Goal: Task Accomplishment & Management: Use online tool/utility

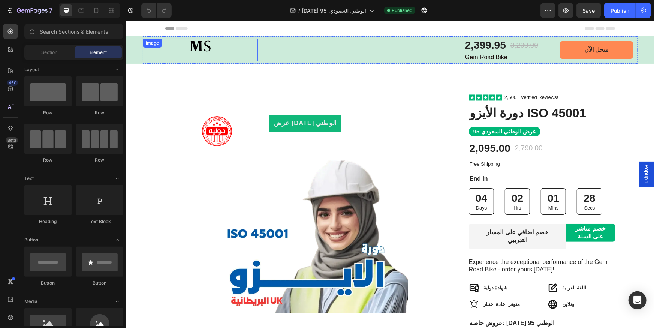
click at [212, 48] on img at bounding box center [199, 49] width 115 height 23
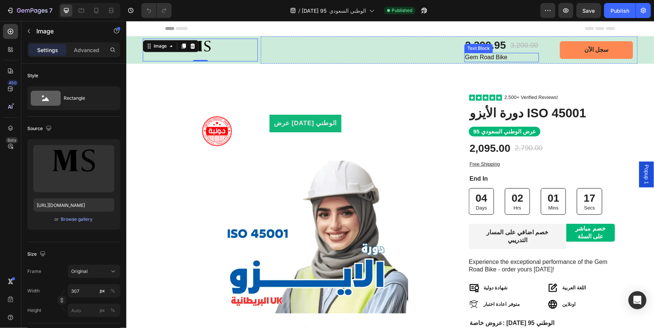
click at [496, 58] on p "Gem Road Bike" at bounding box center [501, 57] width 73 height 8
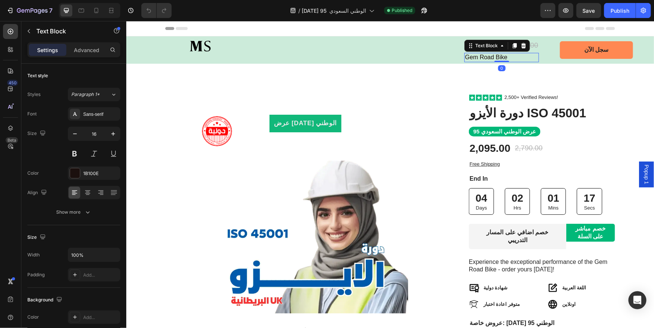
click at [496, 58] on p "Gem Road Bike" at bounding box center [501, 57] width 73 height 8
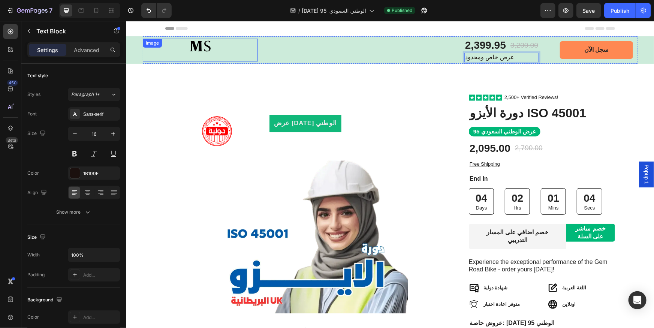
click at [203, 48] on img at bounding box center [199, 49] width 115 height 23
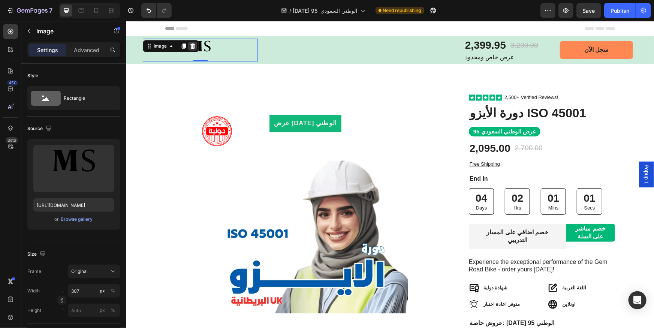
click at [189, 46] on icon at bounding box center [192, 46] width 6 height 6
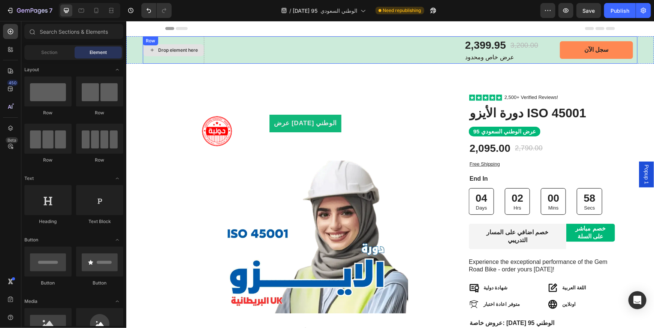
click at [175, 52] on div "Drop element here" at bounding box center [178, 50] width 40 height 6
click at [611, 49] on link "سجل الآن" at bounding box center [595, 50] width 73 height 18
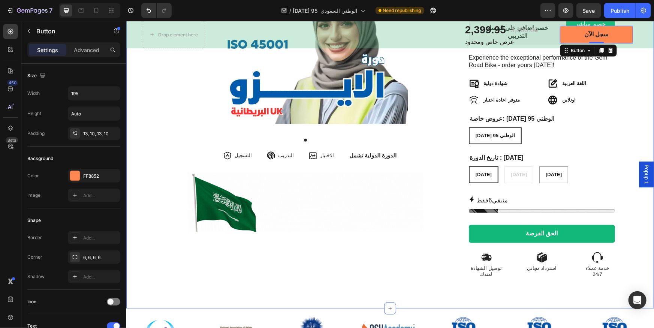
scroll to position [272, 0]
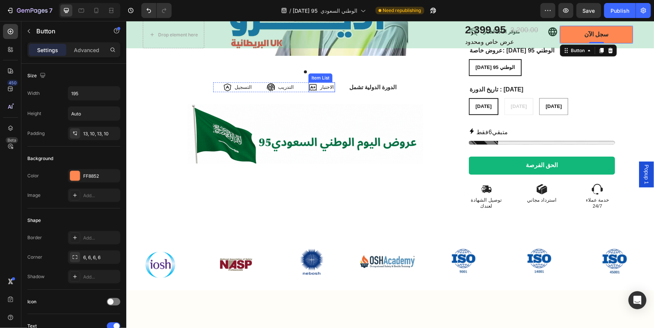
click at [333, 83] on p "الاختبار" at bounding box center [327, 86] width 14 height 7
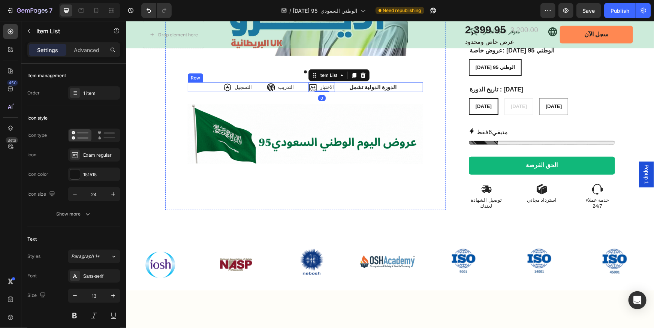
click at [340, 82] on div "التسجيل Item List التدريب Item List الاختبار Item List 0 Row الدورة الدولية تشم…" at bounding box center [304, 87] width 235 height 10
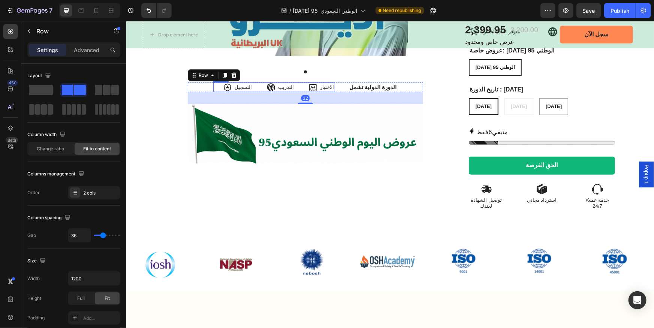
click at [309, 82] on div "التسجيل Item List التدريب Item List الاختبار Item List Row" at bounding box center [274, 87] width 122 height 10
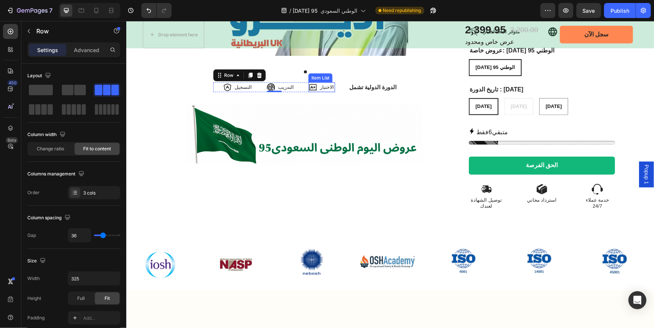
click at [332, 83] on p "الاختبار" at bounding box center [327, 86] width 14 height 7
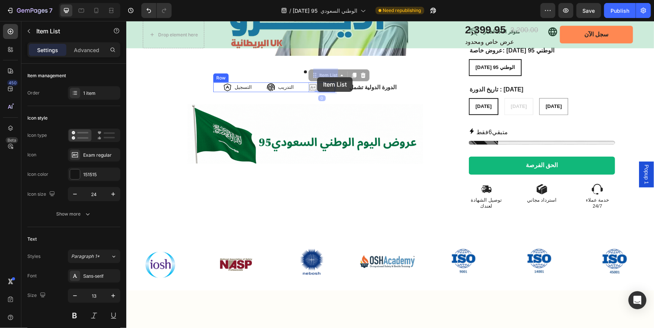
drag, startPoint x: 330, startPoint y: 73, endPoint x: 317, endPoint y: 77, distance: 14.1
click at [317, 82] on icon at bounding box center [312, 86] width 9 height 9
click at [338, 72] on div "Item List" at bounding box center [327, 75] width 21 height 7
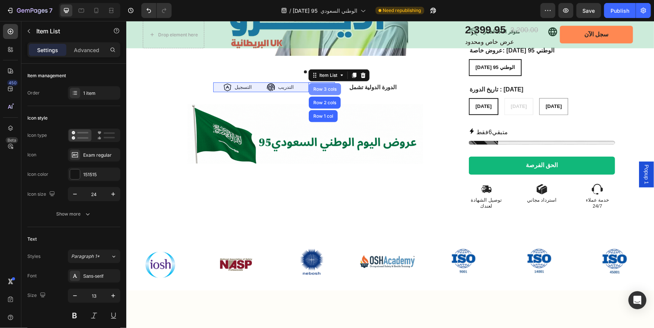
click at [327, 87] on div "Row 3 cols" at bounding box center [324, 89] width 26 height 4
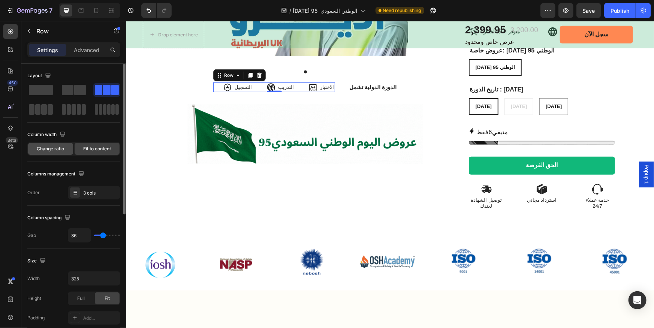
click at [51, 146] on span "Change ratio" at bounding box center [50, 148] width 27 height 7
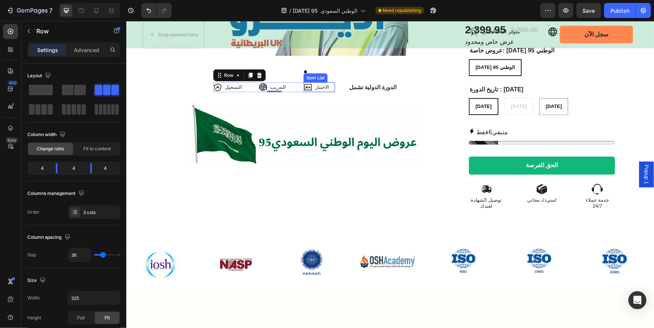
click at [322, 83] on p "الاختبار" at bounding box center [322, 86] width 14 height 7
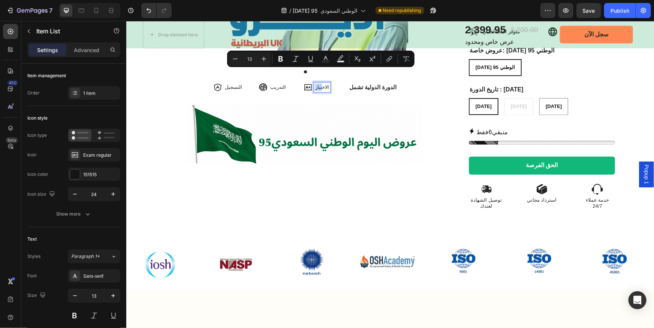
drag, startPoint x: 323, startPoint y: 74, endPoint x: 312, endPoint y: 77, distance: 12.1
click at [309, 82] on icon at bounding box center [307, 86] width 9 height 9
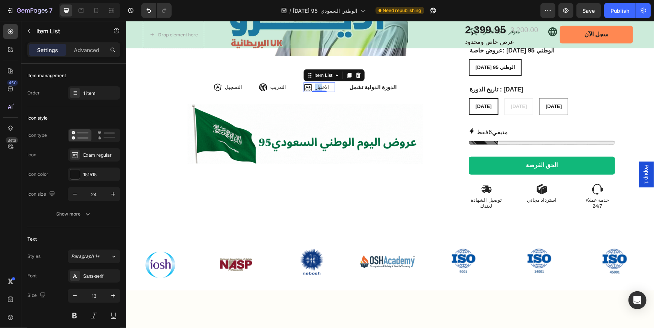
drag, startPoint x: 309, startPoint y: 72, endPoint x: 321, endPoint y: 69, distance: 11.9
click at [321, 82] on div "الاختبار" at bounding box center [316, 87] width 27 height 10
click at [311, 82] on icon at bounding box center [307, 86] width 9 height 9
click at [319, 95] on div "0" at bounding box center [318, 98] width 7 height 6
click at [340, 80] on div "عرض اليوم الوطني Product Badge Product Images التسجيل Item List التدريب Item Li…" at bounding box center [304, 27] width 235 height 341
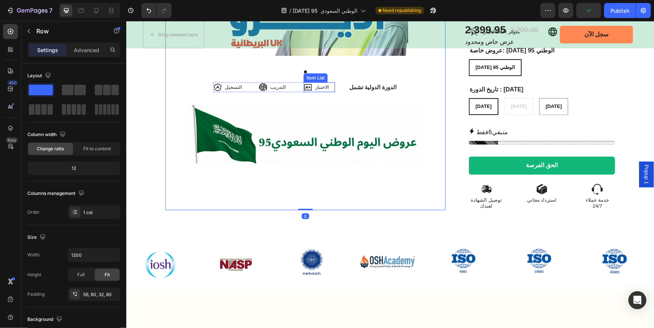
click at [311, 82] on icon at bounding box center [307, 86] width 9 height 9
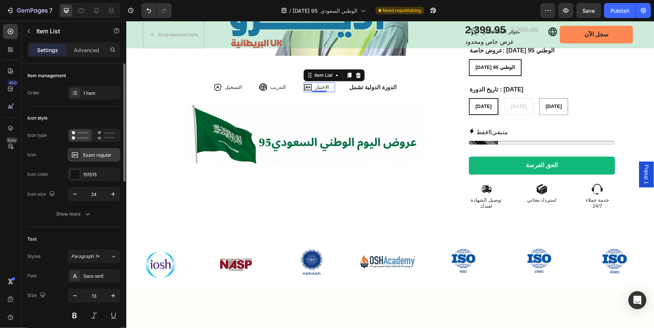
click at [96, 155] on div "Exam regular" at bounding box center [100, 155] width 35 height 7
click at [76, 93] on icon at bounding box center [75, 93] width 6 height 6
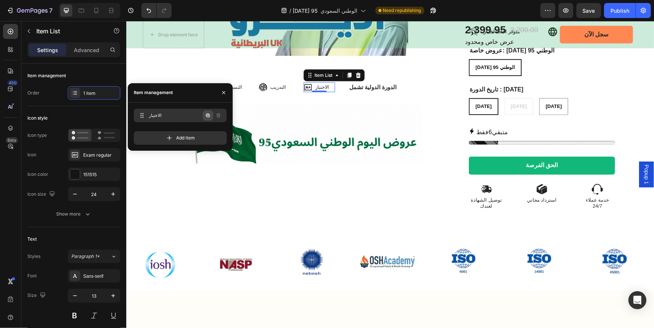
click at [207, 115] on icon "button" at bounding box center [208, 115] width 6 height 6
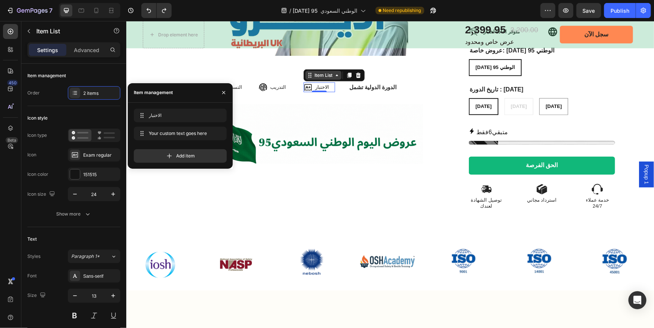
click at [323, 72] on div "Item List" at bounding box center [322, 75] width 21 height 7
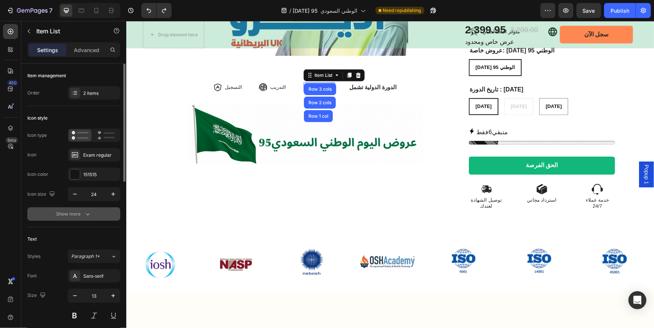
click at [85, 211] on icon "button" at bounding box center [87, 213] width 7 height 7
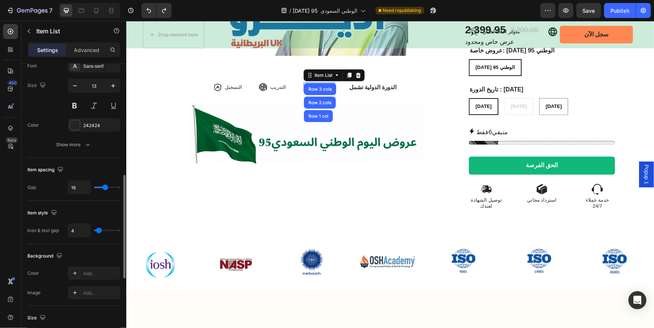
scroll to position [341, 0]
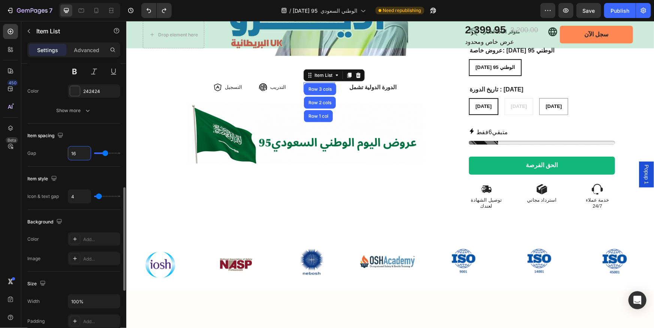
click at [82, 154] on input "16" at bounding box center [79, 152] width 22 height 13
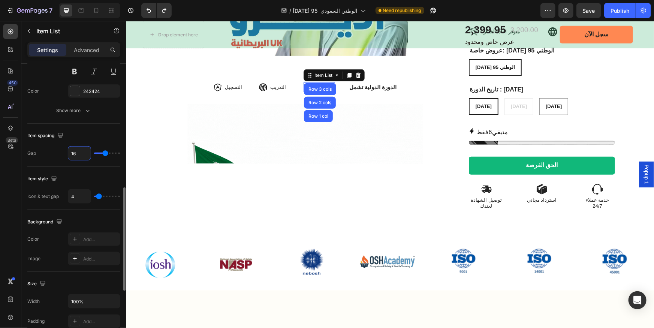
type input "1"
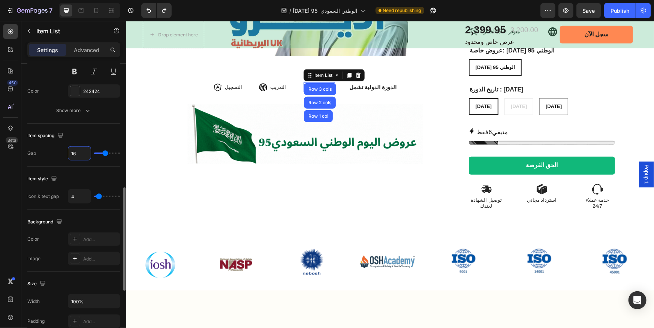
type input "1"
type input "15"
click at [79, 196] on input "4" at bounding box center [79, 196] width 22 height 13
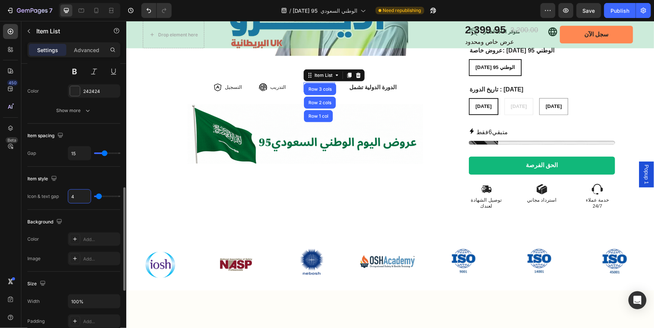
type input "5"
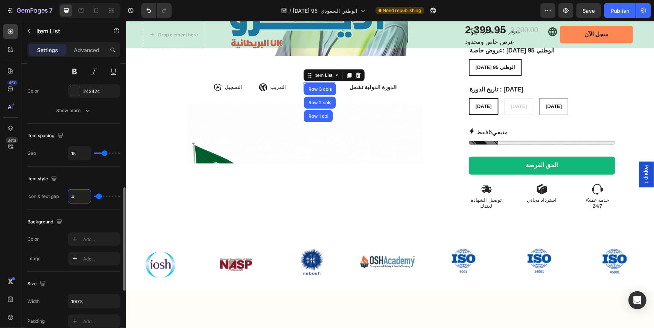
type input "5"
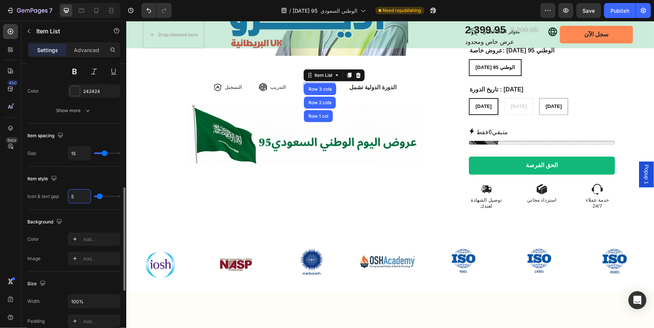
type input "5"
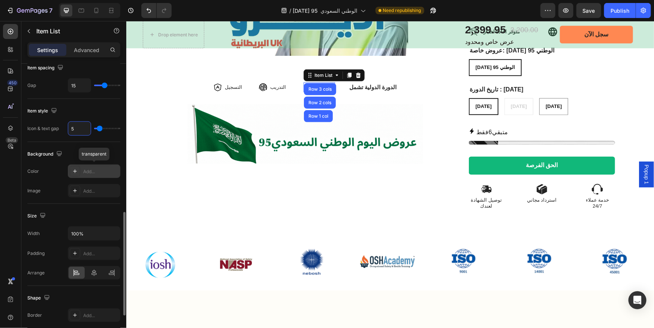
scroll to position [477, 0]
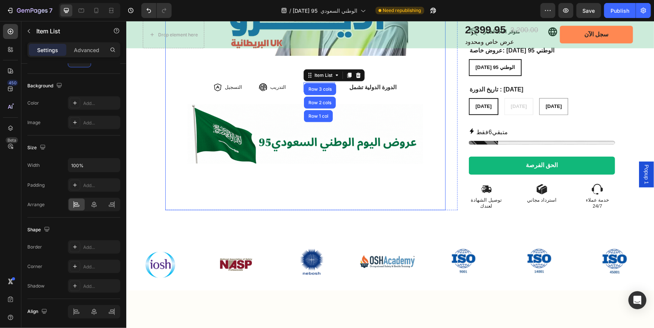
click at [388, 83] on p "الدورة الدولية تشمل" at bounding box center [372, 86] width 47 height 7
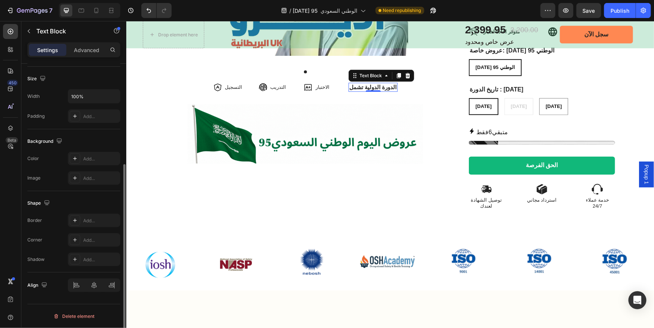
scroll to position [0, 0]
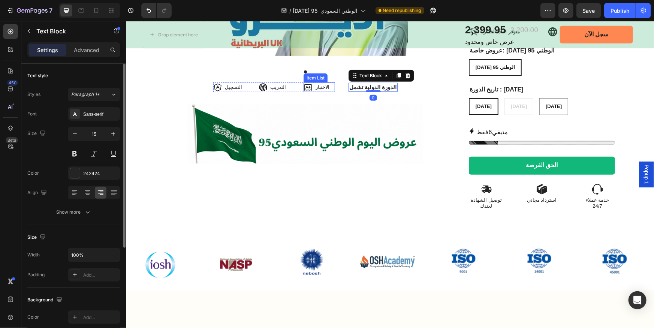
click at [323, 83] on p "الاختبار" at bounding box center [322, 86] width 14 height 7
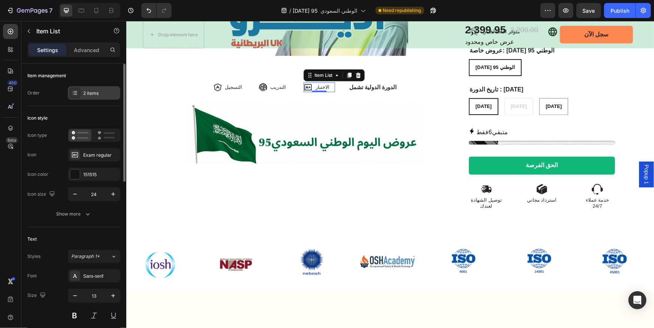
click at [106, 91] on div "2 items" at bounding box center [100, 93] width 35 height 7
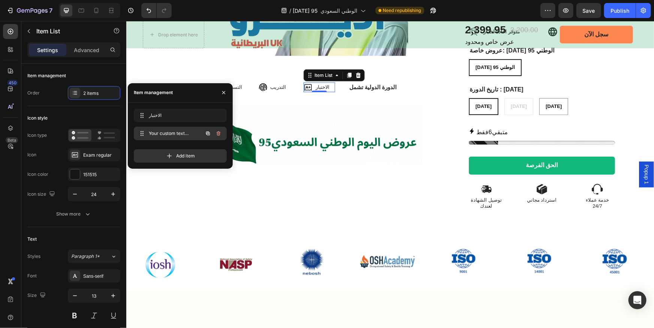
click at [188, 134] on span "Your custom text goes here" at bounding box center [170, 133] width 42 height 7
click at [217, 133] on icon "button" at bounding box center [218, 133] width 6 height 6
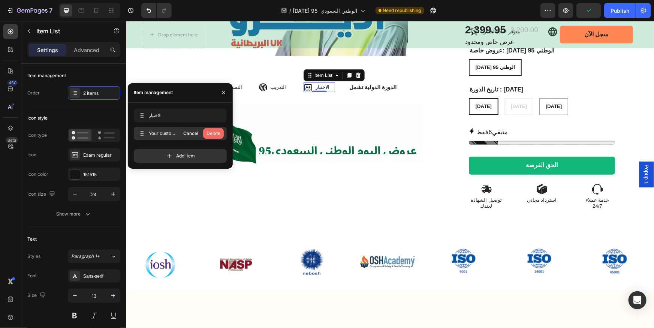
click at [217, 133] on div "Delete" at bounding box center [213, 133] width 14 height 7
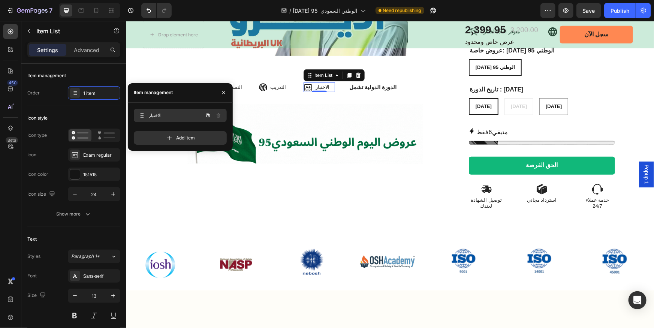
click at [194, 114] on div "الاختبار الاختبار" at bounding box center [170, 115] width 66 height 10
click at [206, 115] on icon "button" at bounding box center [208, 116] width 4 height 4
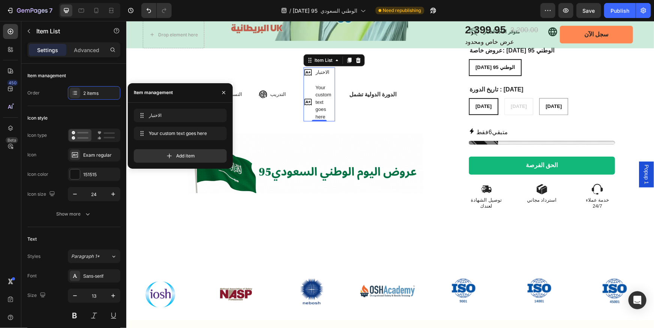
click at [324, 106] on div "Your custom text goes here" at bounding box center [324, 101] width 21 height 39
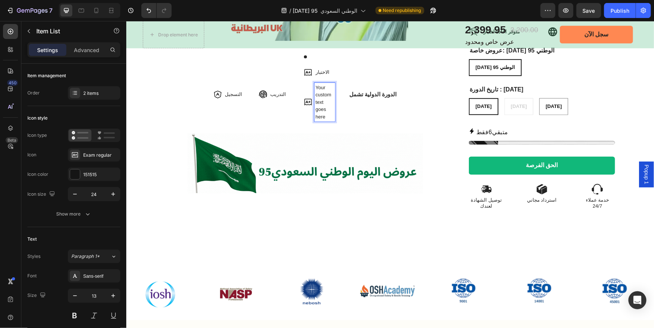
click at [333, 87] on p "Your custom text goes here" at bounding box center [324, 102] width 18 height 37
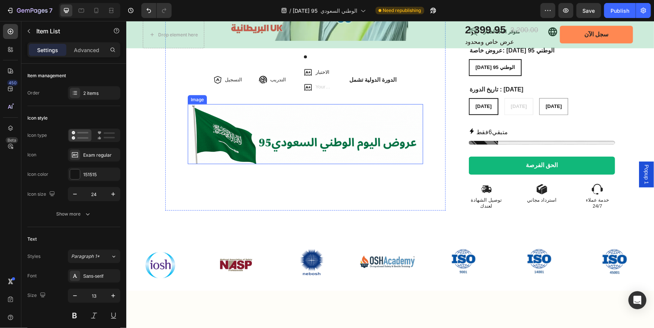
click at [333, 106] on img at bounding box center [304, 134] width 235 height 60
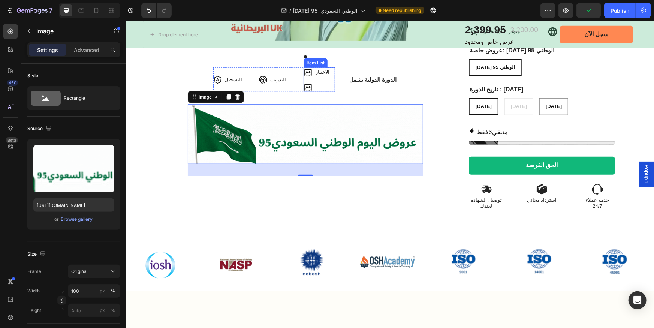
click at [309, 71] on icon at bounding box center [307, 72] width 7 height 6
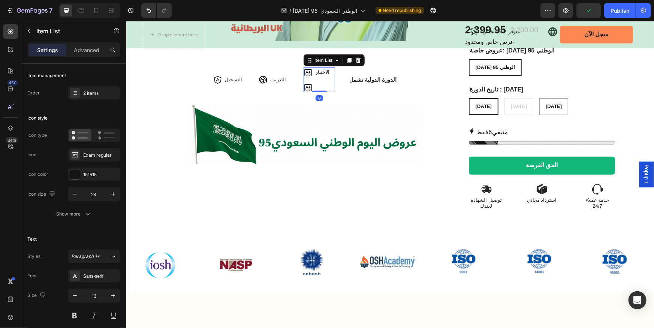
click at [309, 71] on icon at bounding box center [307, 72] width 7 height 6
click at [87, 156] on div "Exam regular" at bounding box center [100, 155] width 35 height 7
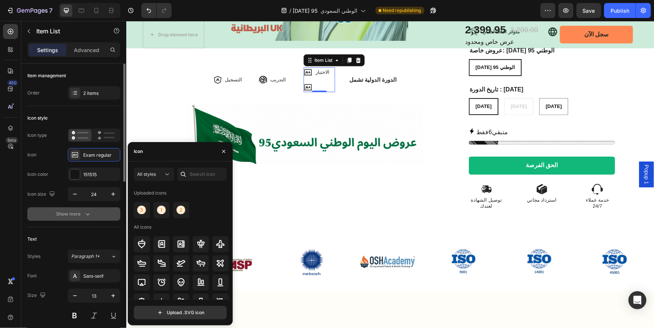
click at [82, 216] on div "Show more" at bounding box center [74, 213] width 35 height 7
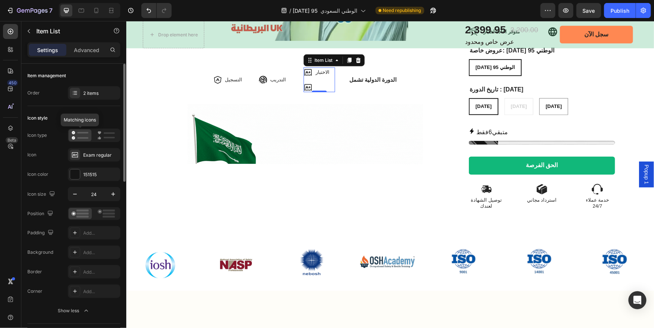
click at [83, 135] on icon at bounding box center [80, 135] width 17 height 9
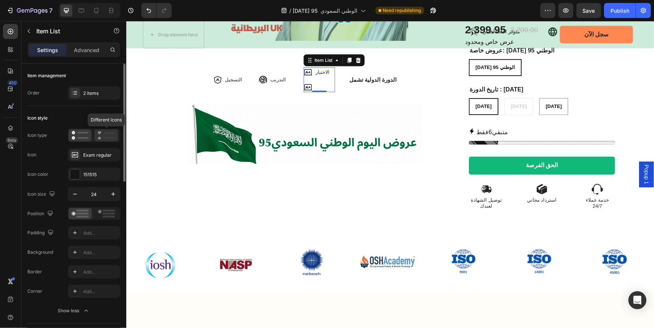
click at [107, 135] on icon at bounding box center [106, 135] width 18 height 9
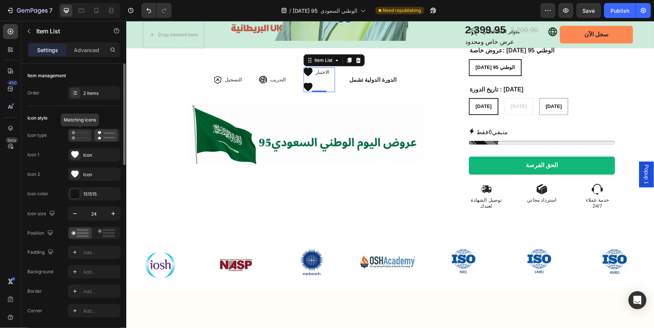
click at [82, 136] on icon at bounding box center [80, 135] width 17 height 9
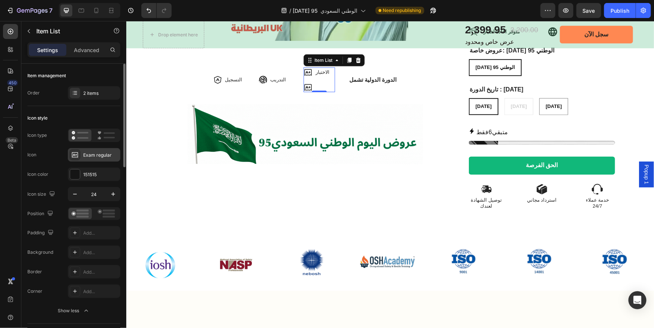
click at [111, 152] on div "Exam regular" at bounding box center [100, 155] width 35 height 7
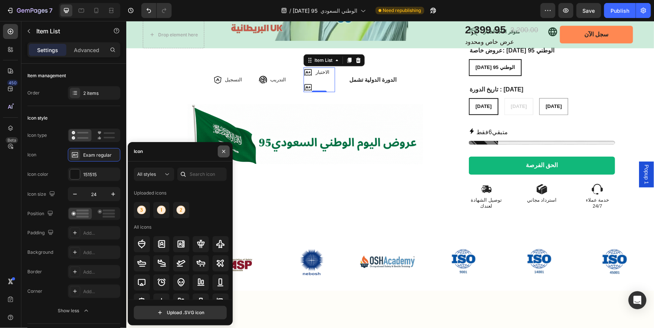
click at [225, 150] on icon "button" at bounding box center [224, 151] width 6 height 6
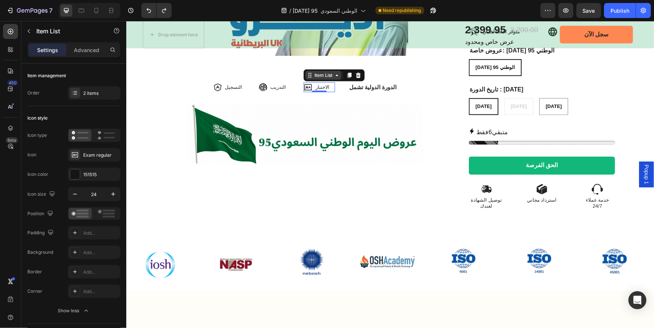
click at [310, 72] on icon at bounding box center [309, 75] width 6 height 6
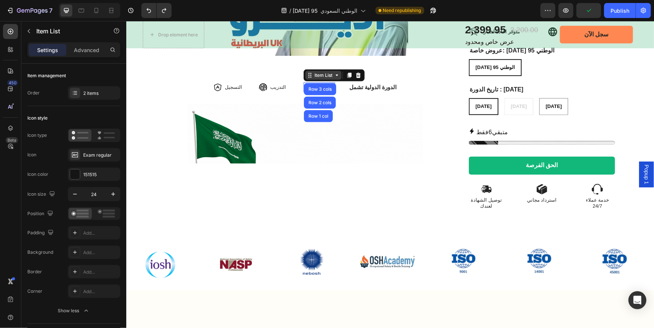
click at [337, 70] on div "Item List" at bounding box center [323, 74] width 36 height 9
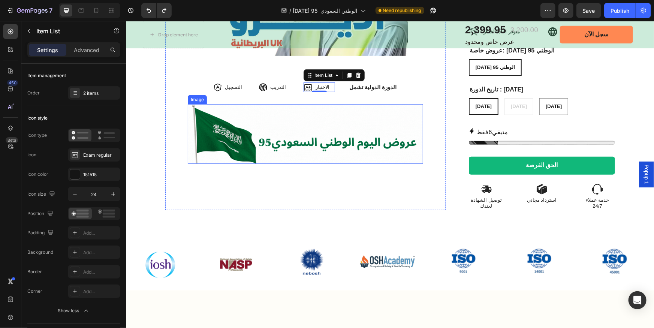
scroll to position [238, 0]
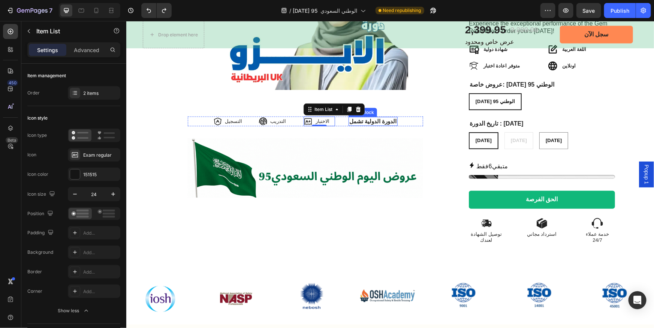
click at [370, 117] on p "الدورة الدولية تشمل" at bounding box center [372, 120] width 47 height 7
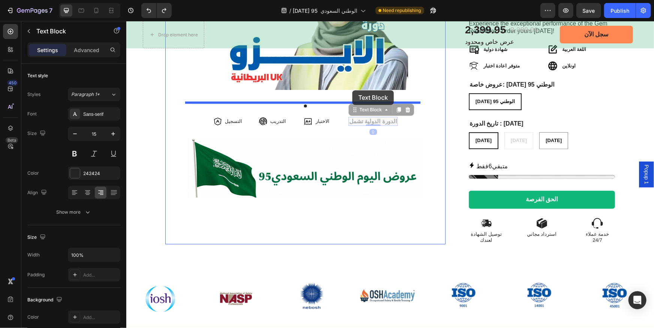
drag, startPoint x: 358, startPoint y: 97, endPoint x: 352, endPoint y: 90, distance: 9.3
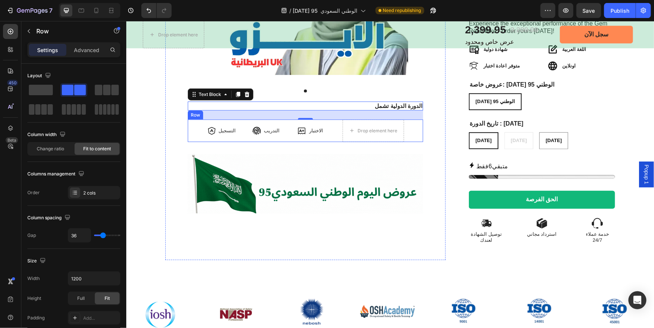
click at [335, 133] on div "التسجيل Item List التدريب Item List الاختبار Item List Row Drop element here Row" at bounding box center [304, 130] width 235 height 22
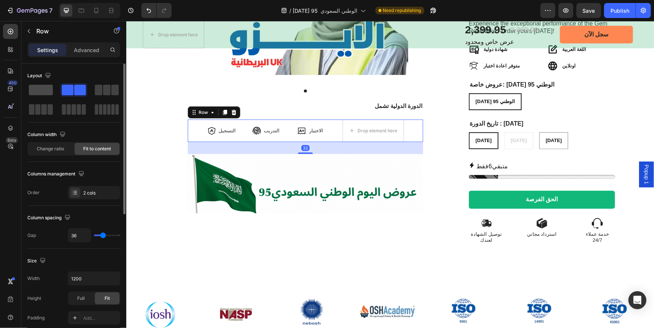
click at [48, 91] on span at bounding box center [41, 90] width 24 height 10
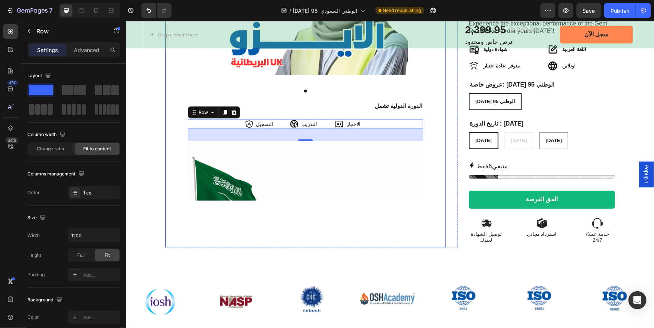
click at [420, 112] on div "عرض اليوم الوطني Product Badge Product Images الدورة الدولية تشمل Text Block ال…" at bounding box center [305, 51] width 280 height 392
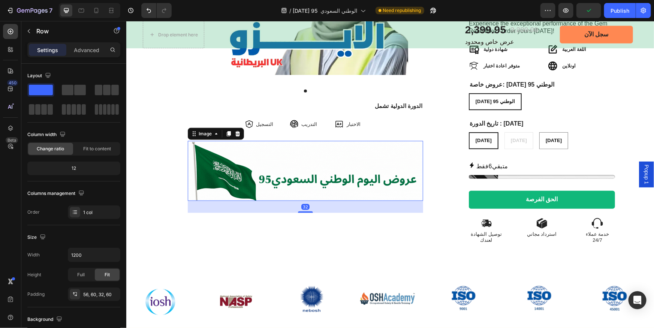
click at [368, 149] on img at bounding box center [304, 171] width 235 height 60
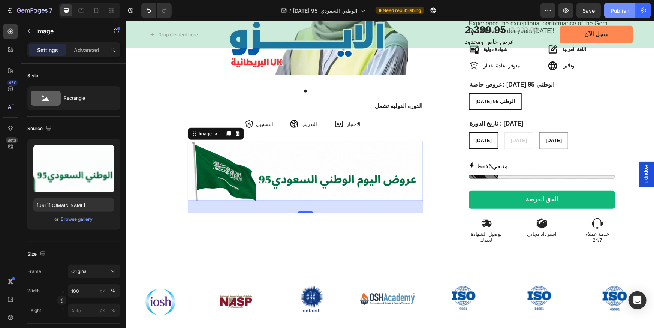
click at [620, 14] on div "Publish" at bounding box center [619, 11] width 19 height 8
click at [96, 9] on icon at bounding box center [96, 10] width 7 height 7
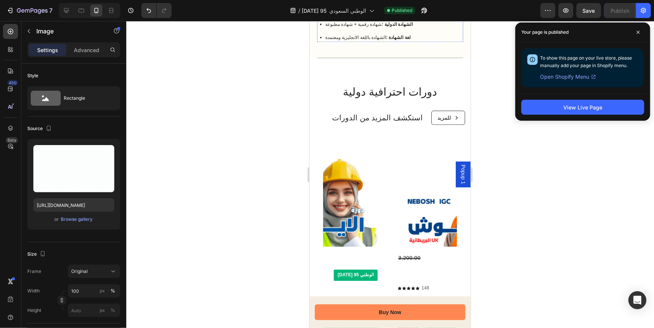
scroll to position [1071, 0]
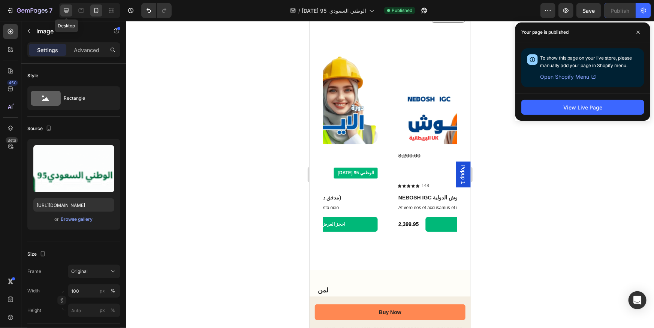
click at [66, 11] on icon at bounding box center [66, 10] width 5 height 5
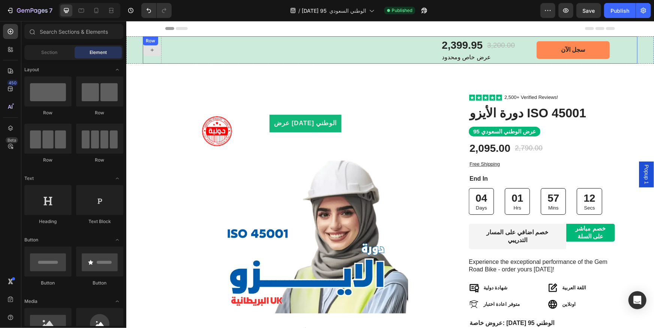
click at [150, 49] on icon at bounding box center [151, 49] width 3 height 3
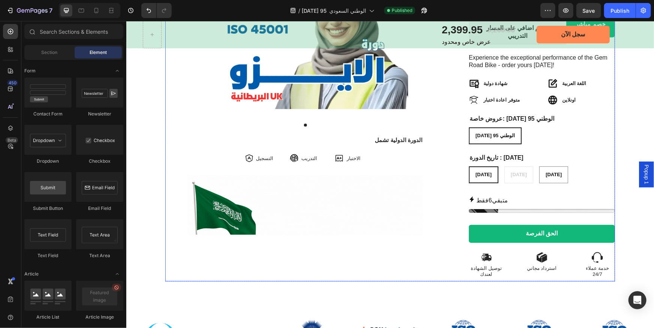
scroll to position [375, 0]
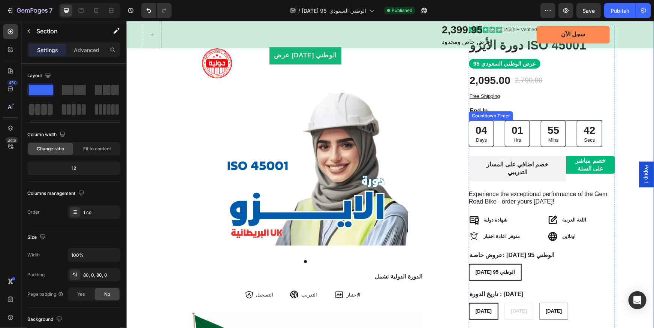
scroll to position [0, 0]
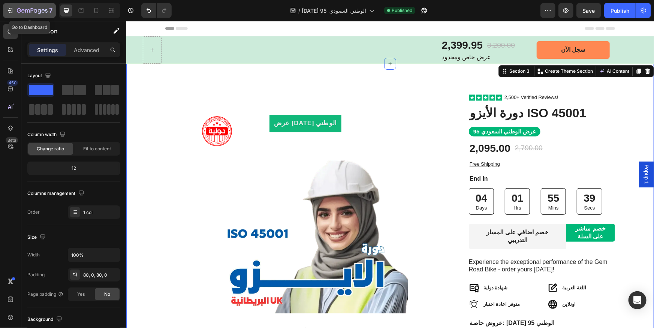
click at [13, 12] on icon "button" at bounding box center [9, 10] width 7 height 7
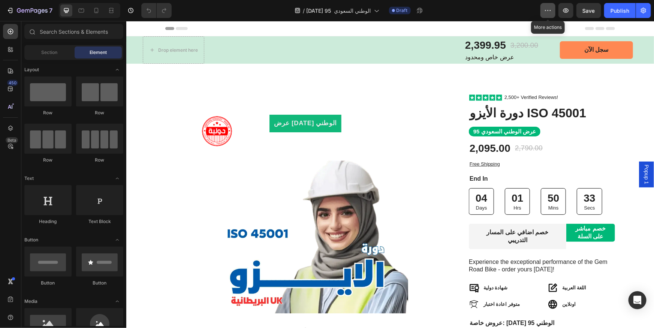
click at [547, 12] on icon "button" at bounding box center [547, 10] width 7 height 7
click at [22, 12] on icon "button" at bounding box center [22, 10] width 3 height 3
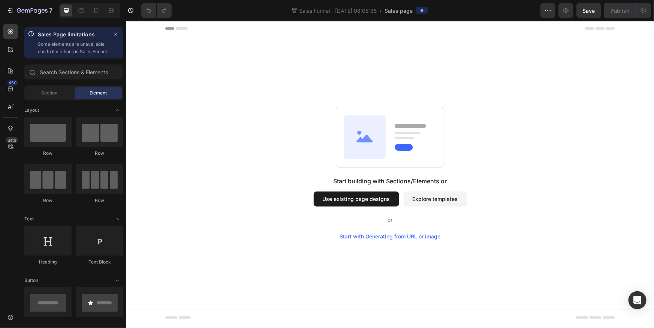
click at [363, 200] on button "Use existing page designs" at bounding box center [355, 198] width 85 height 15
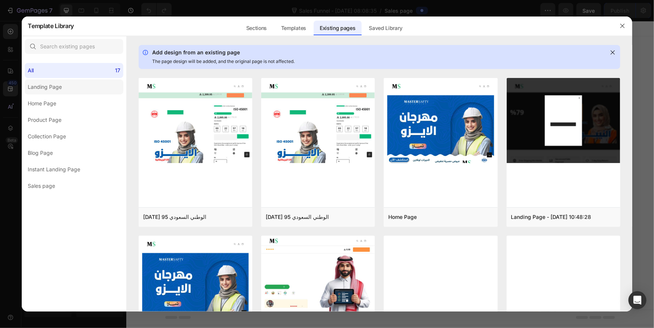
click at [63, 91] on div "Landing Page" at bounding box center [46, 86] width 37 height 9
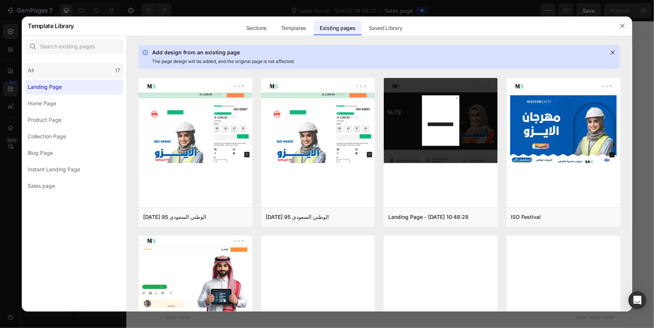
click at [75, 69] on div "All 17" at bounding box center [74, 70] width 99 height 15
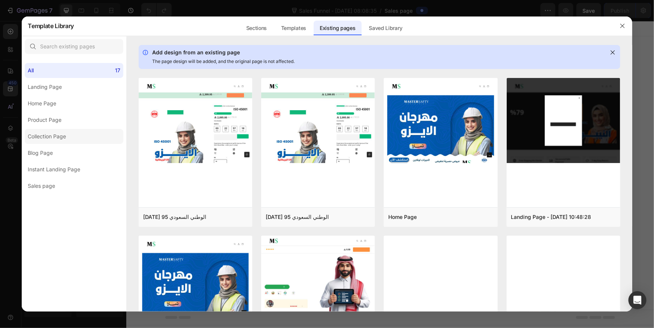
click at [60, 142] on label "Collection Page" at bounding box center [74, 136] width 99 height 15
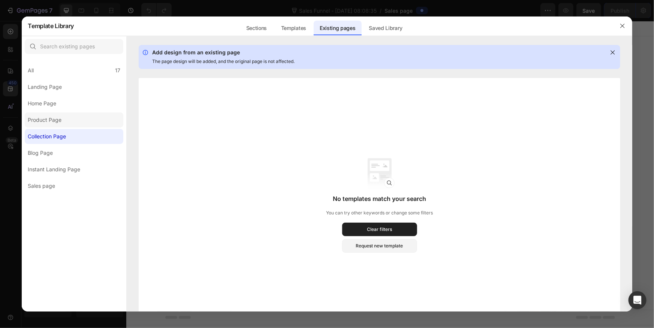
click at [57, 123] on div "Product Page" at bounding box center [45, 119] width 34 height 9
click at [59, 106] on div "Home Page" at bounding box center [43, 103] width 31 height 9
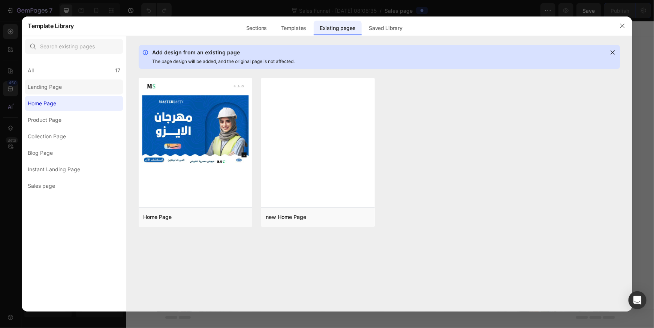
click at [59, 86] on div "Landing Page" at bounding box center [45, 86] width 34 height 9
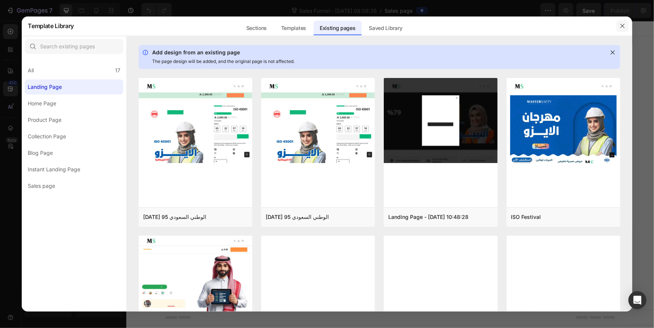
click at [627, 22] on button "button" at bounding box center [622, 26] width 12 height 12
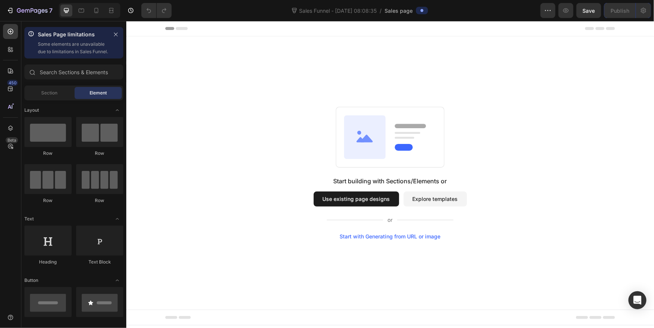
click at [348, 198] on button "Use existing page designs" at bounding box center [355, 198] width 85 height 15
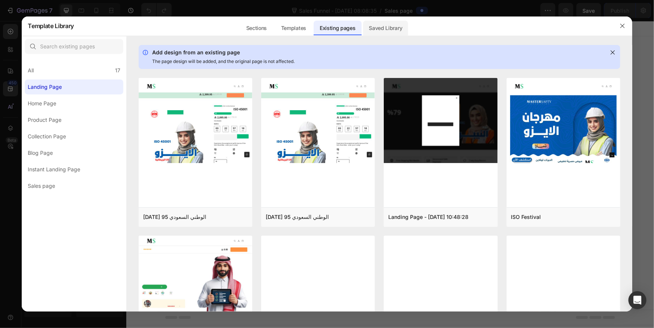
click at [387, 27] on div "Saved Library" at bounding box center [385, 28] width 45 height 15
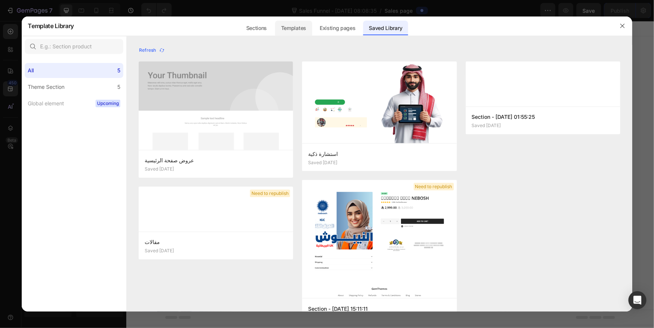
click at [303, 31] on div "Templates" at bounding box center [293, 28] width 37 height 15
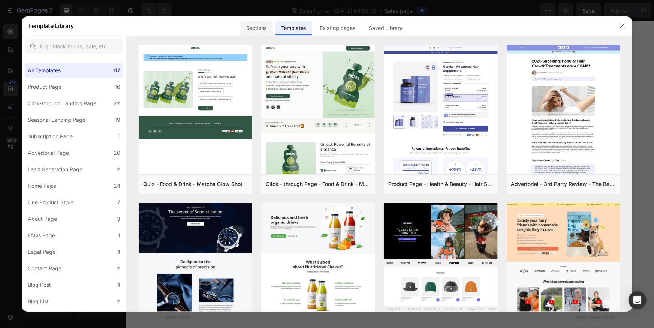
click at [257, 30] on div "Sections" at bounding box center [256, 28] width 33 height 15
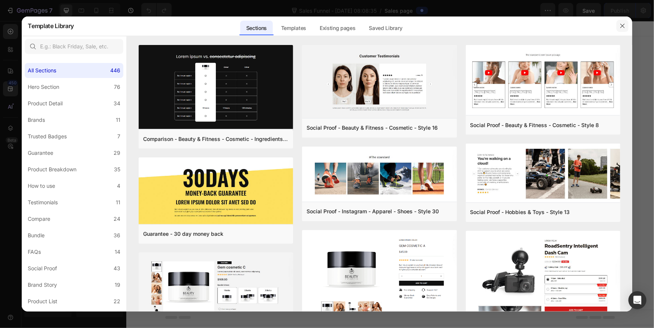
click at [622, 26] on icon "button" at bounding box center [622, 26] width 4 height 4
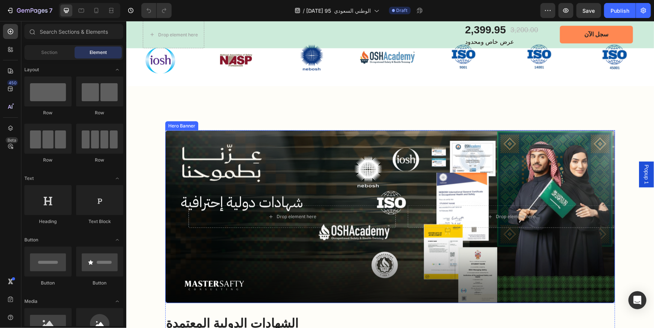
scroll to position [306, 0]
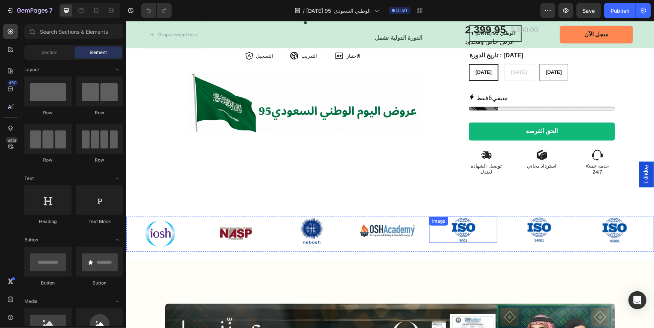
click at [432, 237] on div at bounding box center [463, 229] width 68 height 26
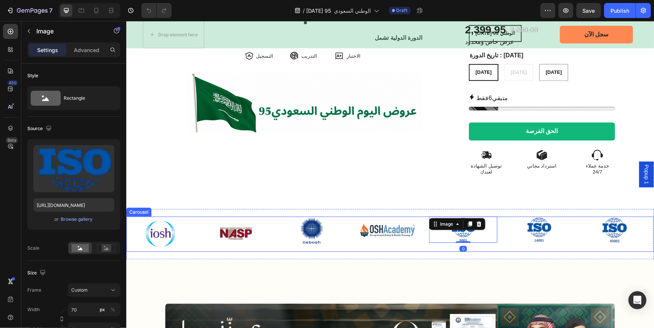
click at [416, 244] on div "Image" at bounding box center [387, 233] width 68 height 35
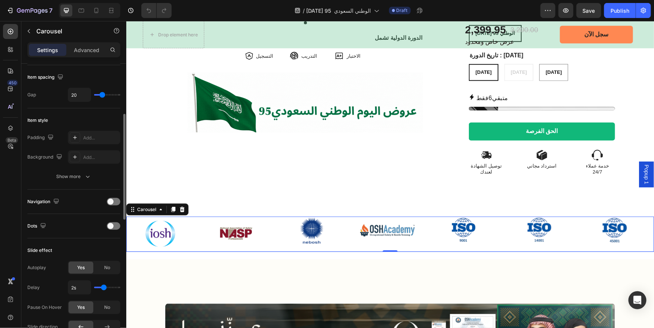
scroll to position [170, 0]
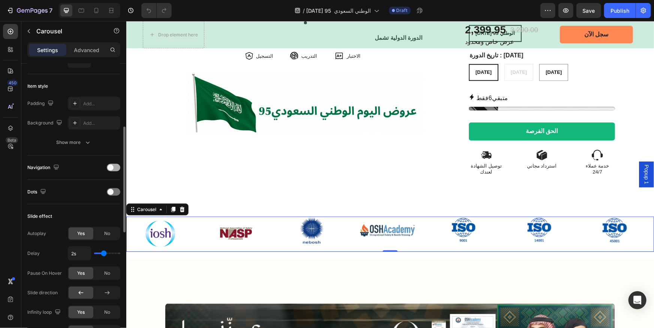
click at [113, 169] on div at bounding box center [113, 167] width 13 height 7
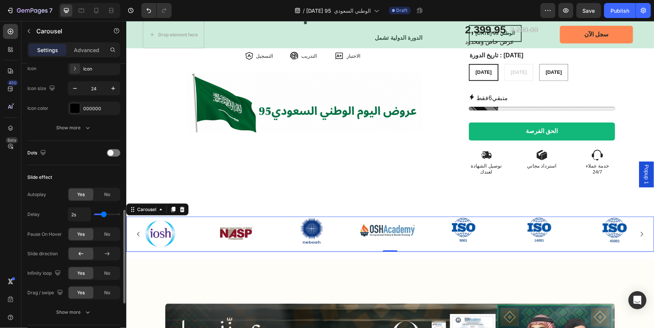
scroll to position [341, 0]
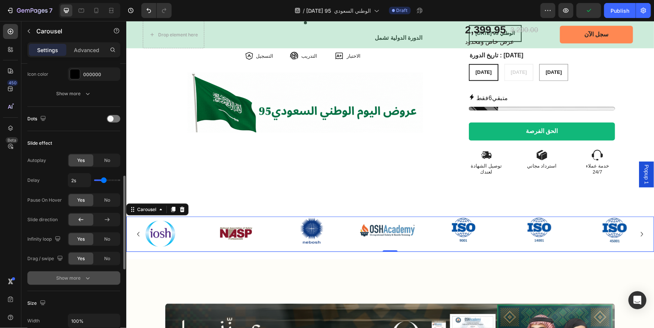
click at [72, 276] on div "Show more" at bounding box center [74, 277] width 35 height 7
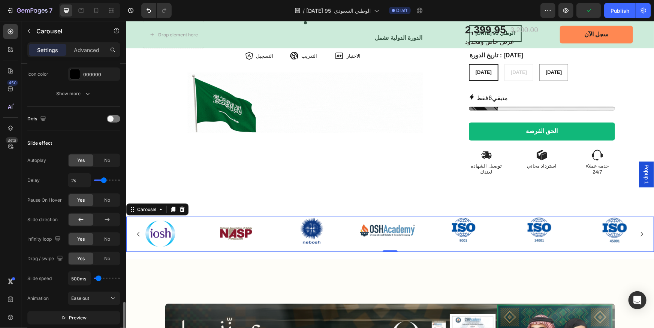
scroll to position [442, 0]
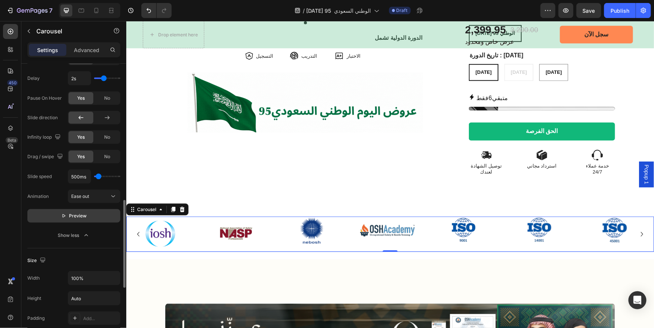
click at [86, 210] on button "Preview" at bounding box center [73, 215] width 93 height 13
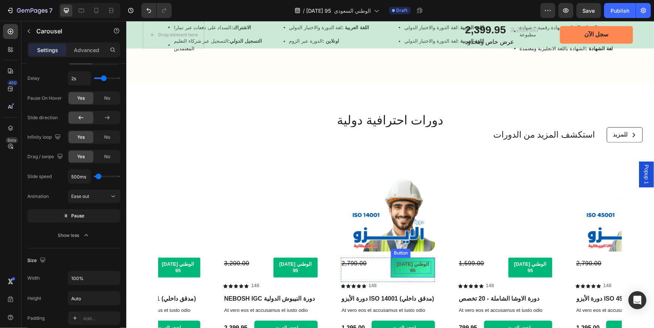
scroll to position [851, 0]
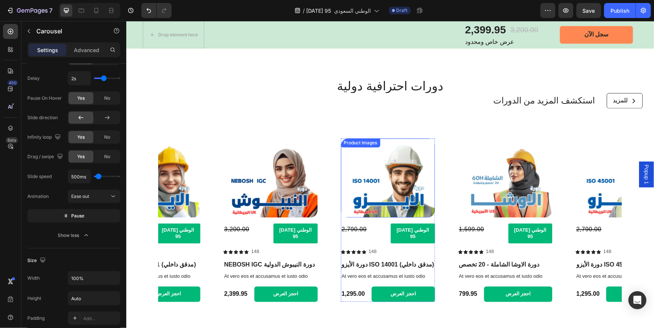
click at [412, 186] on img at bounding box center [387, 177] width 94 height 79
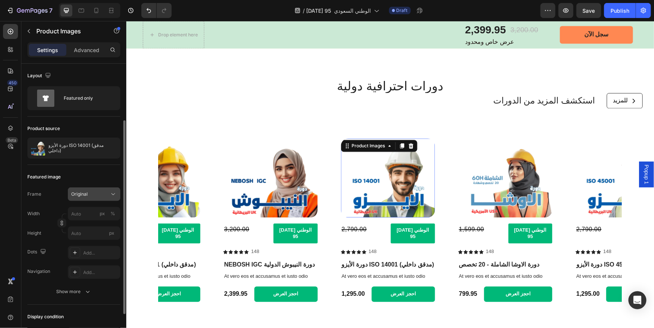
scroll to position [136, 0]
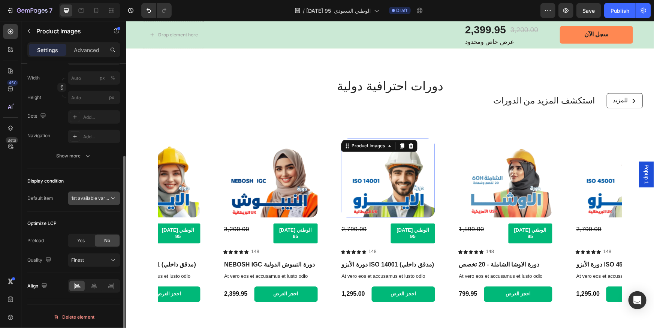
click at [109, 195] on icon at bounding box center [112, 197] width 7 height 7
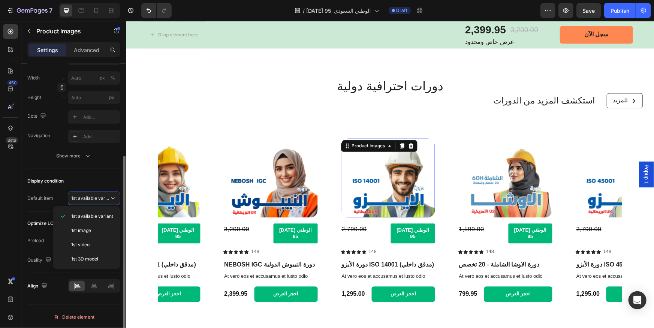
click at [106, 179] on div "Display condition" at bounding box center [73, 181] width 93 height 12
click at [84, 237] on span "Yes" at bounding box center [80, 240] width 7 height 7
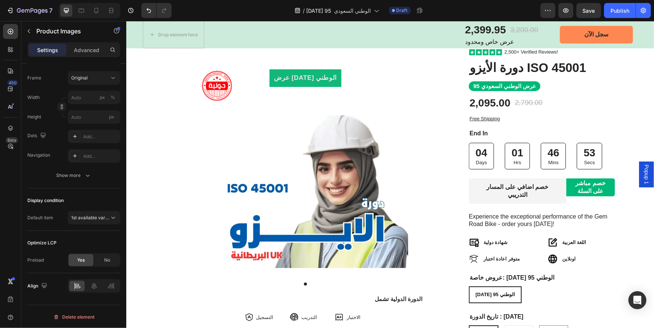
scroll to position [0, 0]
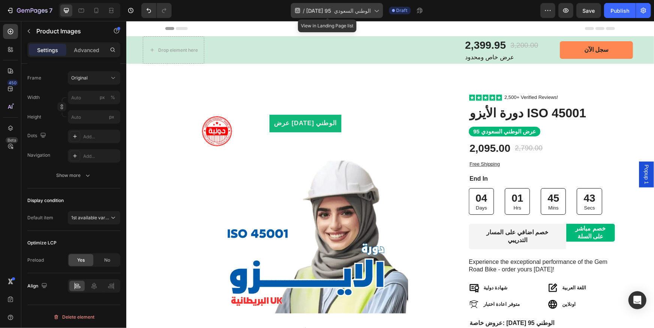
click at [372, 11] on icon at bounding box center [375, 10] width 7 height 7
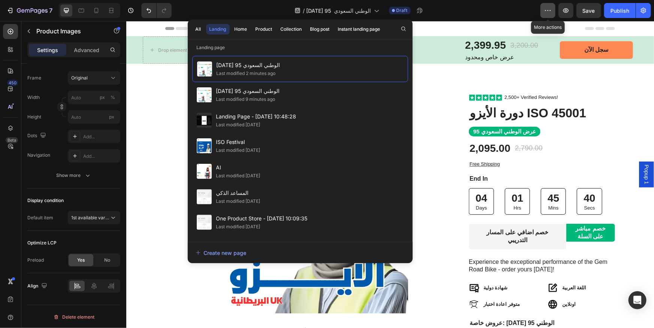
click at [549, 10] on icon "button" at bounding box center [547, 10] width 7 height 7
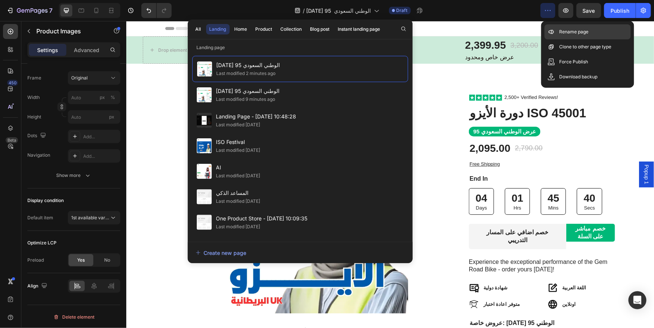
click at [558, 39] on div "Rename page" at bounding box center [587, 46] width 86 height 15
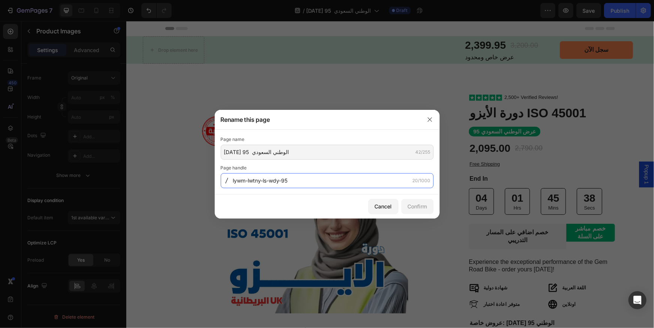
click at [296, 179] on input "lywm-lwtny-ls-wdy-95" at bounding box center [327, 180] width 213 height 15
click at [283, 181] on input "lywm-lwtny-ls-wdy-95" at bounding box center [327, 180] width 213 height 15
type input "saudi95-iso45001"
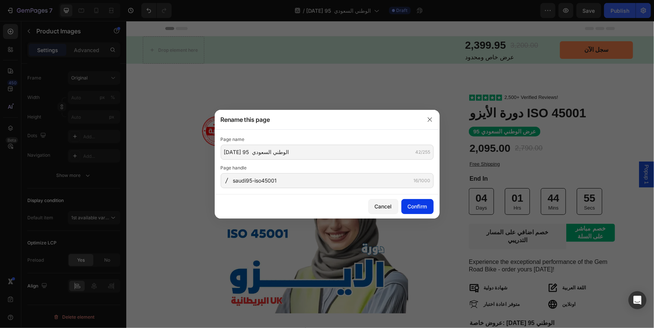
click at [417, 206] on div "Confirm" at bounding box center [417, 206] width 19 height 8
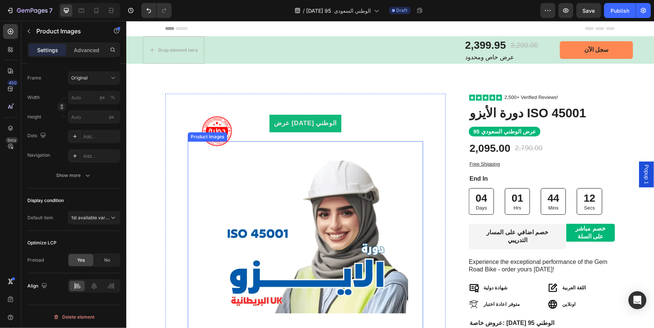
click at [345, 199] on img at bounding box center [304, 227] width 205 height 172
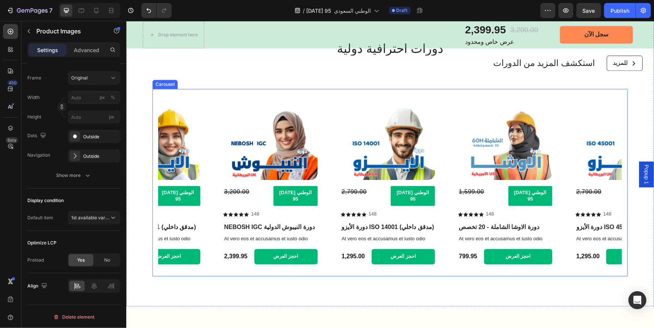
scroll to position [851, 0]
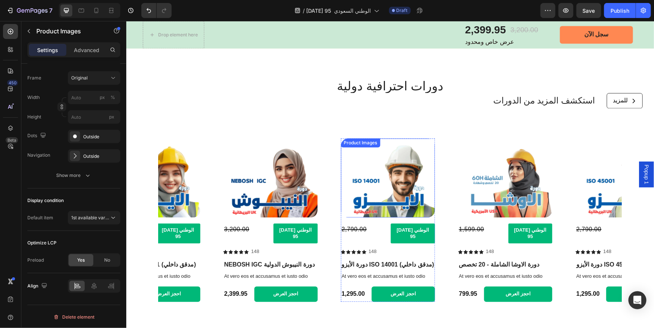
click at [378, 170] on img at bounding box center [387, 177] width 94 height 79
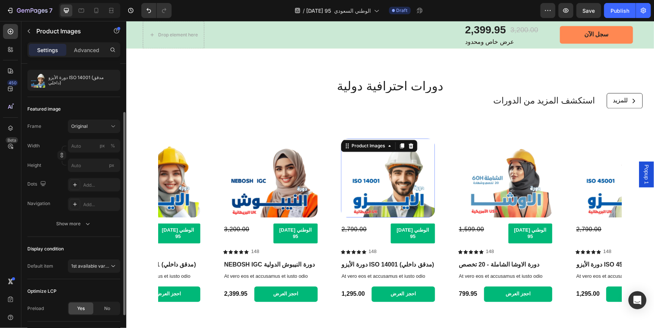
scroll to position [102, 0]
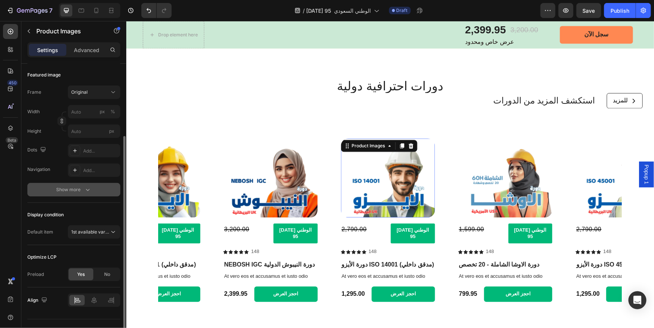
click at [80, 188] on div "Show more" at bounding box center [74, 189] width 35 height 7
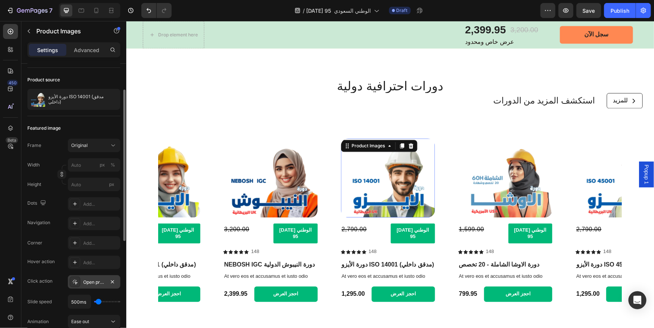
scroll to position [0, 0]
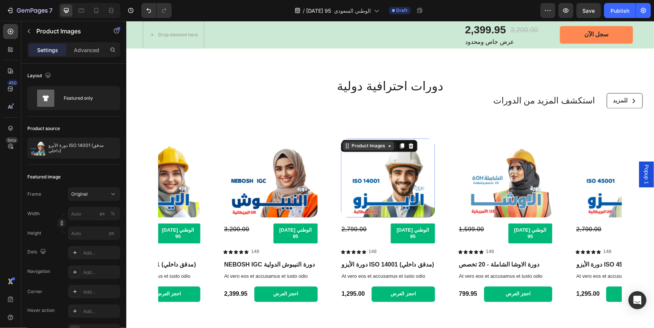
click at [345, 142] on icon at bounding box center [347, 145] width 6 height 6
click at [377, 154] on img at bounding box center [387, 177] width 94 height 79
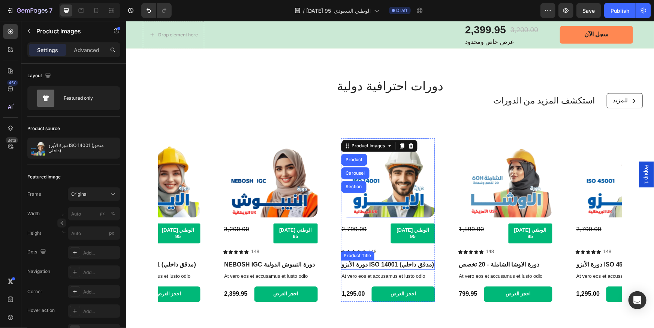
click at [378, 260] on h1 "دورة الأيزو ISO 14001 (مدقق داخلي)" at bounding box center [387, 264] width 94 height 9
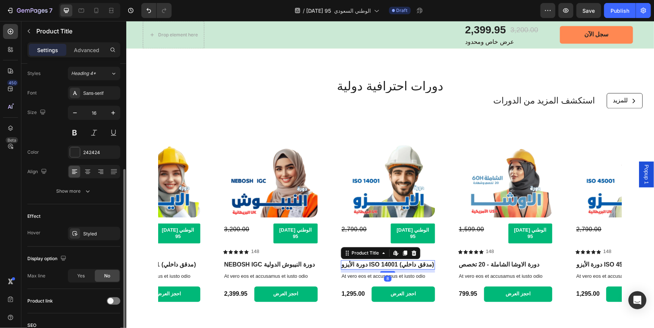
scroll to position [124, 0]
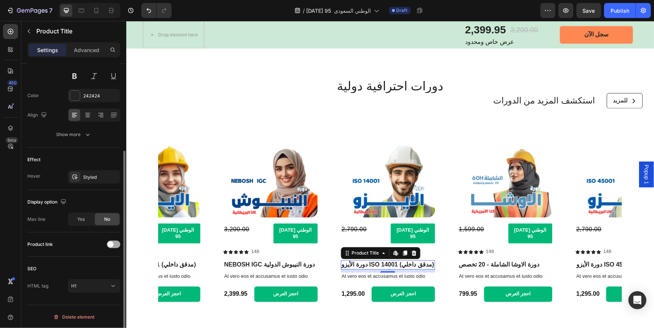
click at [112, 244] on span at bounding box center [111, 244] width 6 height 6
click at [112, 244] on div at bounding box center [113, 244] width 13 height 7
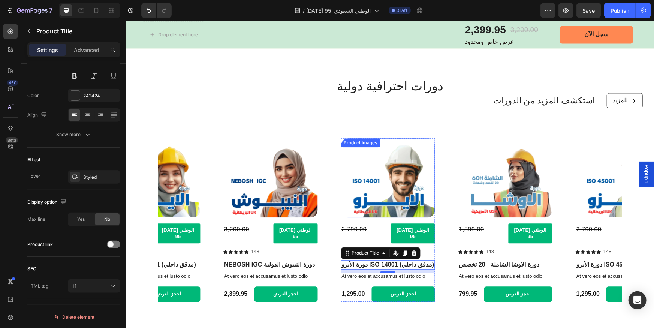
click at [385, 183] on img at bounding box center [387, 177] width 94 height 79
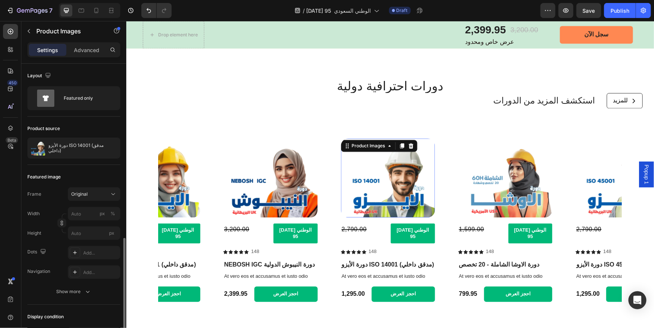
scroll to position [116, 0]
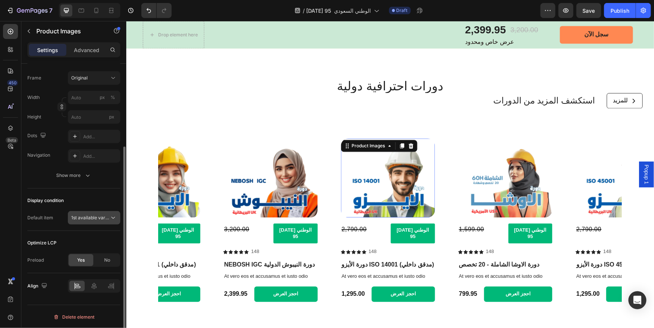
click at [92, 220] on span "1st available variant" at bounding box center [90, 217] width 38 height 7
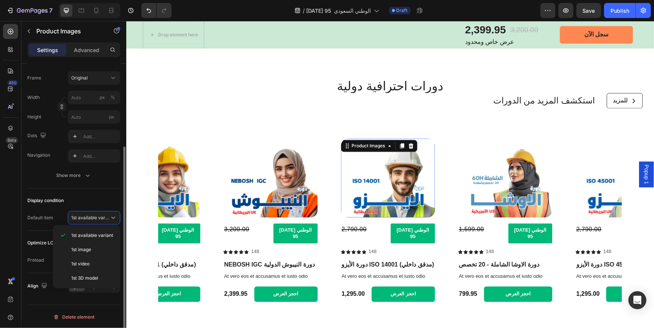
click at [109, 198] on div "Display condition" at bounding box center [73, 200] width 93 height 12
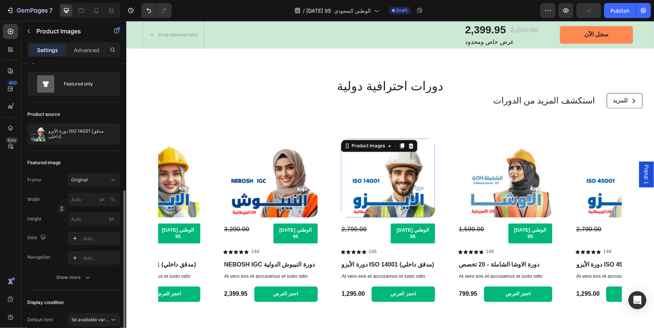
scroll to position [0, 0]
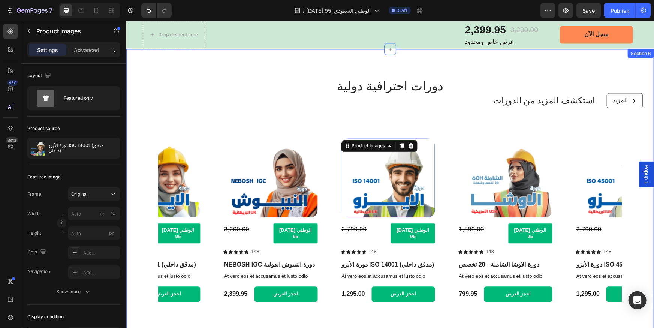
click at [486, 111] on div "دورات احترافية دولية Heading استكشف المزيد من الدورات Text Block للمزيد Button …" at bounding box center [390, 199] width 528 height 241
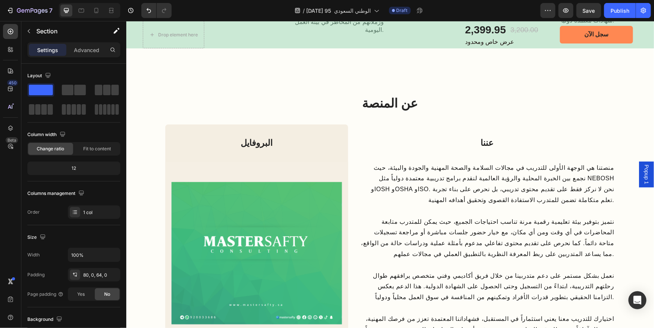
scroll to position [1328, 0]
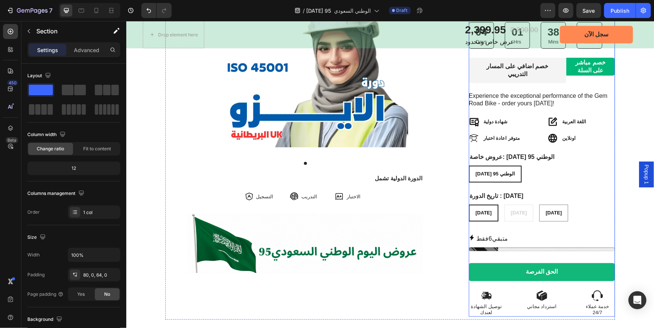
scroll to position [170, 0]
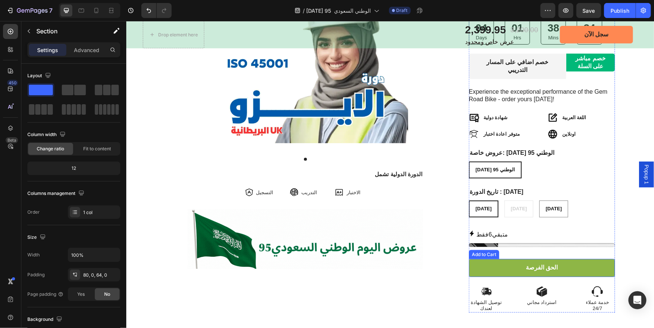
click at [568, 262] on button "الحق الفرصة" at bounding box center [541, 268] width 146 height 18
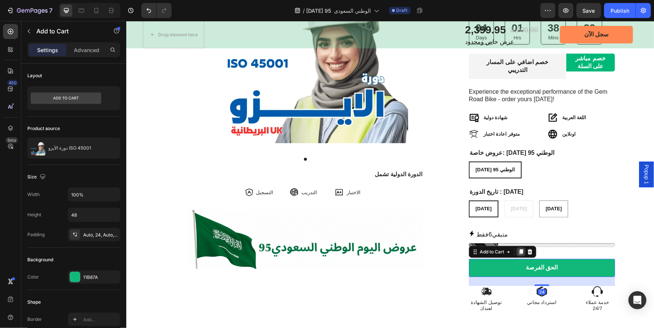
click at [519, 249] on icon at bounding box center [521, 251] width 4 height 5
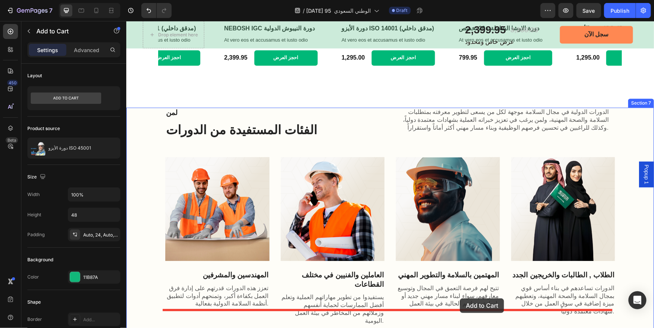
scroll to position [1260, 0]
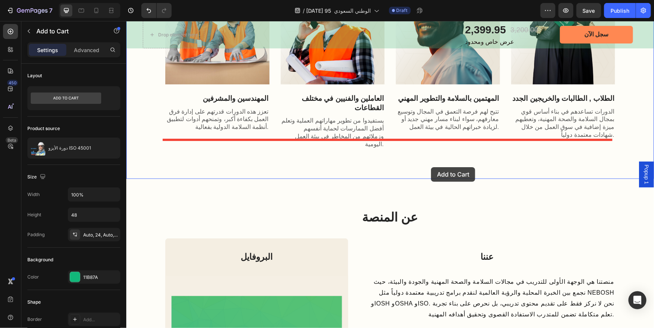
drag, startPoint x: 471, startPoint y: 135, endPoint x: 431, endPoint y: 167, distance: 52.0
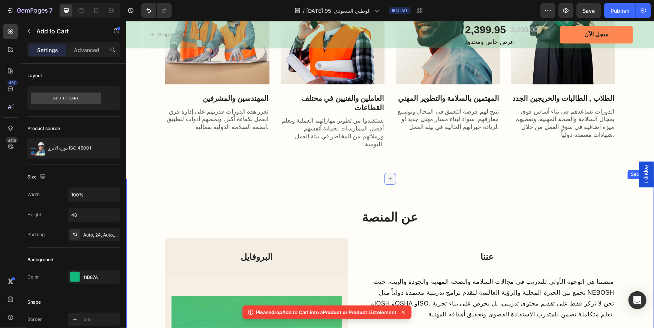
click at [389, 175] on icon at bounding box center [390, 178] width 6 height 6
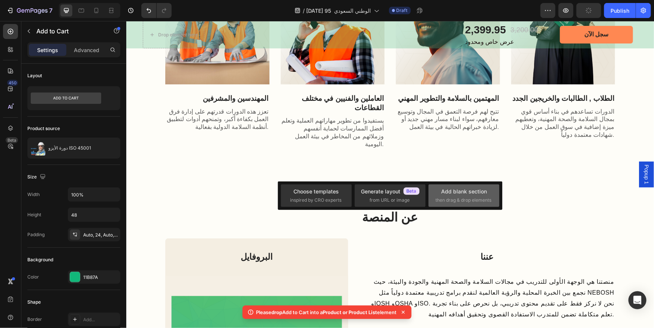
click at [465, 193] on div "Add blank section" at bounding box center [464, 191] width 46 height 8
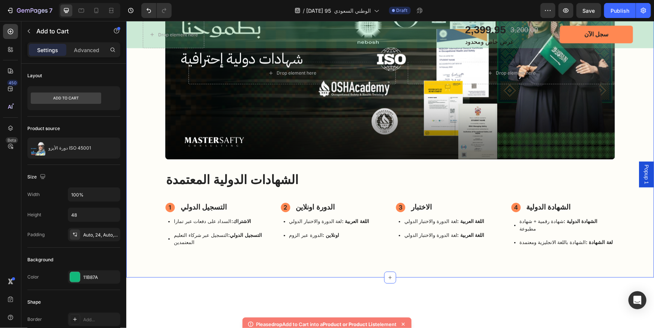
scroll to position [306, 0]
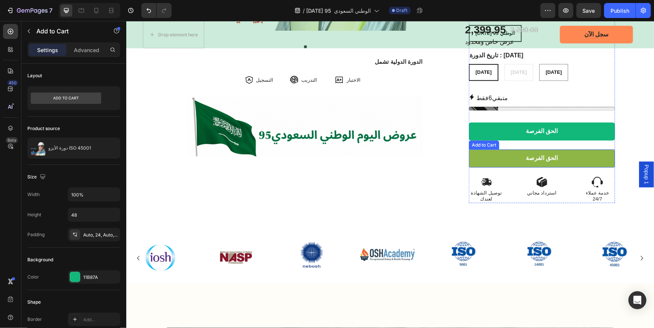
click at [515, 151] on button "الحق الفرصة" at bounding box center [541, 158] width 146 height 18
click at [478, 149] on button "الحق الفرصة" at bounding box center [541, 158] width 146 height 18
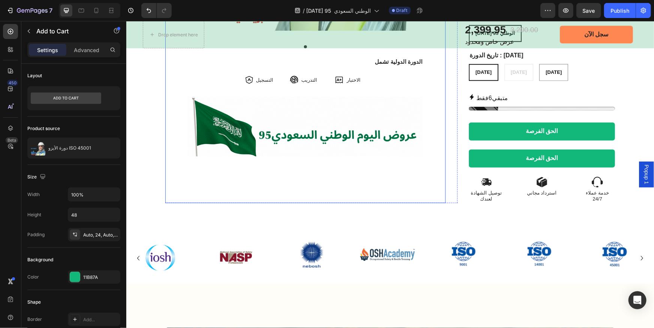
click at [435, 151] on div "عرض اليوم الوطني Product Badge Product Images الدورة الدولية تشمل Text Block ال…" at bounding box center [305, 7] width 280 height 392
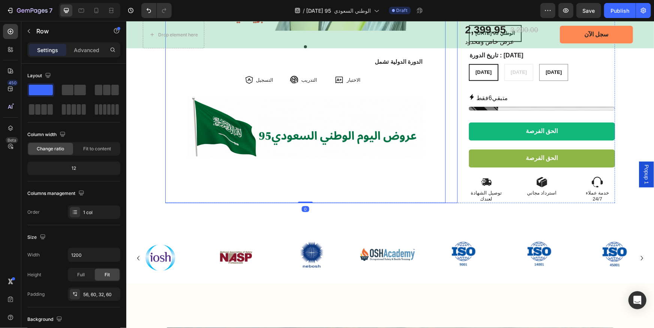
click at [493, 151] on button "الحق الفرصة" at bounding box center [541, 158] width 146 height 18
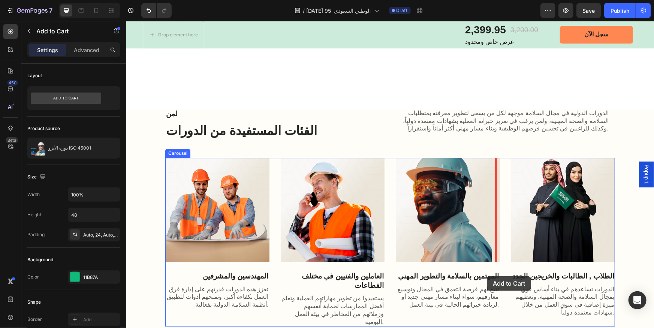
scroll to position [1226, 0]
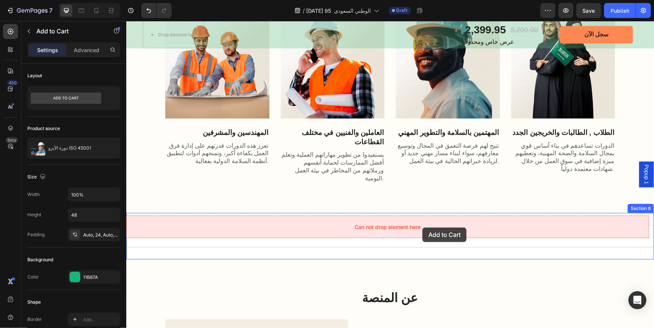
drag, startPoint x: 474, startPoint y: 135, endPoint x: 422, endPoint y: 227, distance: 106.4
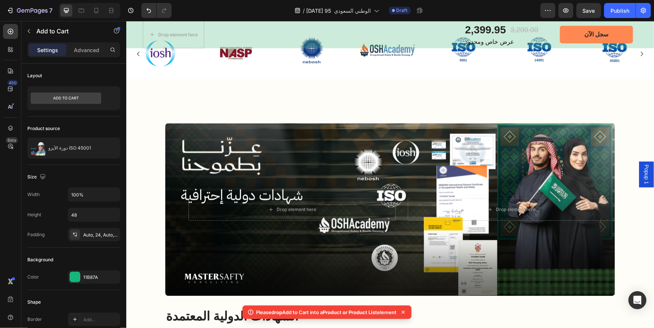
scroll to position [306, 0]
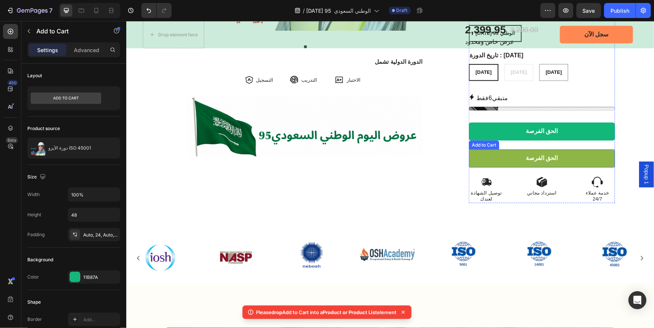
click at [589, 149] on button "الحق الفرصة" at bounding box center [541, 158] width 146 height 18
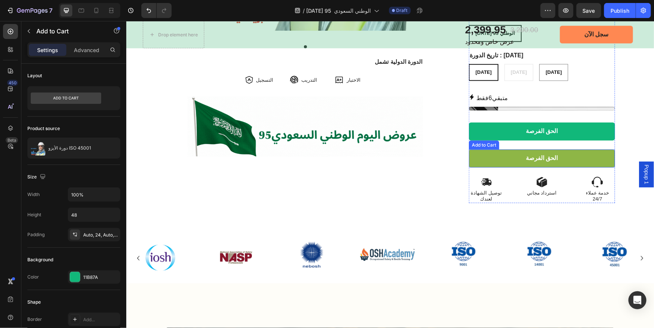
click at [488, 153] on button "الحق الفرصة" at bounding box center [541, 158] width 146 height 18
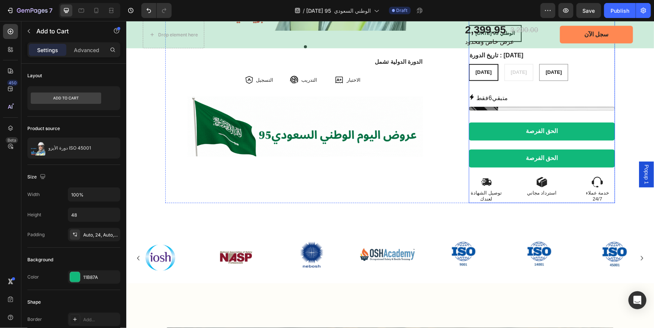
click at [515, 138] on div "الحق الفرصة Add to Cart" at bounding box center [541, 135] width 146 height 27
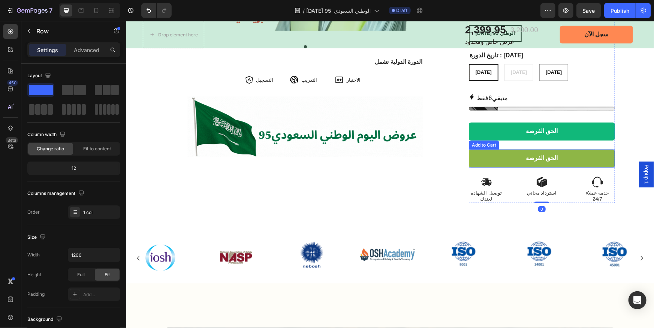
click at [512, 149] on button "الحق الفرصة" at bounding box center [541, 158] width 146 height 18
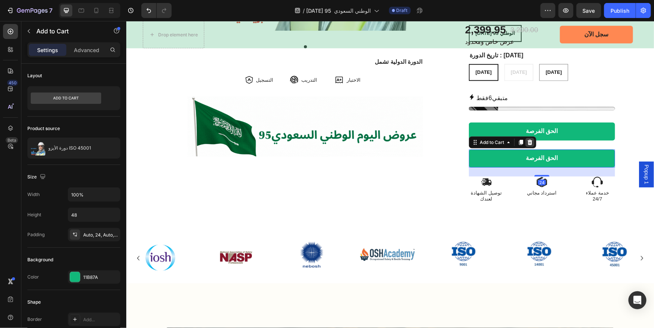
click at [527, 139] on icon at bounding box center [529, 141] width 5 height 5
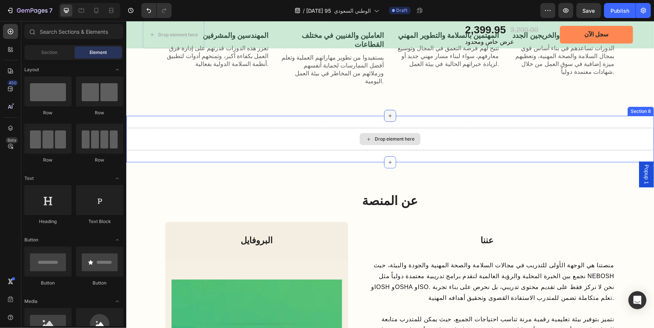
scroll to position [1294, 0]
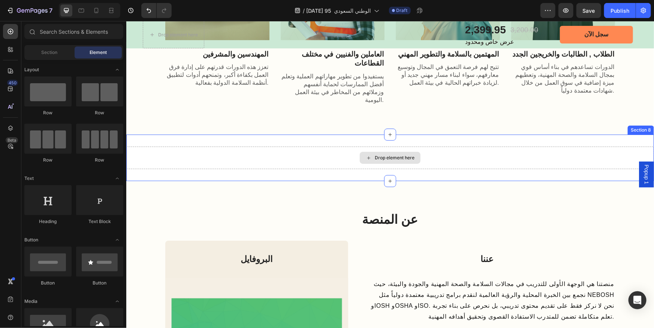
click at [389, 152] on div "Drop element here" at bounding box center [389, 157] width 61 height 12
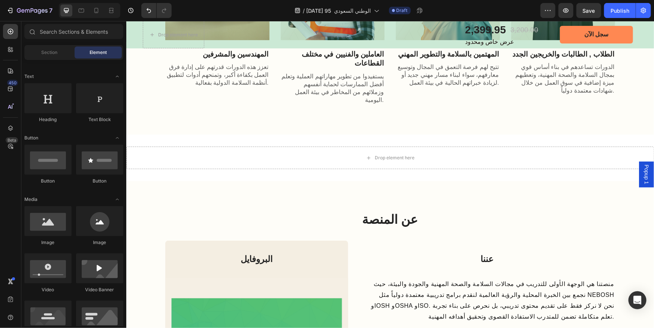
scroll to position [0, 0]
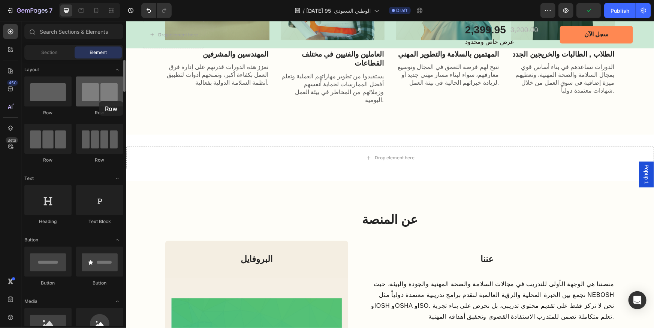
click at [99, 101] on div at bounding box center [99, 91] width 47 height 30
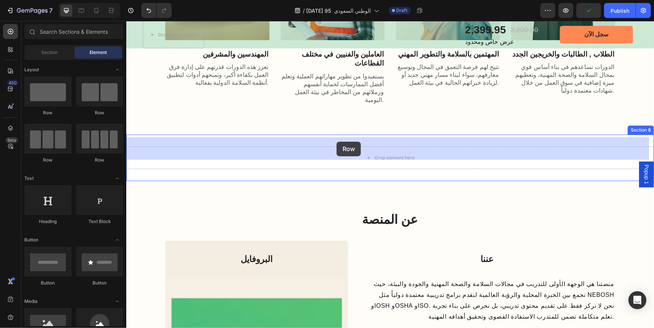
drag, startPoint x: 223, startPoint y: 120, endPoint x: 336, endPoint y: 141, distance: 114.8
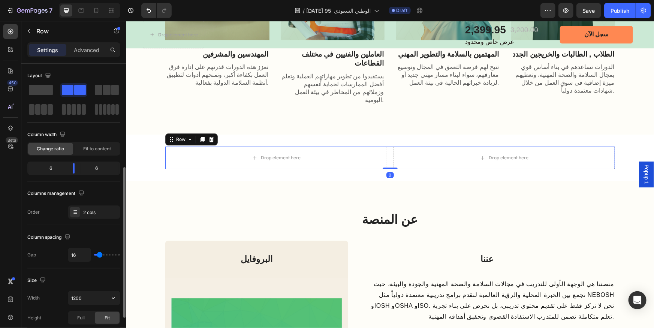
scroll to position [102, 0]
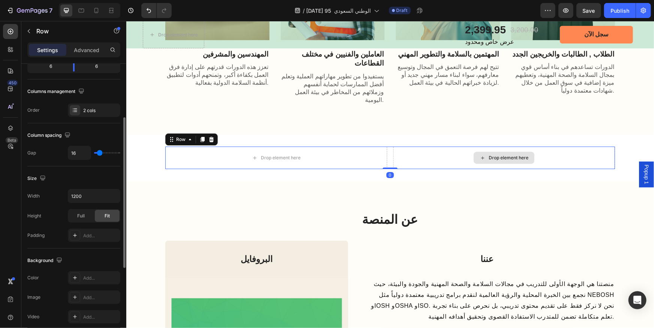
click at [496, 154] on div "Drop element here" at bounding box center [508, 157] width 40 height 6
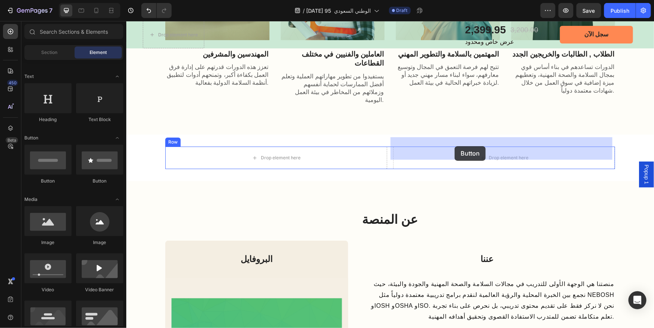
drag, startPoint x: 181, startPoint y: 184, endPoint x: 454, endPoint y: 146, distance: 275.7
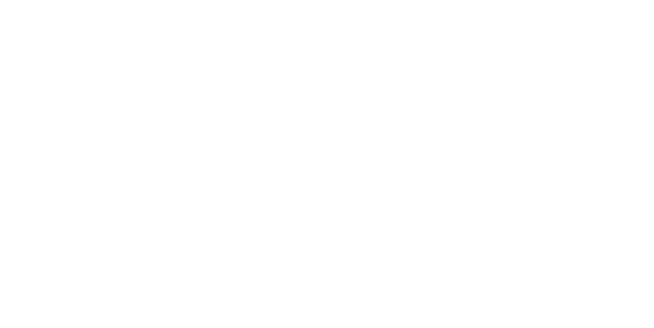
scroll to position [251, 0]
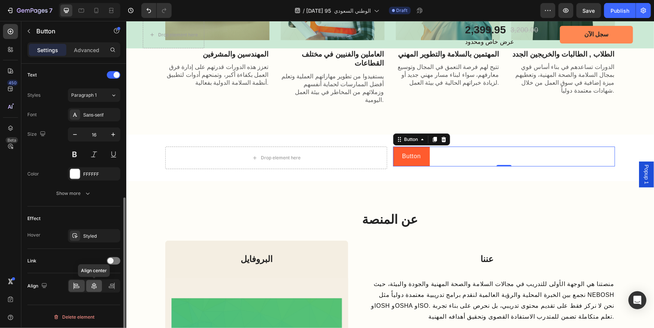
click at [93, 286] on icon at bounding box center [93, 285] width 7 height 7
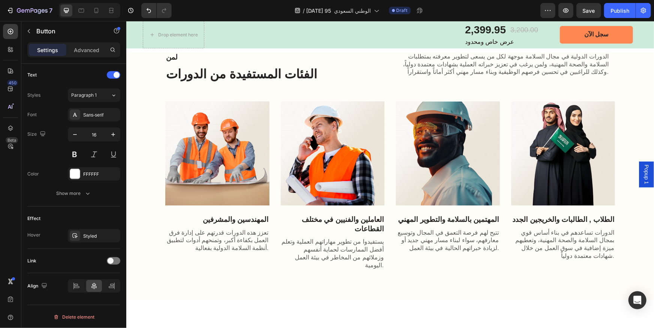
scroll to position [885, 0]
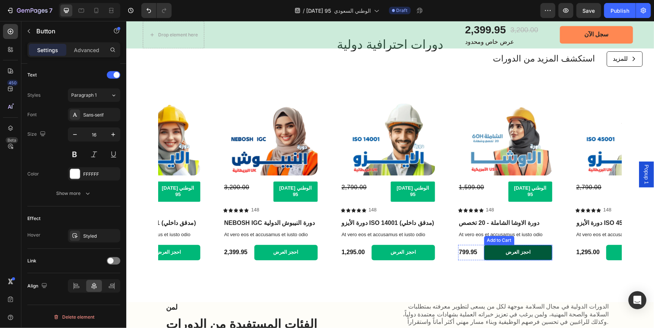
click at [538, 245] on button "احجز العرض" at bounding box center [518, 251] width 68 height 15
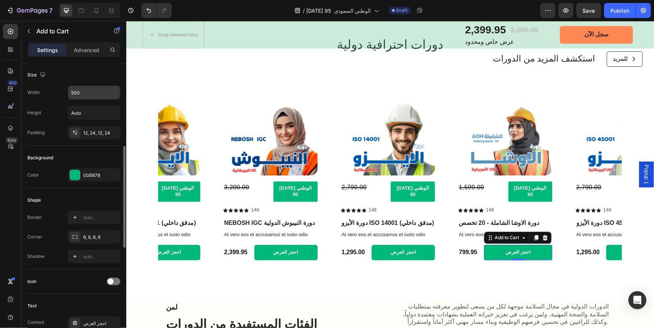
scroll to position [136, 0]
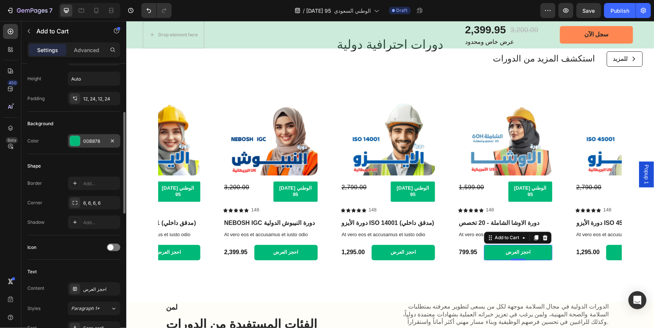
click at [96, 136] on div "00B878" at bounding box center [94, 140] width 52 height 13
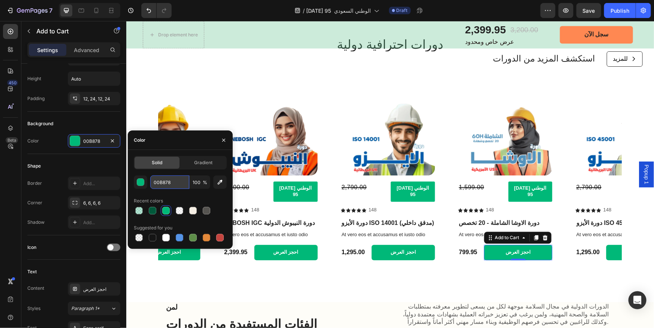
click at [173, 180] on input "00B878" at bounding box center [169, 181] width 39 height 13
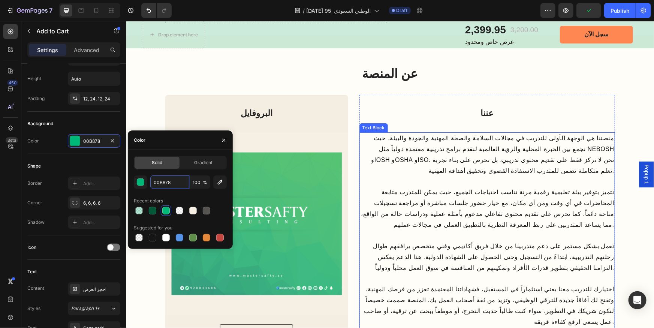
scroll to position [1226, 0]
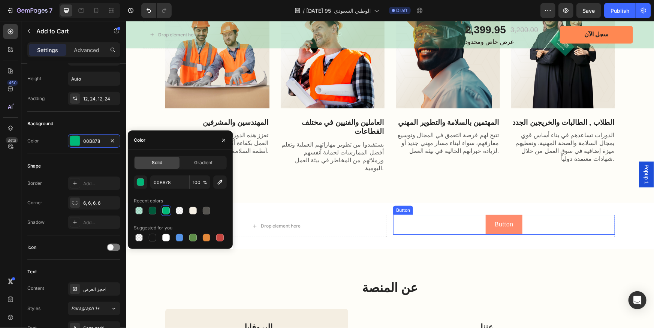
click at [519, 217] on button "Button" at bounding box center [503, 224] width 37 height 20
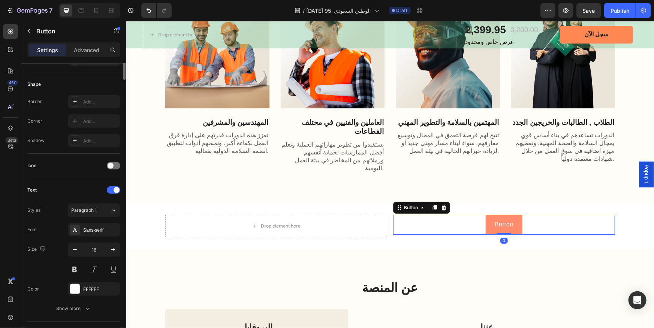
scroll to position [0, 0]
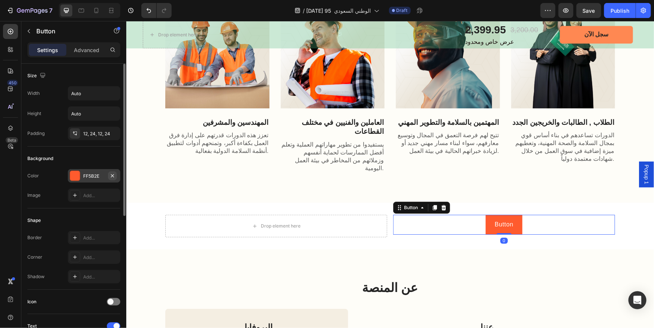
click at [109, 173] on button "button" at bounding box center [112, 175] width 9 height 9
click at [102, 175] on div "Add..." at bounding box center [100, 176] width 35 height 7
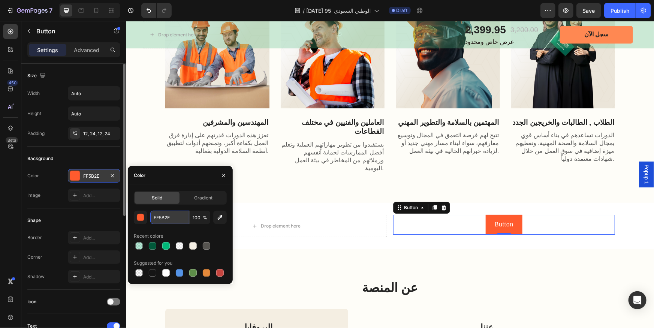
click at [175, 220] on input "FF5B2E" at bounding box center [169, 217] width 39 height 13
paste input "00B878"
type input "00B878"
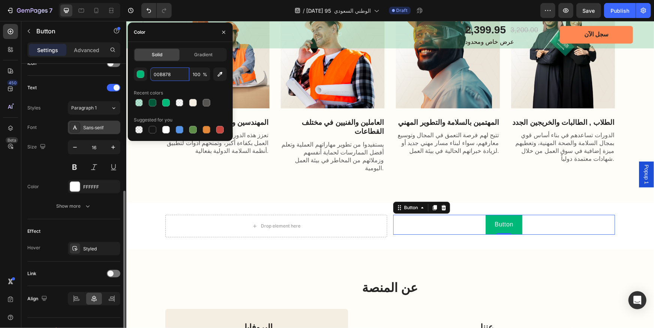
scroll to position [251, 0]
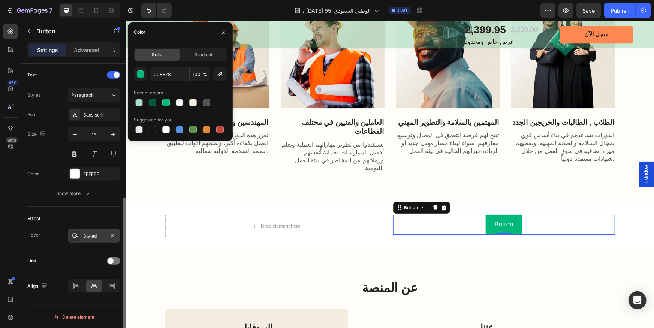
click at [103, 238] on div "Styled" at bounding box center [94, 236] width 22 height 7
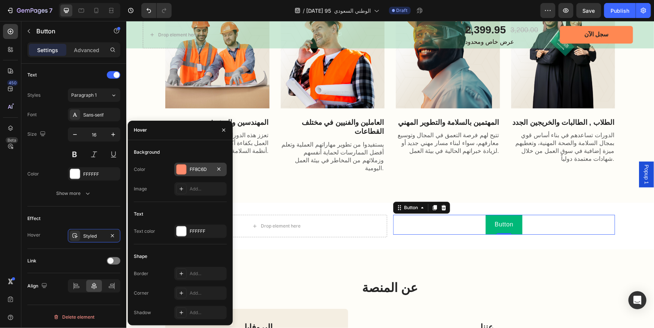
click at [184, 168] on div at bounding box center [181, 169] width 10 height 10
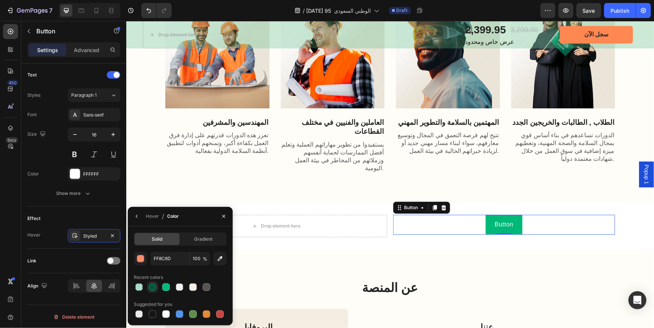
click at [154, 287] on div at bounding box center [152, 286] width 7 height 7
type input "01593A"
click at [107, 207] on div "Effect Hover Styled" at bounding box center [73, 227] width 93 height 42
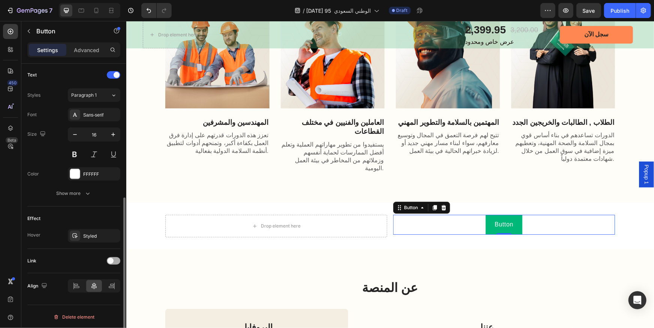
click at [116, 260] on div at bounding box center [113, 260] width 13 height 7
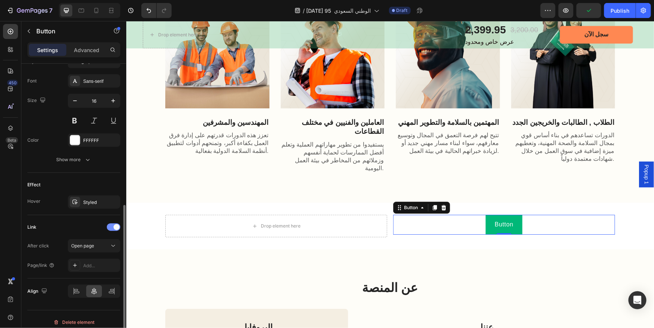
scroll to position [290, 0]
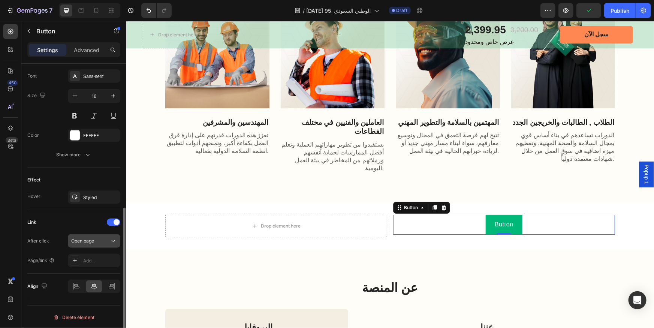
click at [111, 241] on icon at bounding box center [112, 240] width 7 height 7
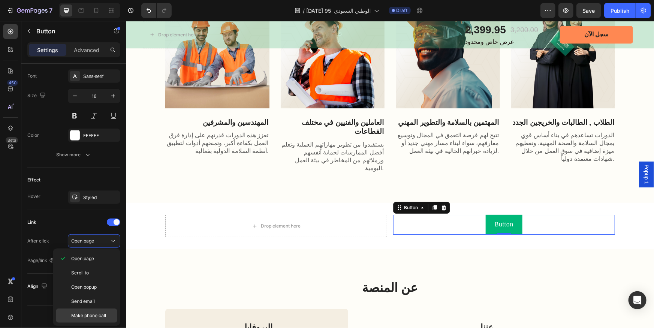
click at [103, 318] on span "Make phone call" at bounding box center [88, 315] width 35 height 7
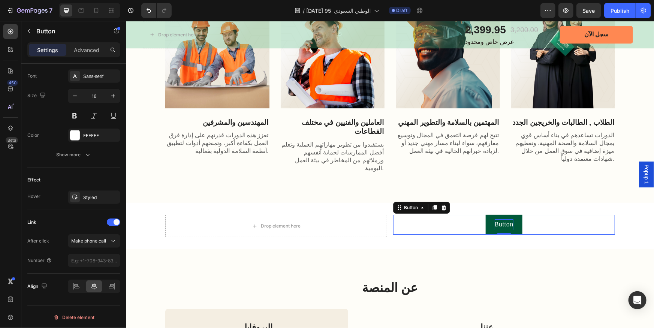
click at [505, 219] on p "Button" at bounding box center [503, 224] width 19 height 11
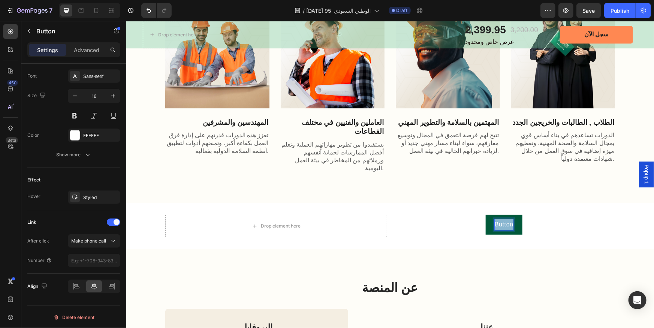
click at [505, 219] on p "Button" at bounding box center [503, 224] width 19 height 11
click at [488, 214] on button "hgpr" at bounding box center [503, 224] width 31 height 20
click at [488, 214] on button "الحق" at bounding box center [503, 224] width 31 height 20
click at [477, 214] on button "الحق الفرصة" at bounding box center [503, 224] width 52 height 20
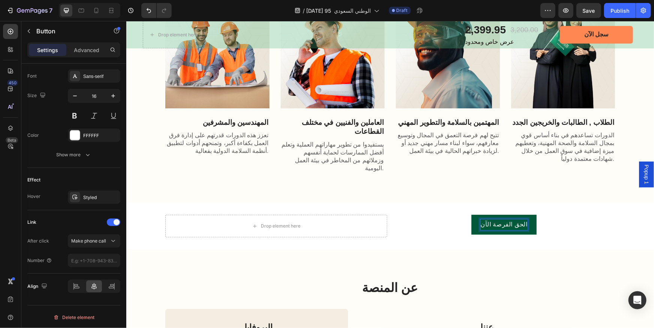
click at [535, 214] on div "الحق الفرصة الآن Button 0" at bounding box center [504, 224] width 222 height 20
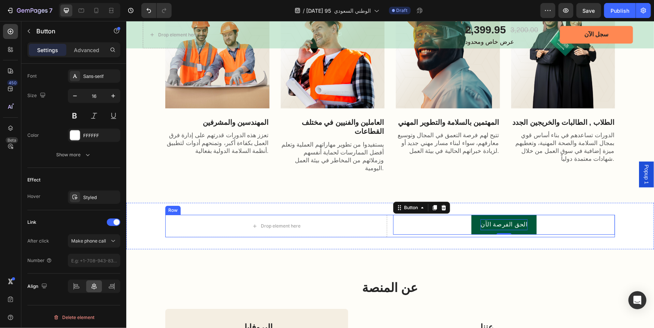
click at [387, 216] on div "Drop element here الحق الفرصة الآن Button 0 Row" at bounding box center [390, 225] width 450 height 22
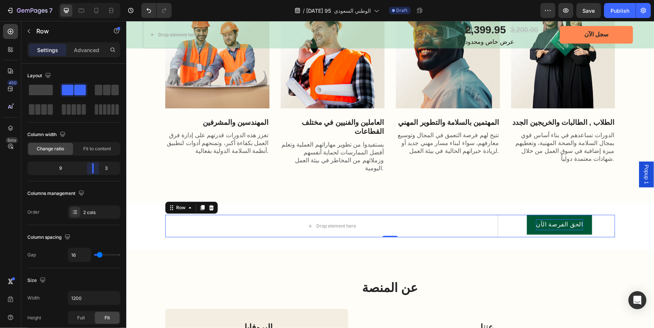
drag, startPoint x: 75, startPoint y: 167, endPoint x: 100, endPoint y: 168, distance: 24.8
click at [100, 0] on body "7 Version history / اليوم الوطني السعودي 95 Draft Preview Save Publish 450 Beta…" at bounding box center [327, 0] width 654 height 0
click at [344, 223] on div "Drop element here" at bounding box center [336, 226] width 40 height 6
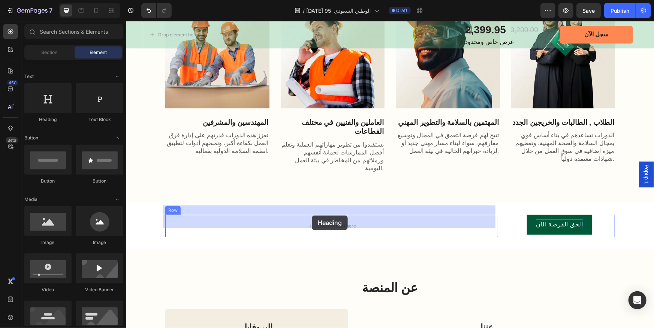
drag, startPoint x: 176, startPoint y: 121, endPoint x: 311, endPoint y: 215, distance: 165.0
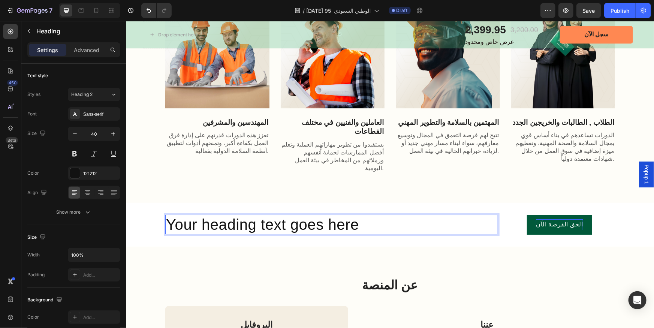
click at [311, 214] on h2 "Your heading text goes here" at bounding box center [331, 223] width 333 height 19
click at [311, 215] on p "Your heading text goes here" at bounding box center [331, 224] width 331 height 18
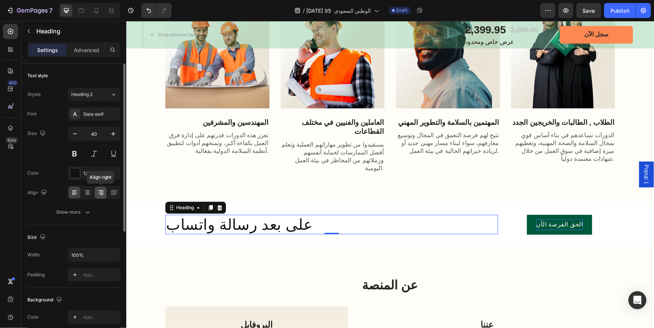
click at [101, 192] on icon at bounding box center [100, 192] width 7 height 7
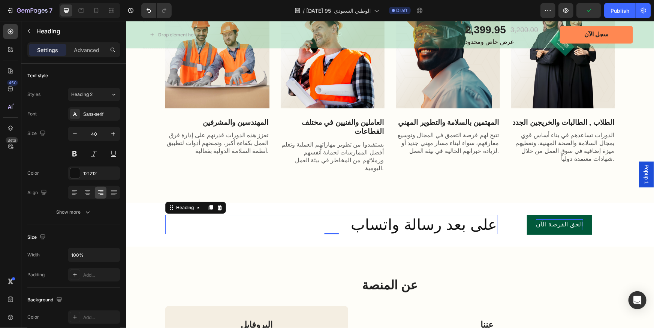
click at [381, 217] on p "على بعد رسالة واتساب" at bounding box center [331, 224] width 331 height 18
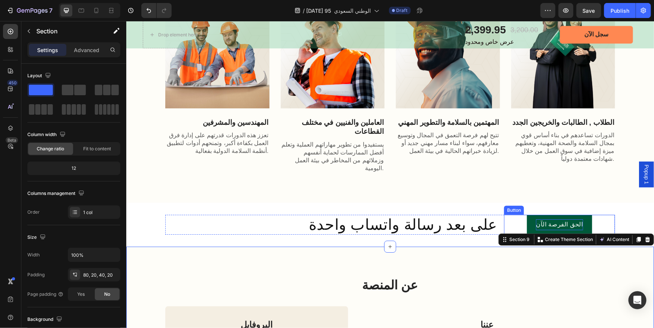
click at [512, 214] on div "الحق الفرصة الآن Button" at bounding box center [559, 224] width 111 height 20
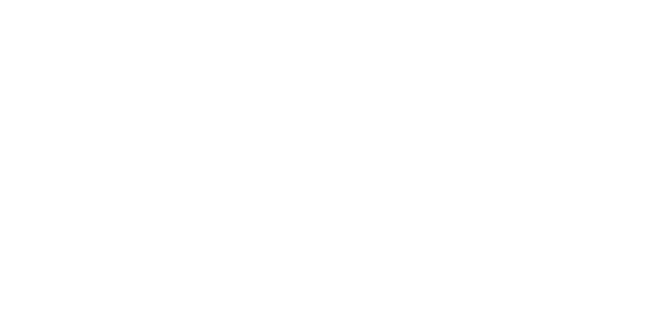
click at [619, 214] on div "على بعد رسالة واتساب واحدة Heading الحق الفرصة الآن Button 0 Row" at bounding box center [390, 224] width 528 height 20
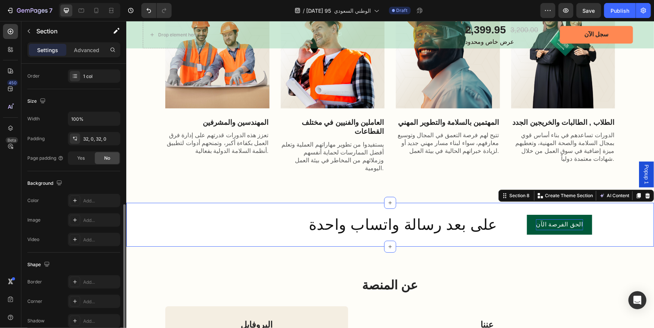
scroll to position [170, 0]
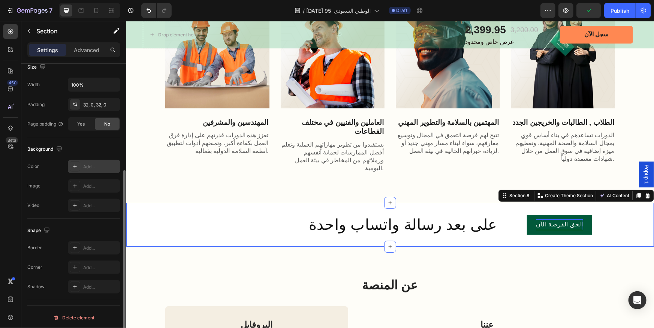
click at [97, 164] on div "Add..." at bounding box center [100, 166] width 35 height 7
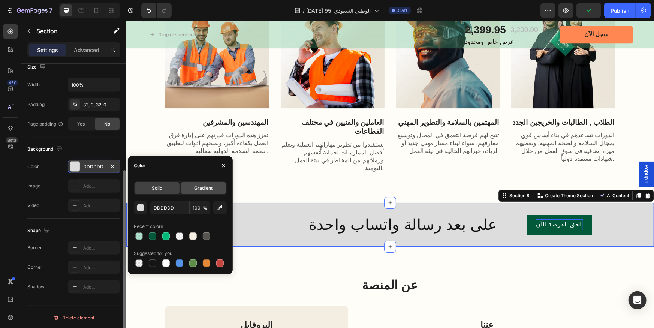
click at [202, 190] on span "Gradient" at bounding box center [203, 188] width 18 height 7
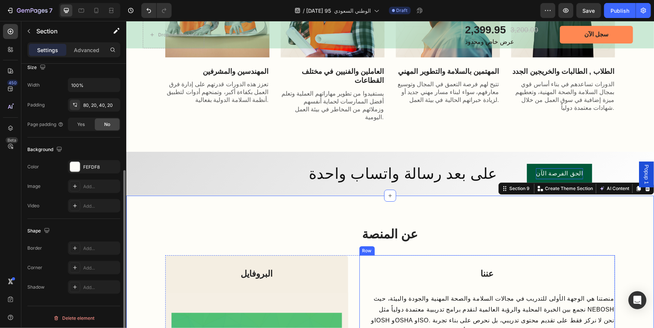
scroll to position [1294, 0]
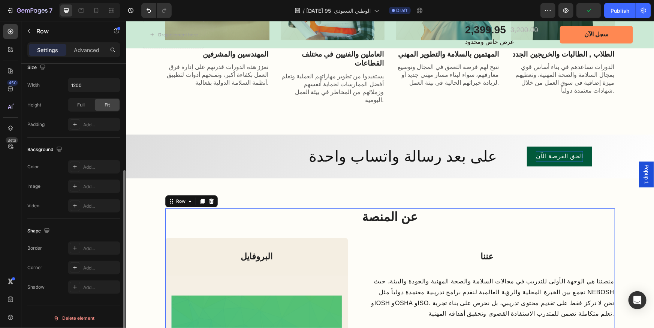
scroll to position [0, 0]
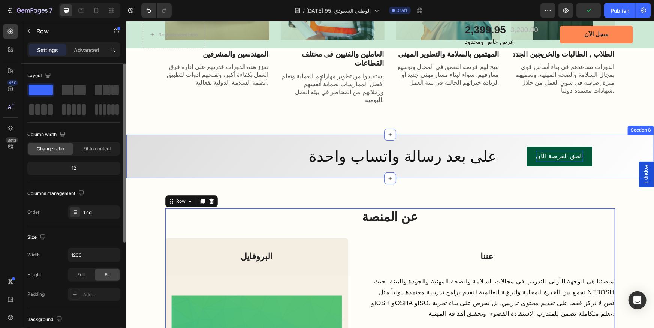
click at [561, 154] on button "الحق الفرصة الآن" at bounding box center [558, 156] width 65 height 20
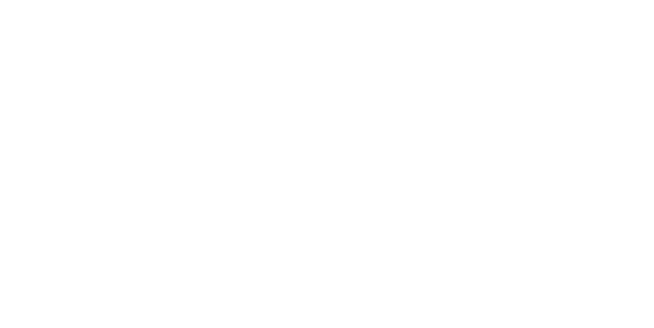
scroll to position [290, 0]
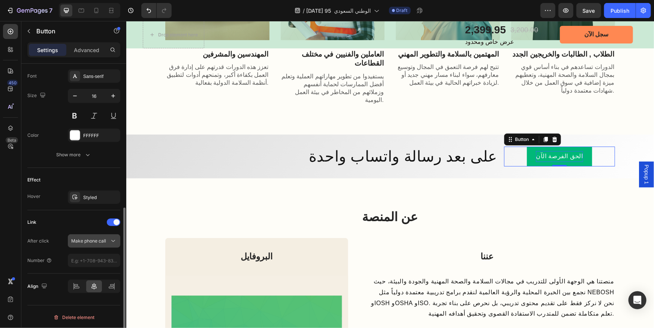
click at [104, 243] on span "Make phone call" at bounding box center [88, 241] width 35 height 7
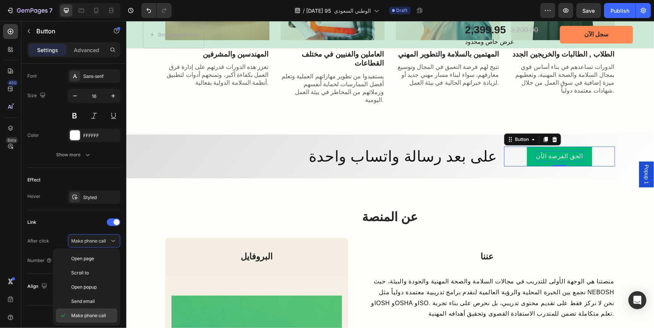
click at [103, 314] on span "Make phone call" at bounding box center [88, 315] width 35 height 7
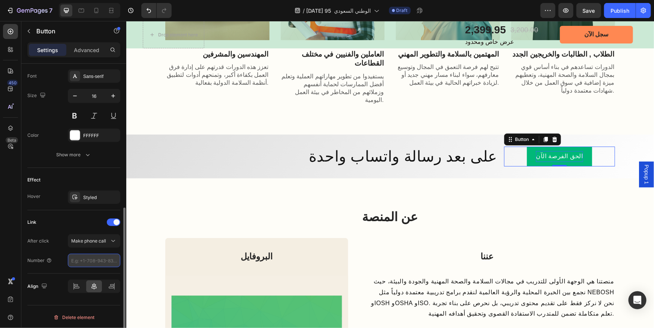
click at [92, 256] on input "number" at bounding box center [94, 260] width 52 height 13
type input "920033686"
click at [112, 305] on div "Delete element" at bounding box center [73, 317] width 93 height 24
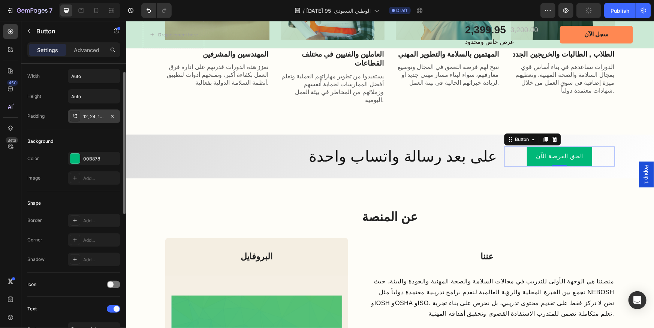
scroll to position [0, 0]
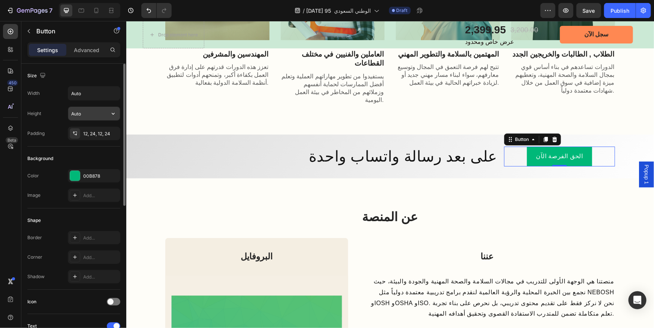
click at [93, 115] on input "Auto" at bounding box center [94, 113] width 52 height 13
click at [112, 112] on icon "button" at bounding box center [112, 113] width 7 height 7
click at [101, 94] on input "Auto" at bounding box center [94, 93] width 52 height 13
click at [115, 93] on icon "button" at bounding box center [112, 93] width 7 height 7
click at [90, 129] on p "Full 100%" at bounding box center [92, 126] width 43 height 7
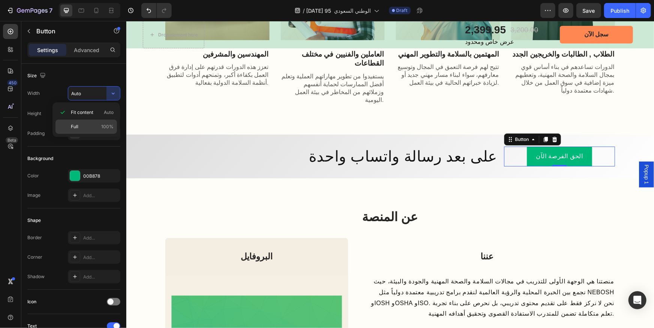
type input "100%"
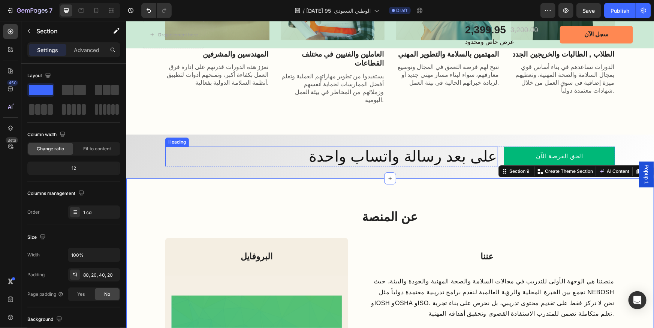
click at [444, 147] on p "على بعد رسالة واتساب واحدة" at bounding box center [331, 156] width 331 height 18
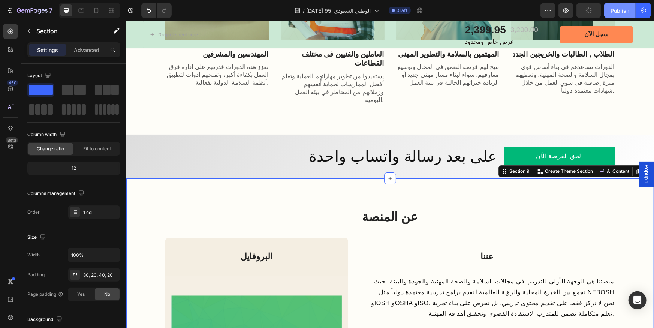
click at [620, 12] on div "Publish" at bounding box center [619, 11] width 19 height 8
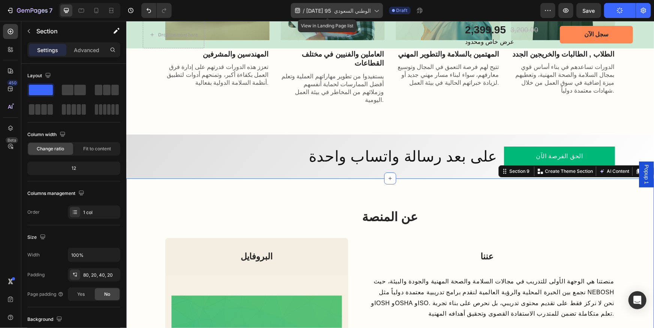
click at [333, 13] on span "اليوم الوطني السعودي 95" at bounding box center [338, 11] width 64 height 8
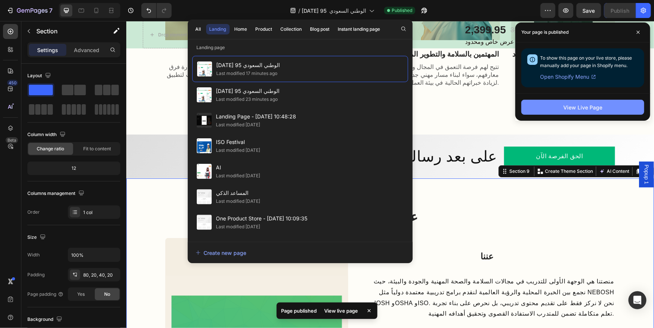
click at [574, 106] on div "View Live Page" at bounding box center [582, 107] width 39 height 8
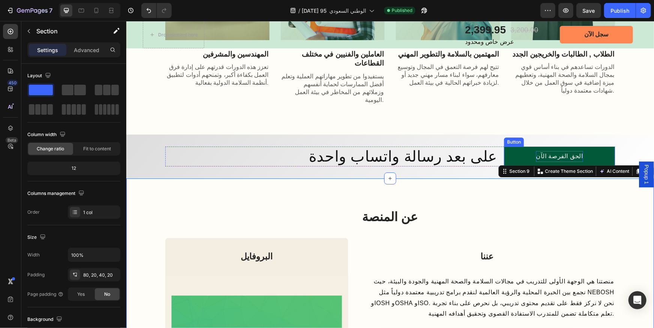
click at [542, 151] on p "الحق الفرصة الآن" at bounding box center [558, 156] width 47 height 11
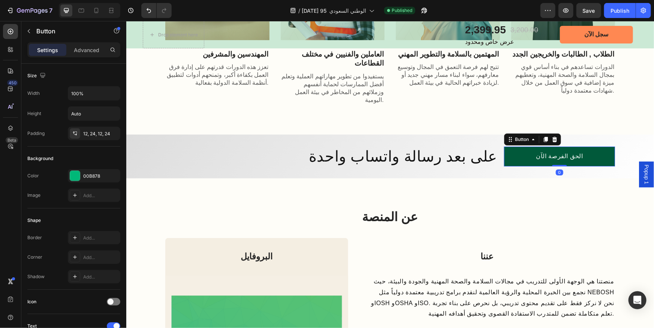
click at [522, 149] on link "الحق الفرصة الآن" at bounding box center [559, 156] width 111 height 20
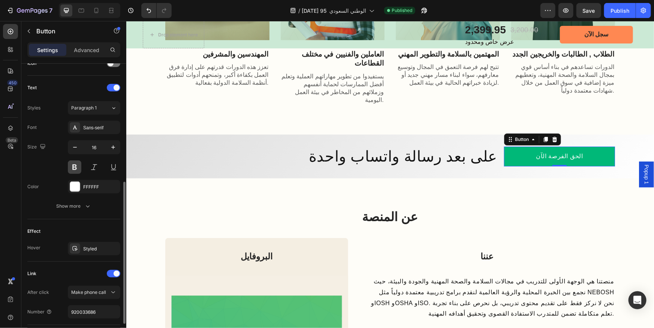
scroll to position [290, 0]
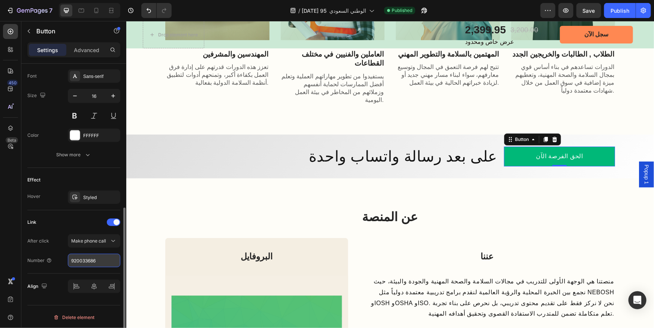
click at [105, 262] on input "920033686" at bounding box center [94, 260] width 52 height 13
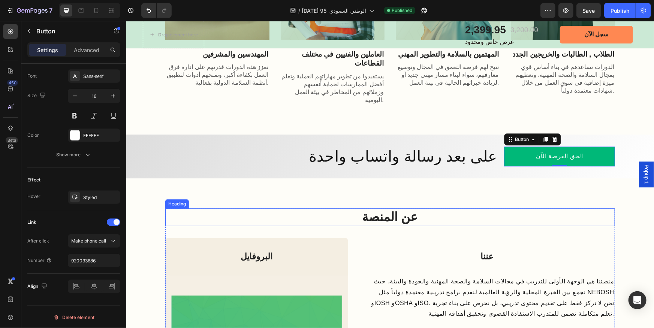
click at [178, 208] on h2 "عن المنصة" at bounding box center [390, 217] width 450 height 18
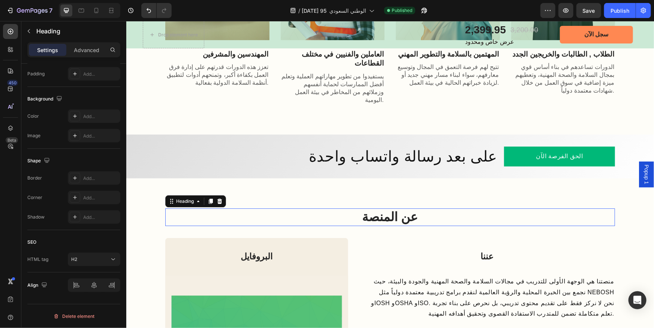
scroll to position [0, 0]
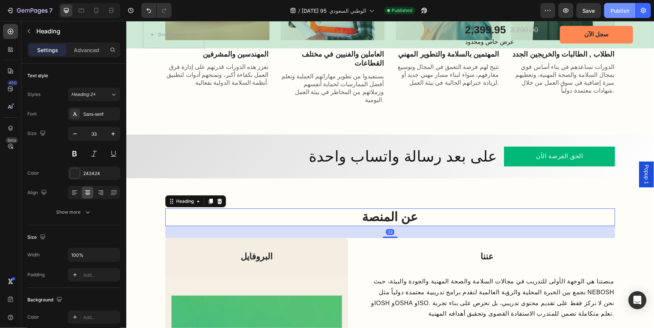
click at [625, 11] on div "Publish" at bounding box center [619, 11] width 19 height 8
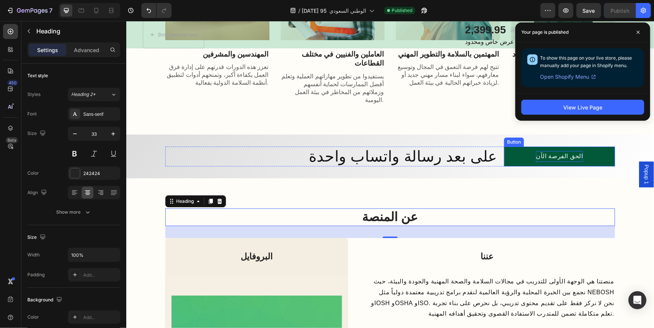
click at [572, 151] on p "الحق الفرصة الآن" at bounding box center [558, 156] width 47 height 11
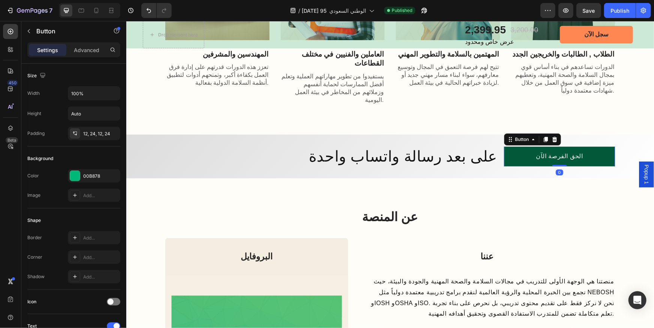
click at [583, 147] on link "الحق الفرصة الآن" at bounding box center [559, 156] width 111 height 20
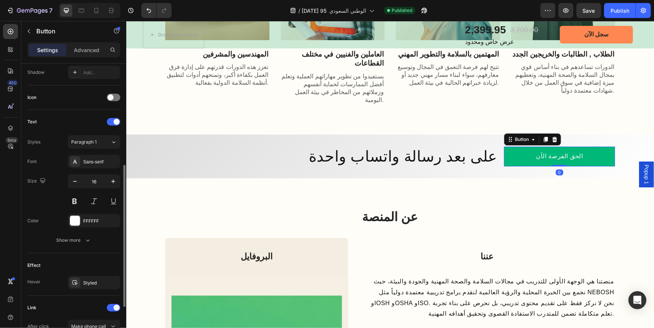
scroll to position [290, 0]
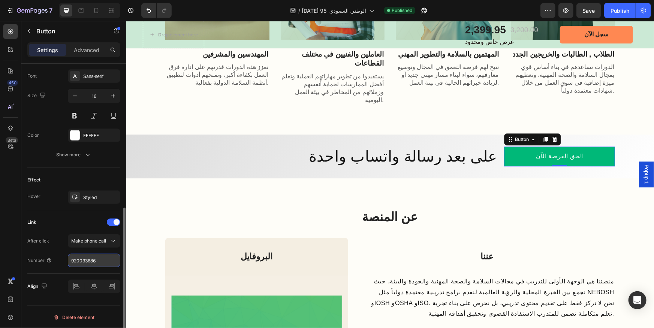
click at [101, 257] on input "920033686" at bounding box center [94, 260] width 52 height 13
paste input "966"
type input "966920033686"
click at [622, 11] on div "Publish" at bounding box center [619, 11] width 19 height 8
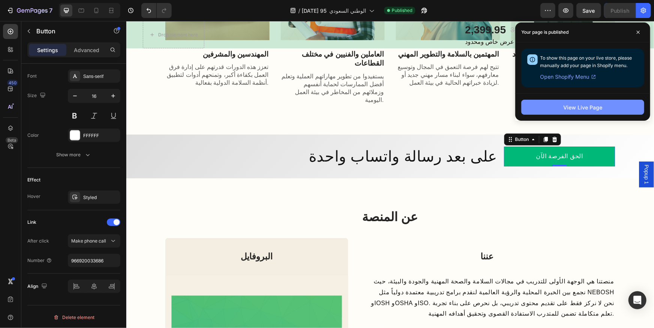
click at [588, 108] on div "View Live Page" at bounding box center [582, 107] width 39 height 8
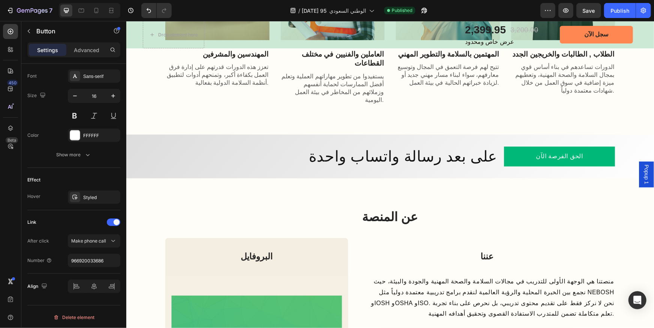
scroll to position [1260, 0]
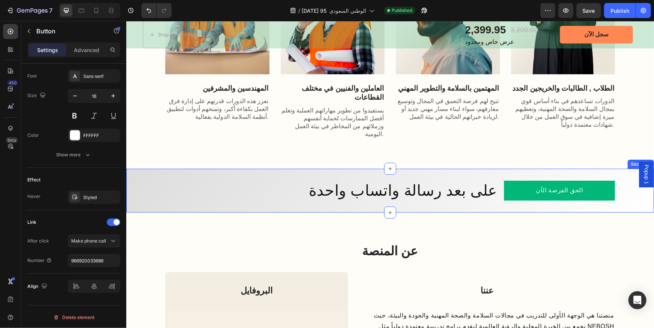
click at [274, 195] on div "على بعد رسالة واتساب واحدة Heading الحق الفرصة الآن Button Row Section 8" at bounding box center [390, 190] width 528 height 44
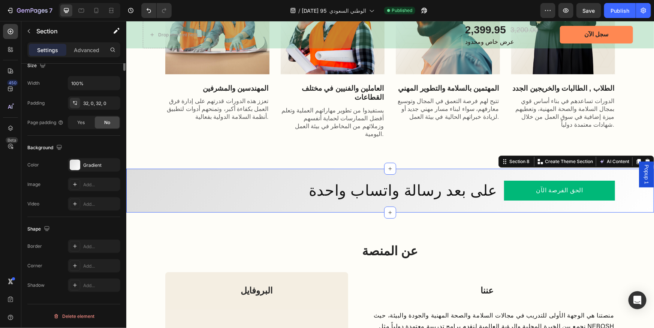
scroll to position [0, 0]
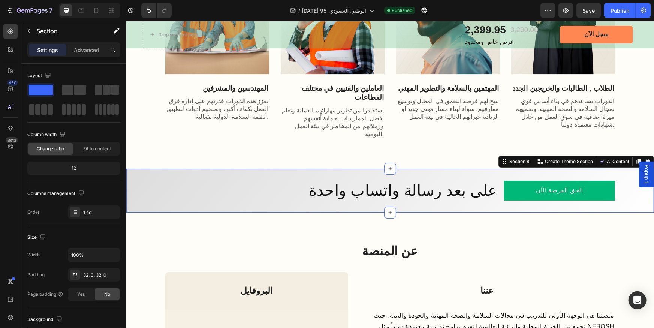
click at [636, 159] on icon at bounding box center [638, 161] width 4 height 5
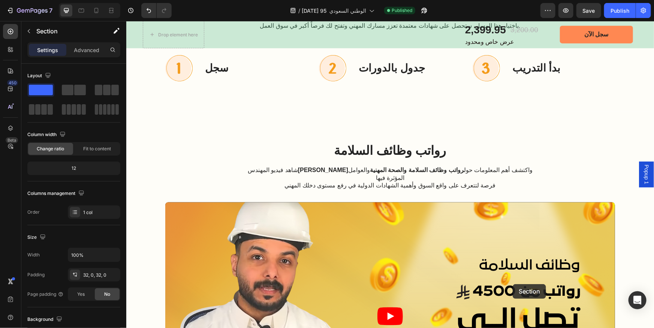
scroll to position [2112, 0]
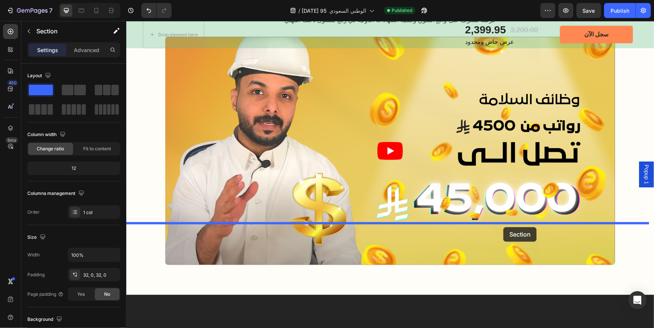
drag, startPoint x: 499, startPoint y: 197, endPoint x: 503, endPoint y: 227, distance: 29.8
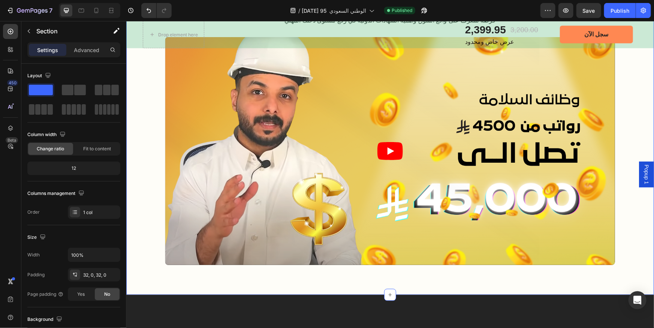
scroll to position [2068, 0]
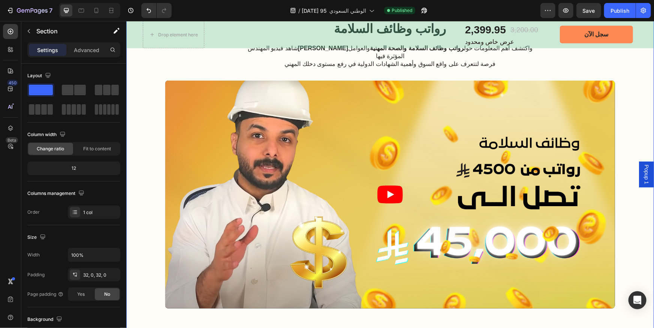
click at [508, 281] on div "رواتب وظائف السلامة Heading شاهد فيديو المهندس سعد الغنيم واكتشف أهم المعلومات …" at bounding box center [390, 164] width 528 height 348
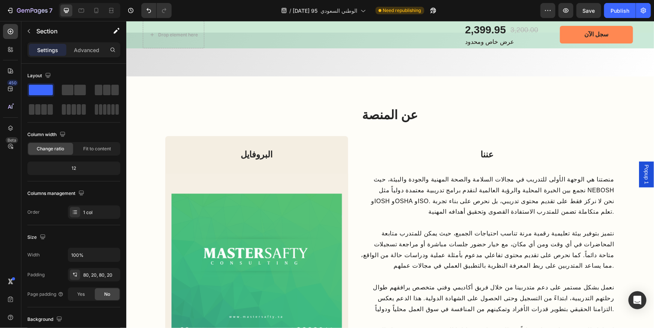
scroll to position [1591, 0]
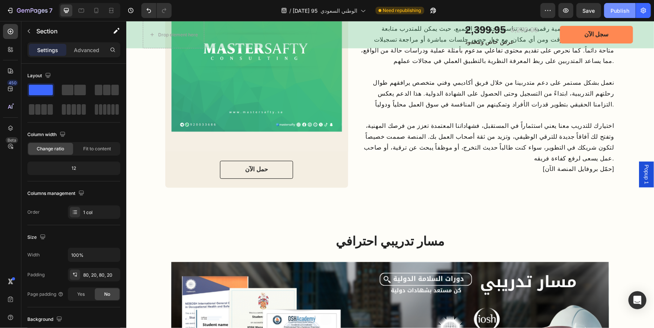
click at [616, 13] on div "Publish" at bounding box center [619, 11] width 19 height 8
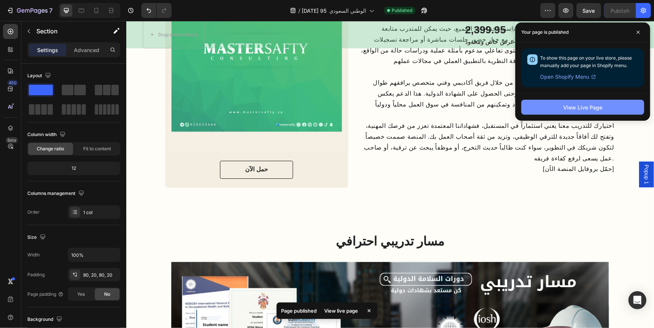
click at [596, 111] on div "View Live Page" at bounding box center [582, 107] width 39 height 8
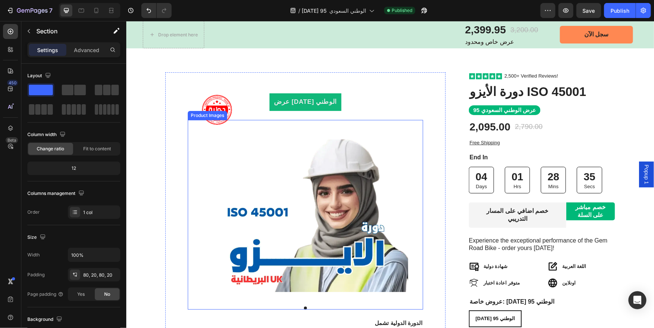
scroll to position [0, 0]
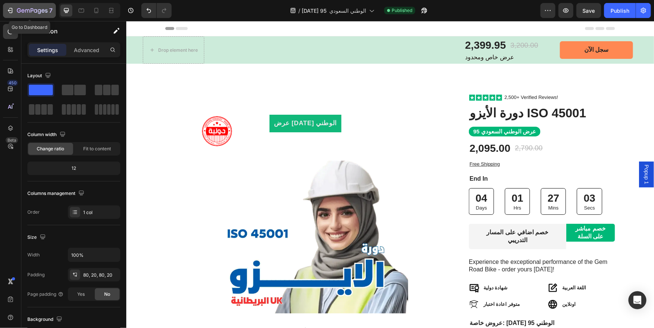
click at [18, 9] on icon "button" at bounding box center [32, 11] width 31 height 6
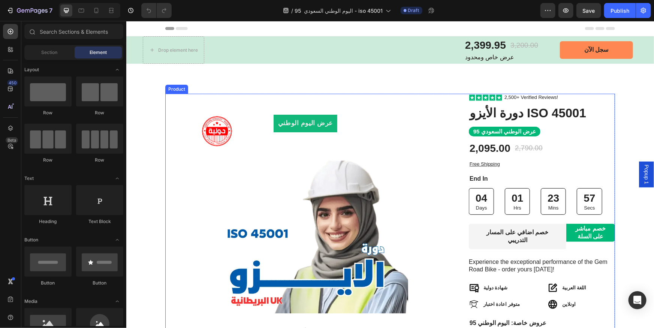
click at [455, 97] on div "عرض [DATE] الوطني Product Badge Product Images الدورة الدولية تشمل Text Block ا…" at bounding box center [390, 287] width 450 height 389
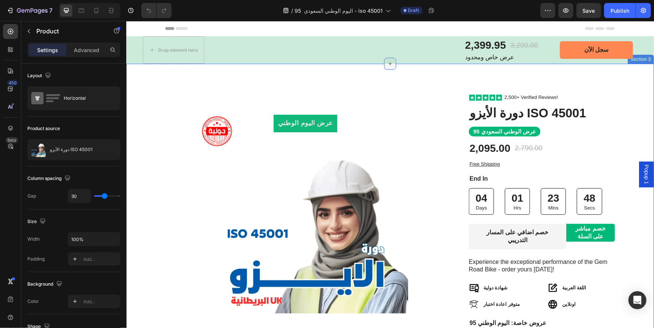
click at [388, 63] on icon at bounding box center [390, 63] width 6 height 6
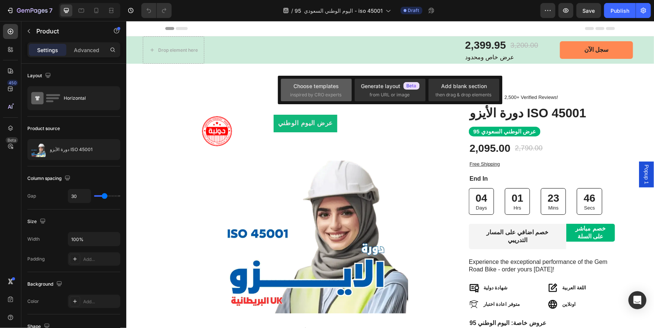
click at [320, 87] on div "Choose templates" at bounding box center [316, 86] width 45 height 8
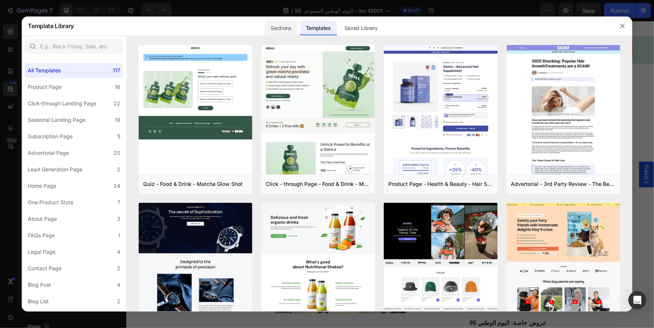
click at [288, 27] on div "Sections" at bounding box center [281, 28] width 33 height 15
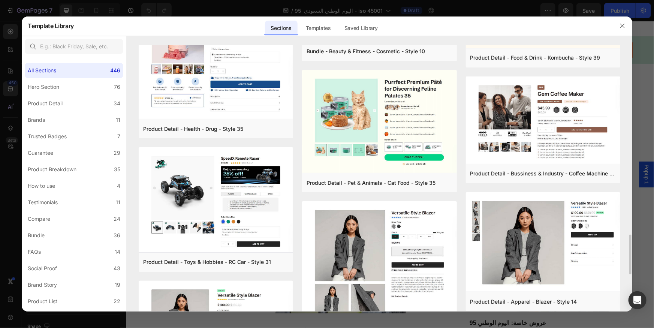
scroll to position [1366, 0]
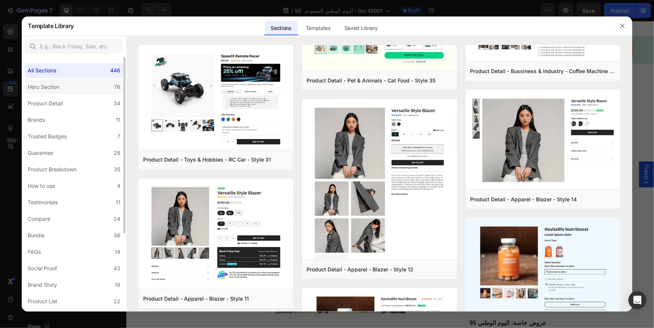
click at [74, 89] on label "Hero Section 76" at bounding box center [74, 86] width 99 height 15
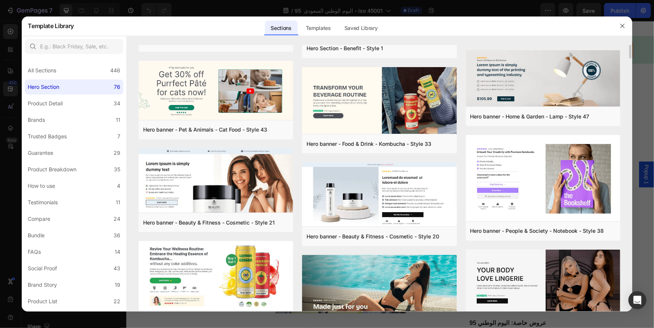
scroll to position [54, 0]
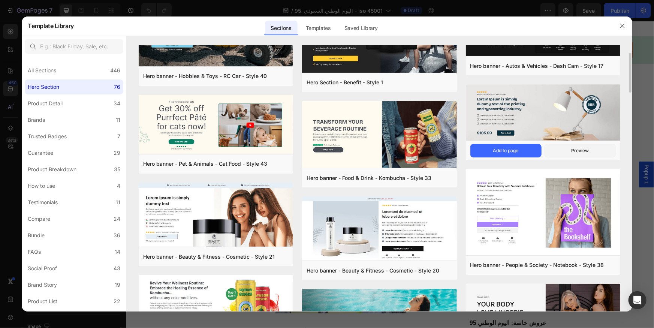
click at [536, 120] on img at bounding box center [543, 114] width 154 height 58
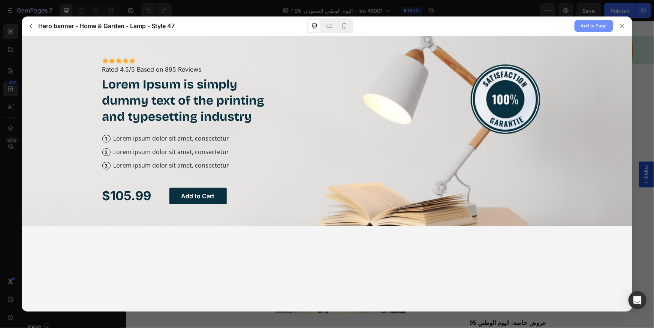
scroll to position [0, 0]
click at [593, 27] on span "Add to Page" at bounding box center [594, 25] width 26 height 9
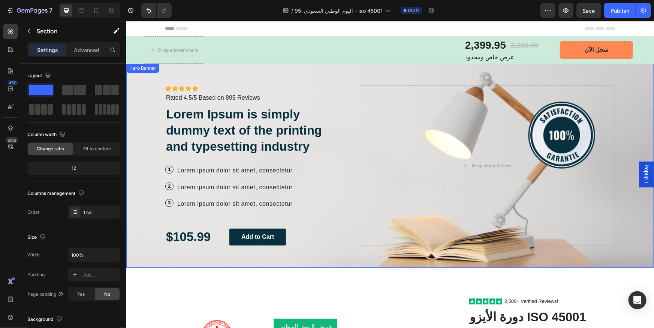
click at [617, 138] on div "Icon Icon Icon Icon Icon Icon List Icon Icon Icon Icon Icon Icon List Rated 4.5…" at bounding box center [389, 165] width 461 height 204
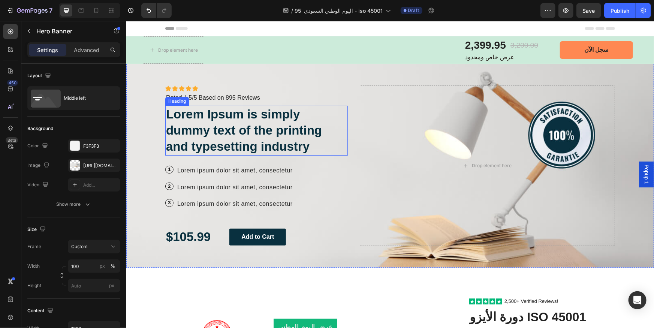
click at [280, 130] on h2 "Lorem Ipsum is simply dummy text of the printing and typesetting industry" at bounding box center [256, 130] width 182 height 50
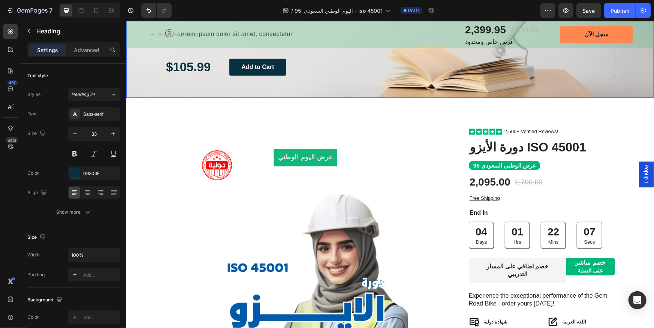
scroll to position [170, 0]
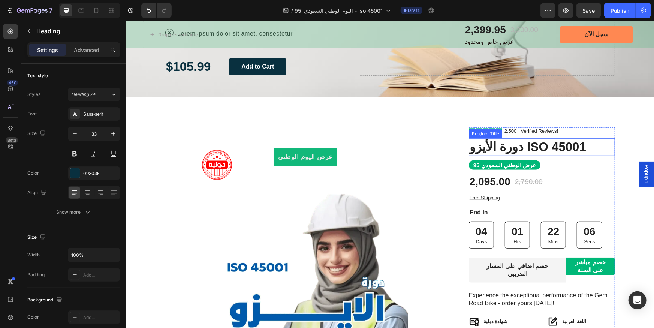
click at [489, 142] on h1 "دورة الأيزو ISO 45001" at bounding box center [541, 147] width 146 height 18
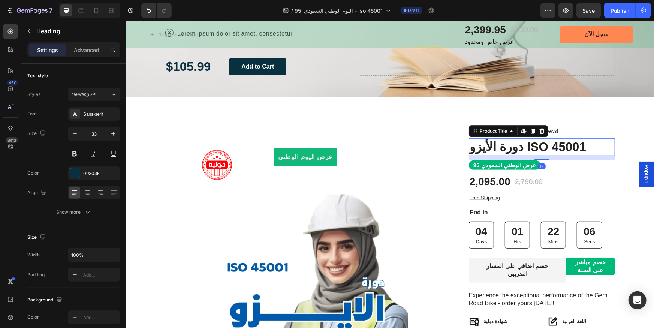
click at [489, 142] on h1 "دورة الأيزو ISO 45001" at bounding box center [541, 147] width 146 height 18
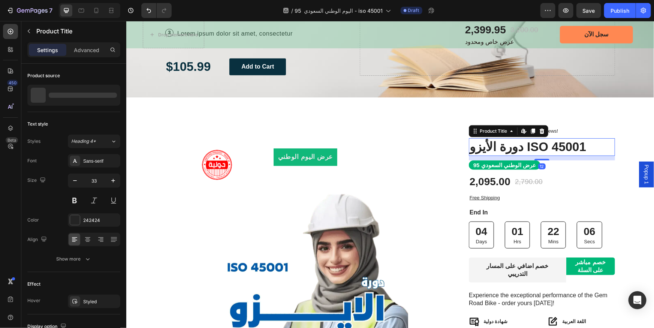
click at [489, 142] on h1 "دورة الأيزو ISO 45001" at bounding box center [541, 147] width 146 height 18
click at [495, 145] on h1 "دورة الأيزو ISO 45001" at bounding box center [541, 147] width 146 height 18
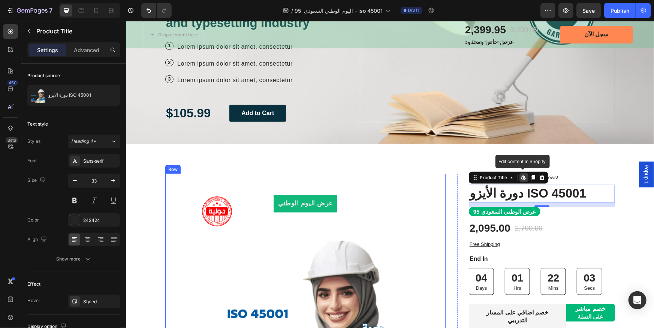
scroll to position [0, 0]
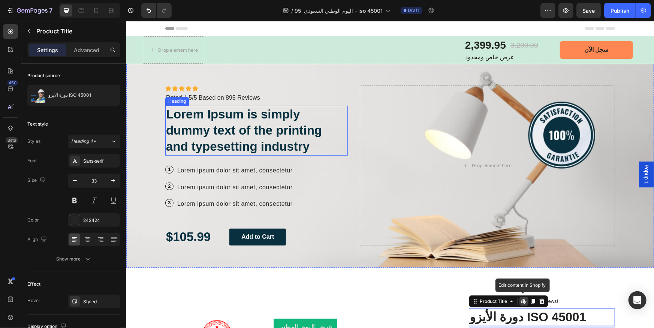
click at [241, 120] on h2 "Lorem Ipsum is simply dummy text of the printing and typesetting industry" at bounding box center [256, 130] width 182 height 50
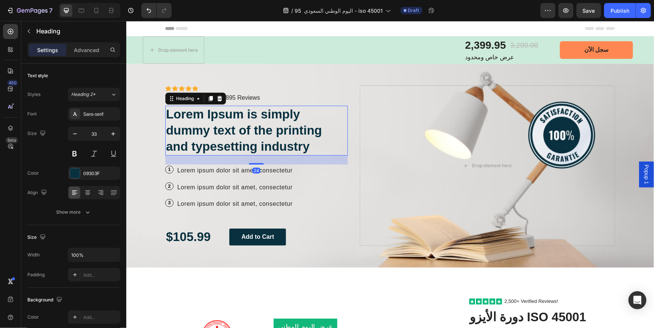
click at [241, 120] on h2 "Lorem Ipsum is simply dummy text of the printing and typesetting industry" at bounding box center [256, 130] width 182 height 50
click at [241, 120] on p "Lorem Ipsum is simply dummy text of the printing and typesetting industry" at bounding box center [256, 130] width 181 height 48
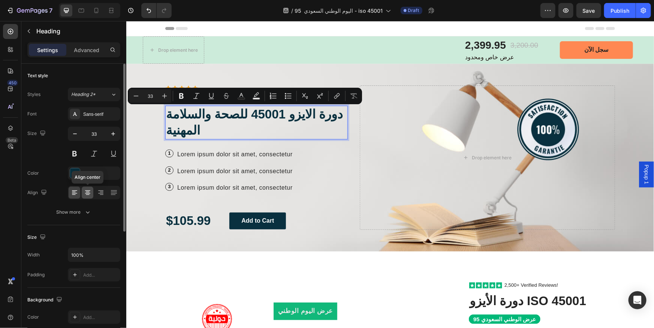
click at [84, 190] on icon at bounding box center [87, 192] width 7 height 7
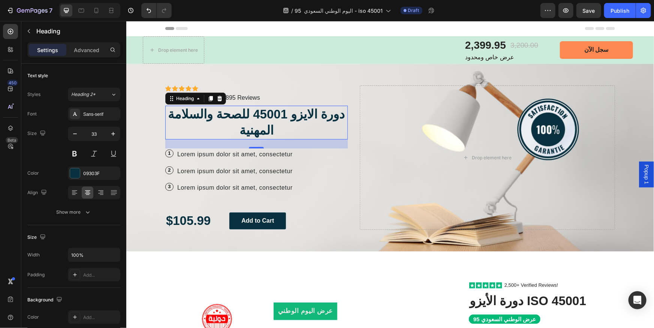
click at [235, 120] on p "دورة الايزو 45001 للصحة والسلامة المهنية" at bounding box center [256, 122] width 181 height 32
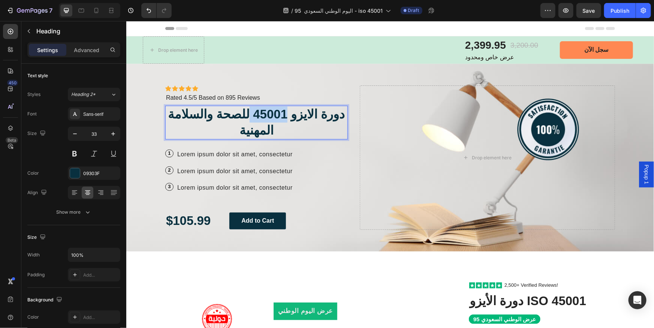
click at [244, 115] on p "دورة الايزو 45001 للصحة والسلامة المهنية" at bounding box center [256, 122] width 181 height 32
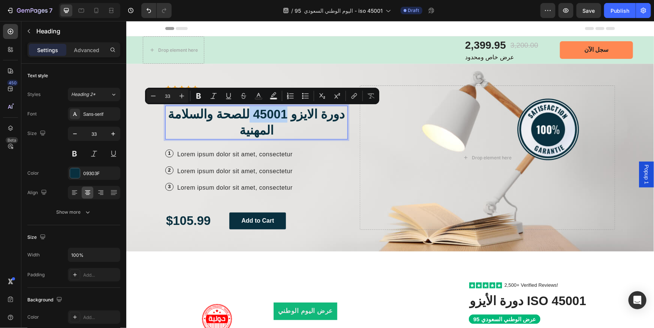
click at [245, 116] on p "دورة الايزو 45001 للصحة والسلامة المهنية" at bounding box center [256, 122] width 181 height 32
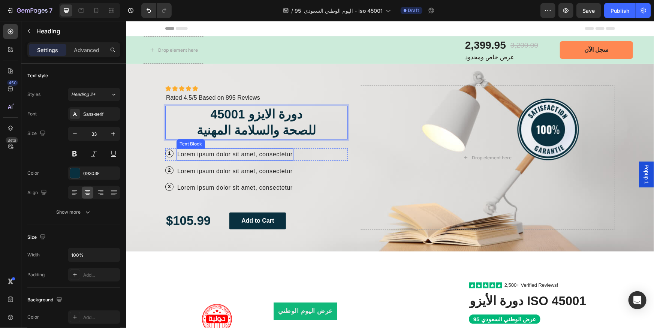
click at [287, 154] on p "Lorem ipsum dolor sit amet, consectetur" at bounding box center [234, 154] width 115 height 11
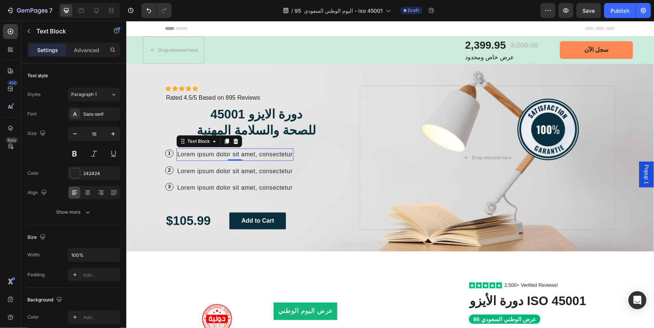
click at [189, 152] on p "Lorem ipsum dolor sit amet, consectetur" at bounding box center [234, 154] width 115 height 11
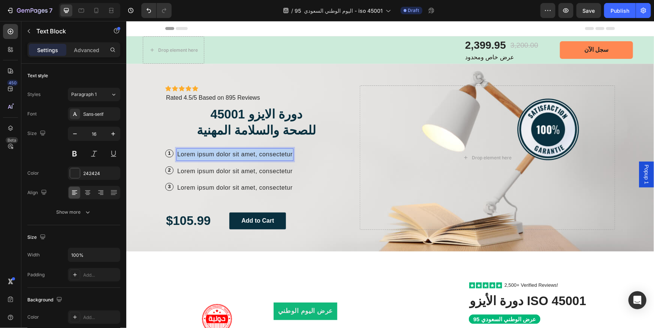
click at [189, 152] on p "Lorem ipsum dolor sit amet, consectetur" at bounding box center [234, 154] width 115 height 11
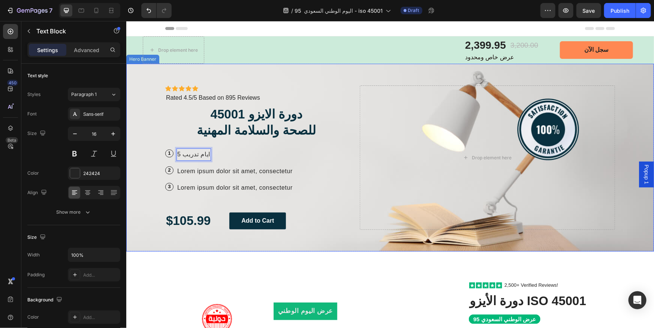
click at [348, 99] on div "Icon Icon Icon Icon Icon Icon List Icon Icon Icon Icon Icon Icon List Rated 4.5…" at bounding box center [389, 157] width 461 height 188
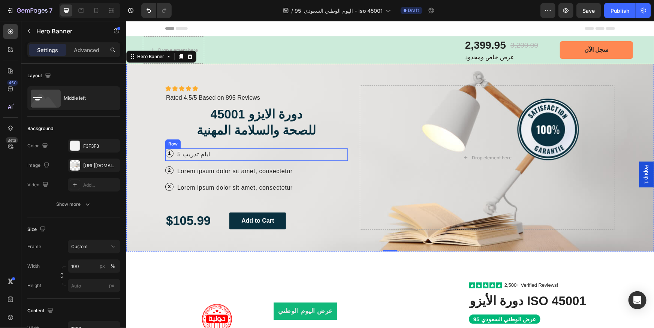
click at [228, 158] on div "1 Text Block Row ايام تدريب 5 Text Block Row" at bounding box center [256, 154] width 182 height 12
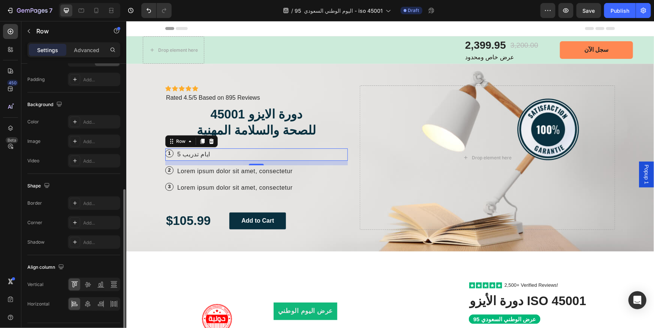
scroll to position [256, 0]
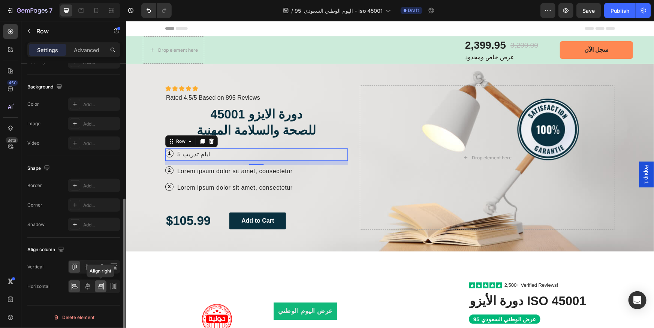
click at [101, 285] on icon at bounding box center [100, 286] width 7 height 7
click at [176, 148] on span at bounding box center [176, 148] width 0 height 0
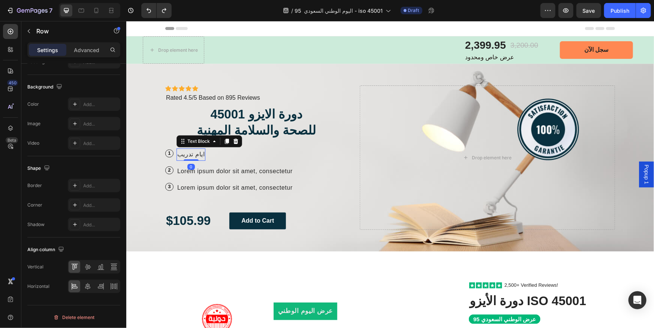
scroll to position [0, 0]
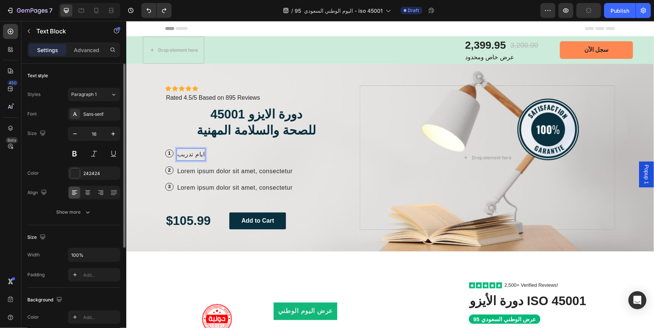
click at [193, 153] on p "ايام تدريب" at bounding box center [190, 154] width 27 height 11
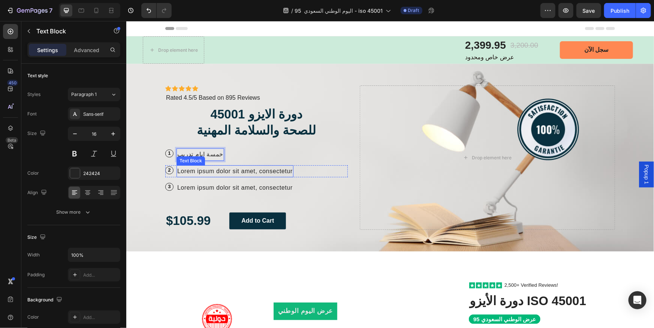
click at [208, 175] on p "Lorem ipsum dolor sit amet, consectetur" at bounding box center [234, 171] width 115 height 11
click at [208, 173] on p "Lorem ipsum dolor sit amet, consectetur" at bounding box center [234, 171] width 115 height 11
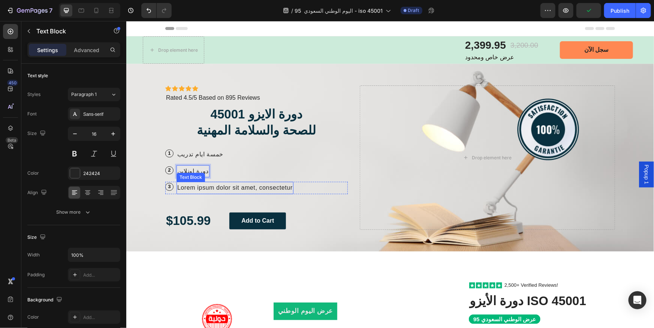
click at [277, 187] on p "Lorem ipsum dolor sit amet, consectetur" at bounding box center [234, 187] width 115 height 11
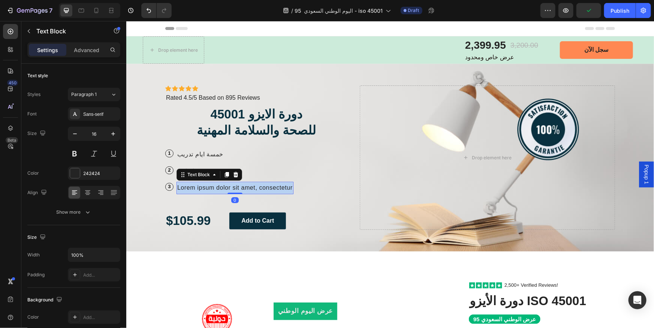
click at [277, 187] on p "Lorem ipsum dolor sit amet, consectetur" at bounding box center [234, 187] width 115 height 11
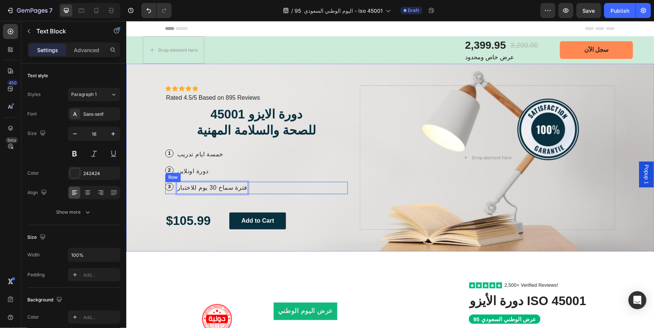
click at [236, 187] on div "3 Text Block Row فترة سماح 30 يوم للاختبار Text Block 0 Row" at bounding box center [256, 187] width 182 height 12
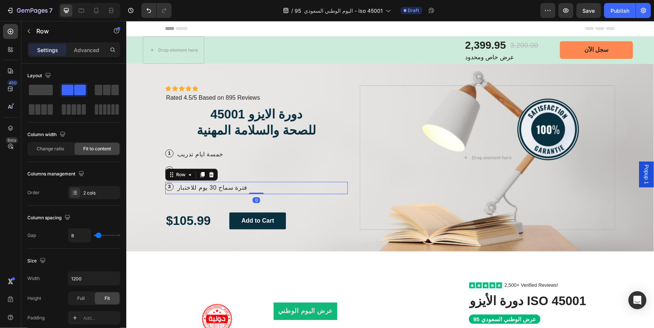
click at [200, 175] on icon at bounding box center [202, 174] width 4 height 5
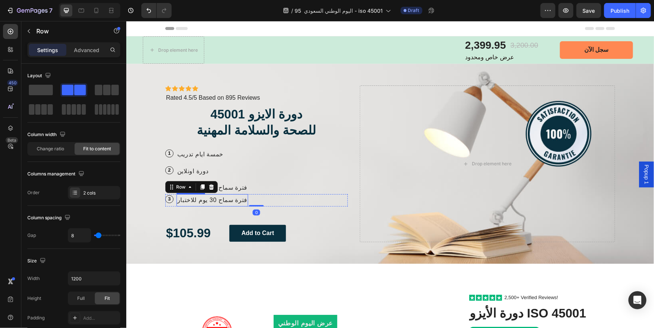
click at [200, 200] on p "فترة سماح 30 يوم للاختبار" at bounding box center [212, 199] width 70 height 11
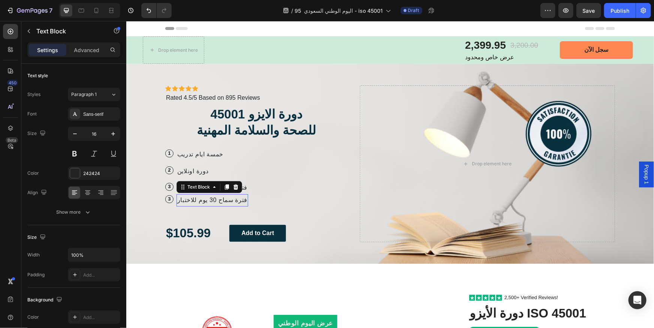
click at [200, 200] on p "فترة سماح 30 يوم للاختبار" at bounding box center [212, 199] width 70 height 11
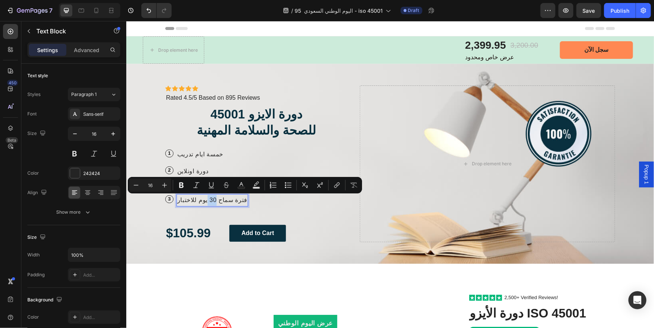
click at [200, 200] on p "فترة سماح 30 يوم للاختبار" at bounding box center [212, 199] width 70 height 11
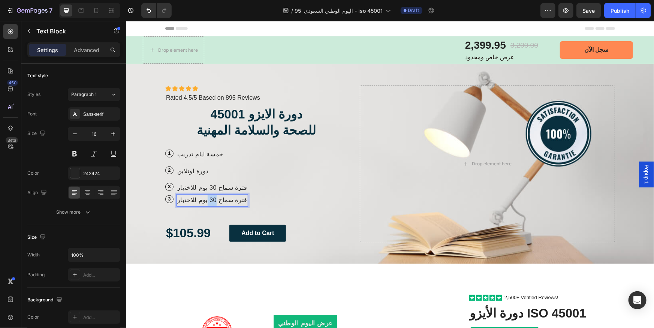
click at [200, 200] on p "فترة سماح 30 يوم للاختبار" at bounding box center [212, 199] width 70 height 11
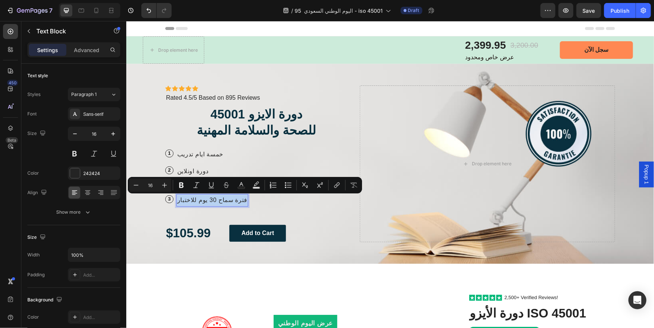
click at [200, 200] on p "فترة سماح 30 يوم للاختبار" at bounding box center [212, 199] width 70 height 11
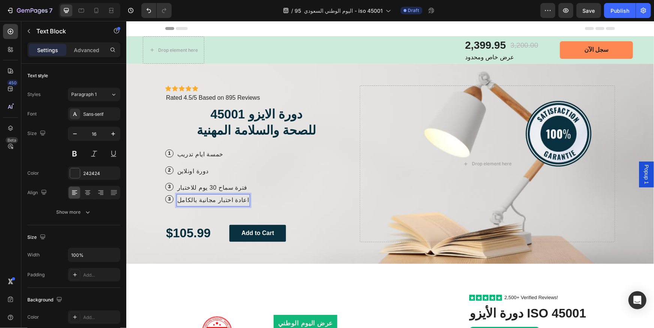
click at [203, 199] on p "اعادة اختبار مجانية بالكامل" at bounding box center [213, 199] width 72 height 11
click at [190, 197] on p "اعادة اختباردولي مجانية بالكامل" at bounding box center [219, 199] width 85 height 11
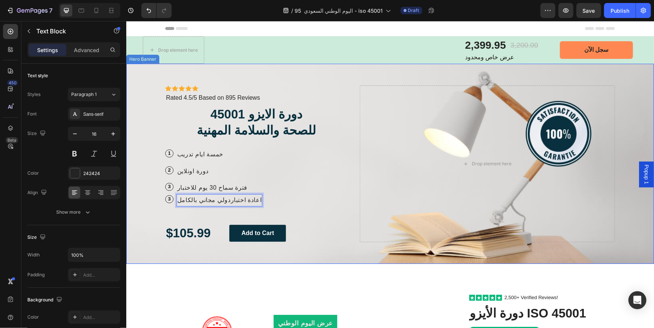
click at [198, 218] on div "Icon Icon Icon Icon Icon Icon List Icon Icon Icon Icon Icon Icon List Rated 4.5…" at bounding box center [256, 163] width 182 height 157
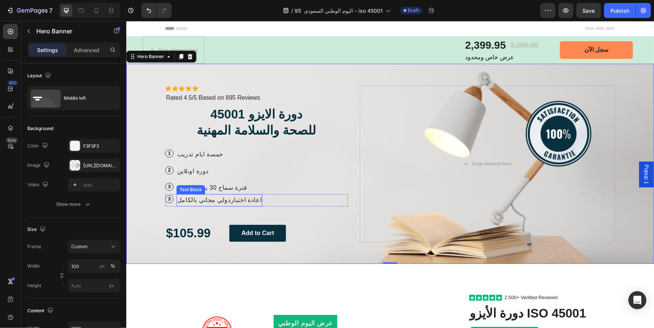
click at [196, 199] on p "اعادة اختباردولي مجاني بالكامل" at bounding box center [219, 199] width 84 height 11
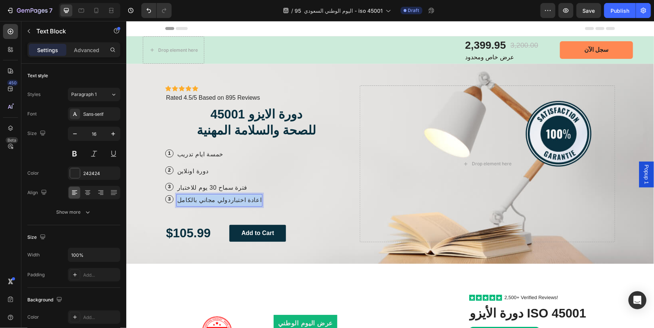
click at [196, 199] on p "اعادة اختباردولي مجاني بالكامل" at bounding box center [219, 199] width 84 height 11
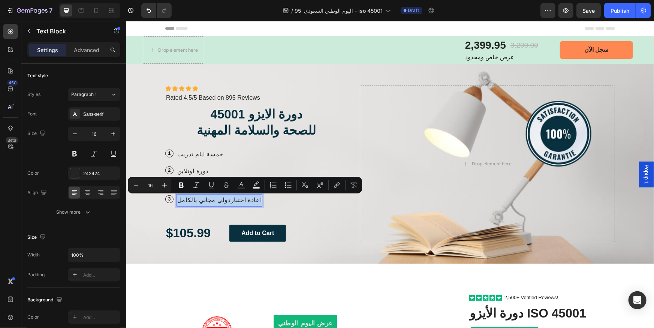
click at [196, 199] on p "اعادة اختباردولي مجاني بالكامل" at bounding box center [219, 199] width 84 height 11
click at [193, 201] on p "اعادة اختباردولي مجاني بالكامل" at bounding box center [219, 199] width 84 height 11
drag, startPoint x: 190, startPoint y: 201, endPoint x: 201, endPoint y: 201, distance: 11.2
click at [201, 201] on p "اعادة اختباردولي مجاني بالكامل" at bounding box center [219, 199] width 84 height 11
click at [181, 186] on icon "Editor contextual toolbar" at bounding box center [181, 184] width 7 height 7
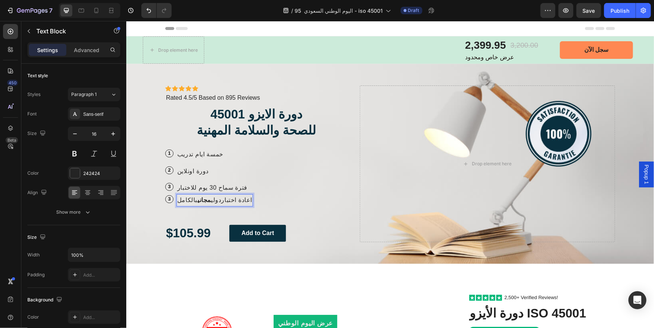
click at [181, 202] on p "اعادة اختباردولي مجاني بالكامل" at bounding box center [214, 199] width 75 height 11
click at [200, 187] on p "فترة سماح 30 يوم للاختبار" at bounding box center [212, 187] width 70 height 11
click at [204, 187] on p "فترة سماح 30 يوم للاختبار" at bounding box center [212, 187] width 70 height 11
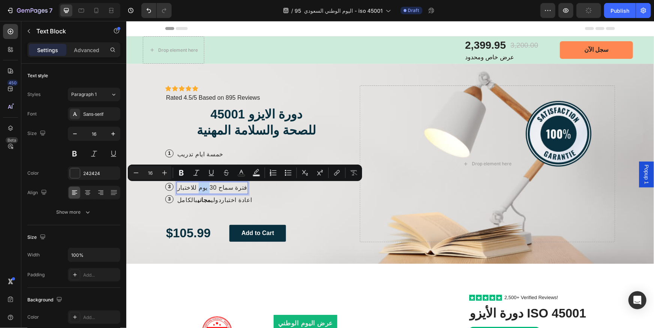
drag, startPoint x: 205, startPoint y: 187, endPoint x: 191, endPoint y: 188, distance: 13.9
click at [191, 188] on p "فترة سماح 30 يوم للاختبار" at bounding box center [212, 187] width 70 height 11
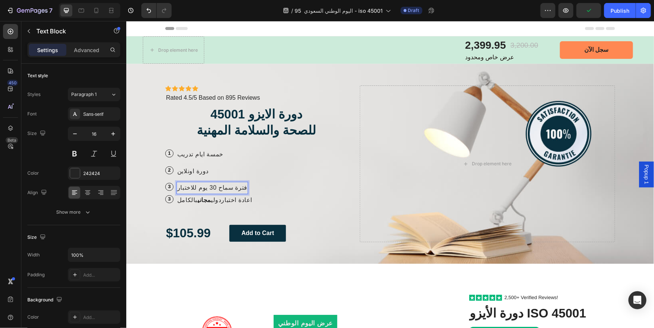
click at [200, 187] on p "فترة سماح 30 يوم للاختبار" at bounding box center [212, 187] width 70 height 11
click at [201, 187] on p "فترة سماح 30 يوم للاختبار" at bounding box center [212, 187] width 70 height 11
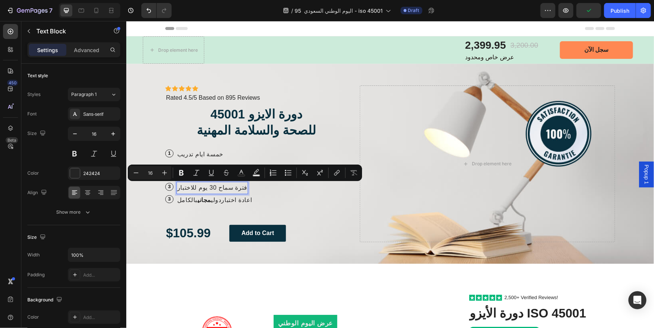
click at [211, 187] on p "فترة سماح 30 يوم للاختبار" at bounding box center [212, 187] width 70 height 11
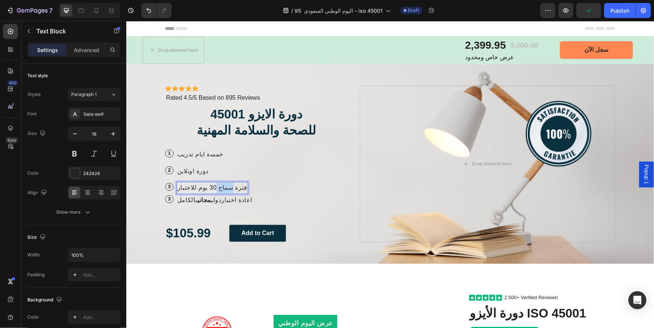
click at [211, 187] on p "فترة سماح 30 يوم للاختبار" at bounding box center [212, 187] width 70 height 11
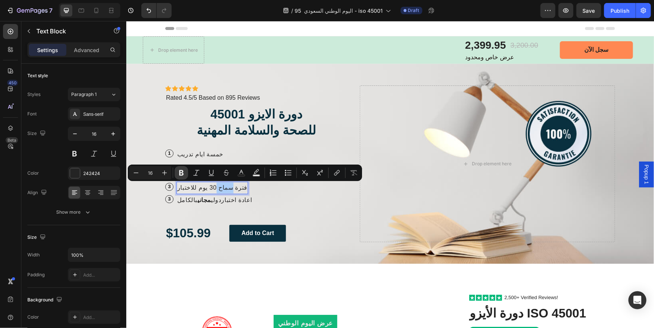
click at [182, 178] on button "Bold" at bounding box center [181, 172] width 13 height 13
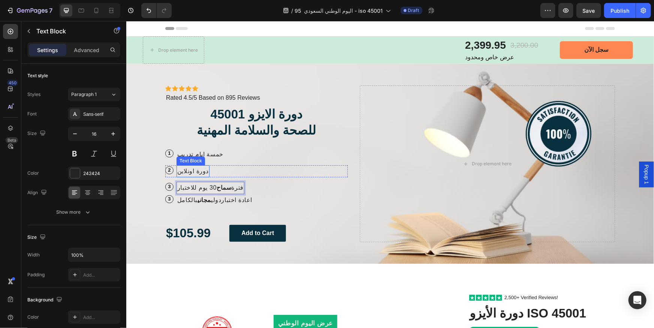
click at [193, 162] on div "Text Block" at bounding box center [190, 160] width 28 height 9
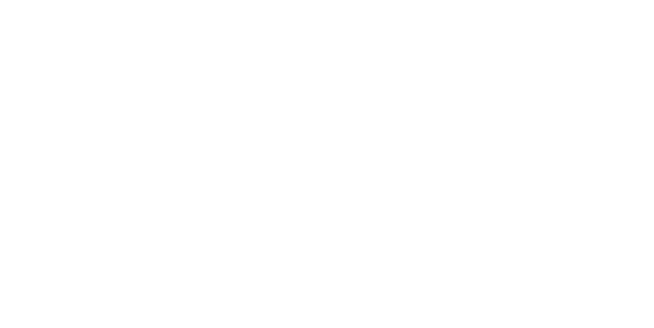
click at [223, 187] on p "فترة سماح 30 يوم للاختبار" at bounding box center [210, 187] width 66 height 11
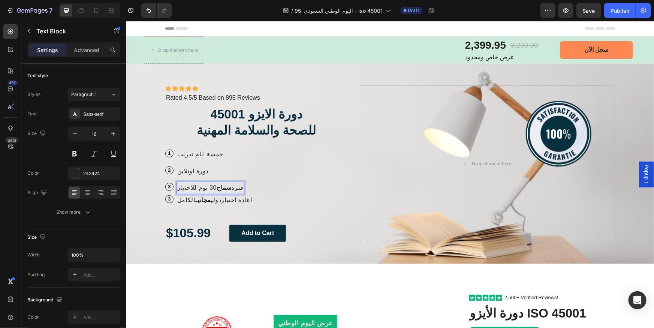
click at [216, 187] on strong "سماح" at bounding box center [223, 187] width 15 height 6
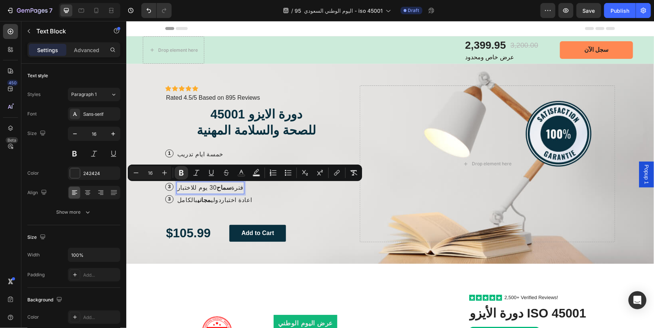
click at [216, 186] on strong "سماح" at bounding box center [223, 187] width 15 height 6
drag, startPoint x: 206, startPoint y: 187, endPoint x: 228, endPoint y: 187, distance: 21.4
click at [228, 187] on div "فترة سماح 30 يوم للاختبار" at bounding box center [210, 187] width 68 height 12
click at [179, 172] on icon "Editor contextual toolbar" at bounding box center [181, 172] width 7 height 7
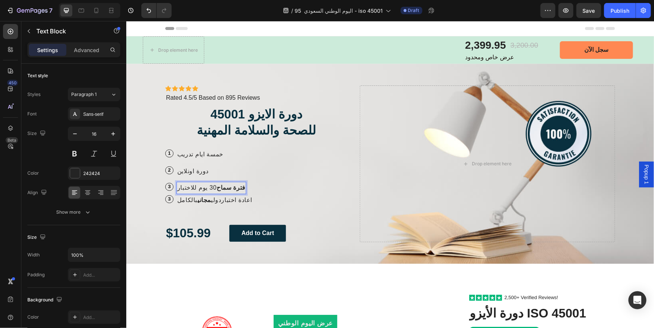
click at [207, 193] on div "فترة سماح 30 يوم للاختبار" at bounding box center [211, 187] width 70 height 12
click at [190, 171] on p "دورة اونلاين" at bounding box center [192, 171] width 31 height 11
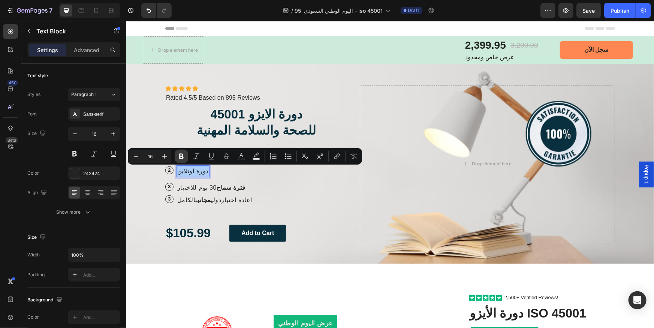
click at [185, 157] on button "Bold" at bounding box center [181, 155] width 13 height 13
click at [190, 139] on div "Icon Icon Icon Icon Icon Icon List Icon Icon Icon Icon Icon Icon List Rated 4.5…" at bounding box center [256, 163] width 182 height 157
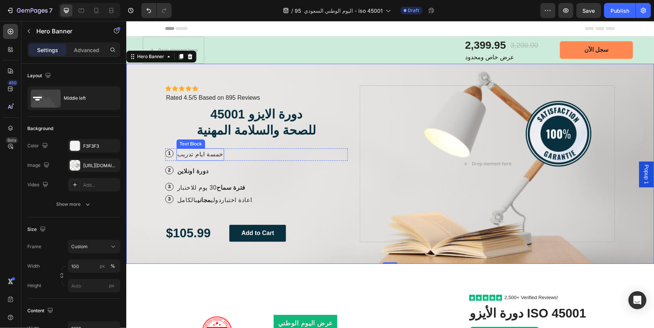
click at [194, 155] on p "خمسة ايام تدريب" at bounding box center [200, 154] width 46 height 11
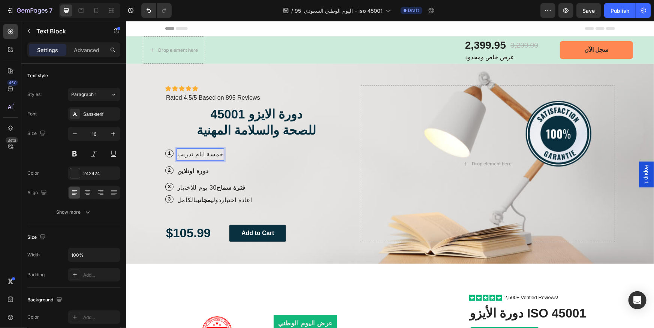
click at [200, 153] on p "خمسة ايام تدريب" at bounding box center [200, 154] width 46 height 11
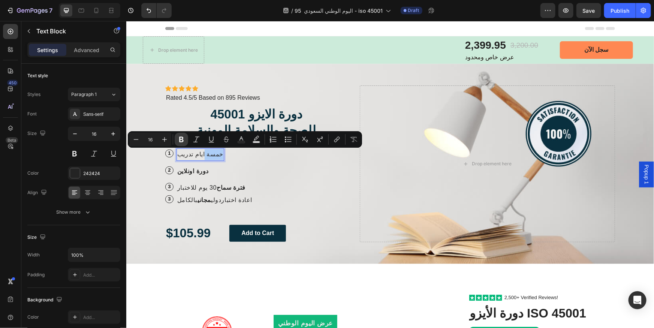
click at [183, 142] on icon "Editor contextual toolbar" at bounding box center [181, 139] width 7 height 7
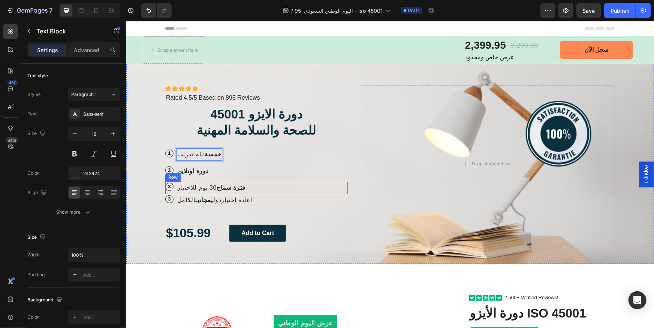
click at [258, 179] on div "Icon Icon Icon Icon Icon Icon List Icon Icon Icon Icon Icon Icon List Rated 4.5…" at bounding box center [256, 163] width 182 height 157
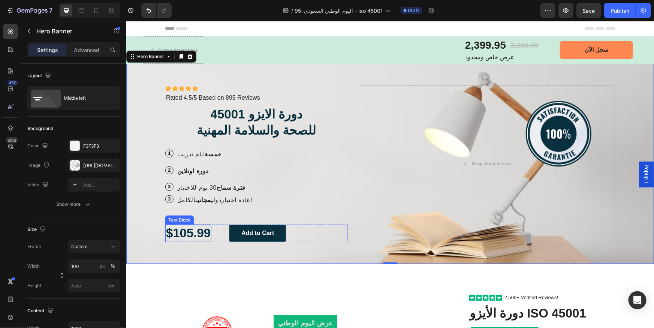
click at [204, 232] on p "$105.99" at bounding box center [188, 233] width 45 height 16
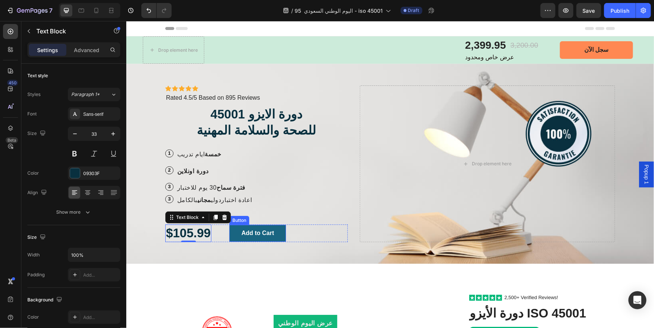
click at [279, 238] on button "Add to Cart" at bounding box center [257, 232] width 57 height 17
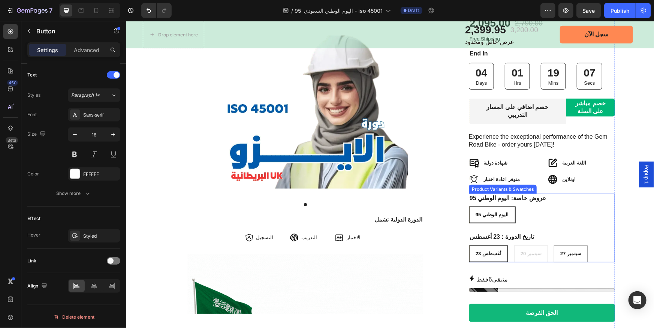
scroll to position [408, 0]
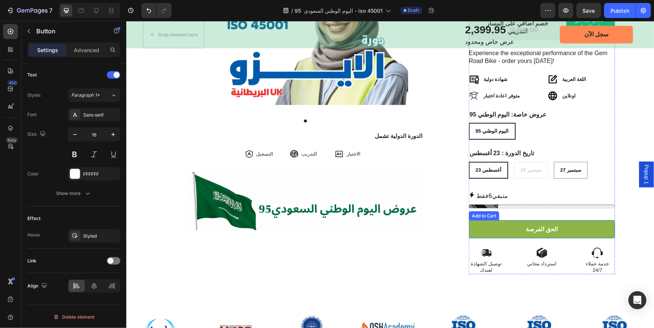
click at [567, 220] on button "الحق الفرصة" at bounding box center [541, 229] width 146 height 18
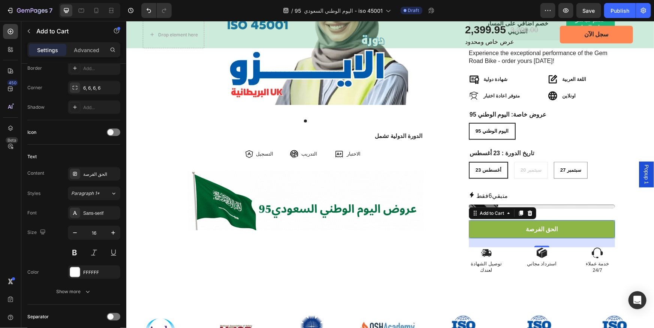
scroll to position [0, 0]
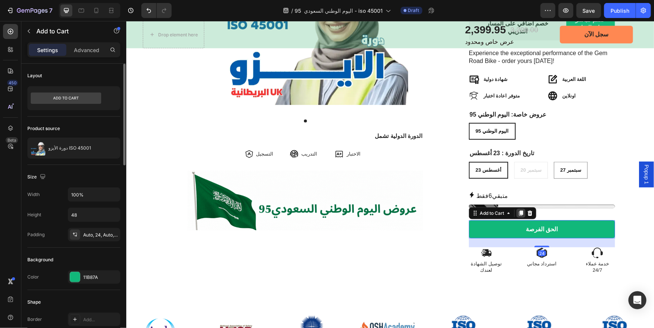
click at [519, 210] on icon at bounding box center [521, 212] width 4 height 5
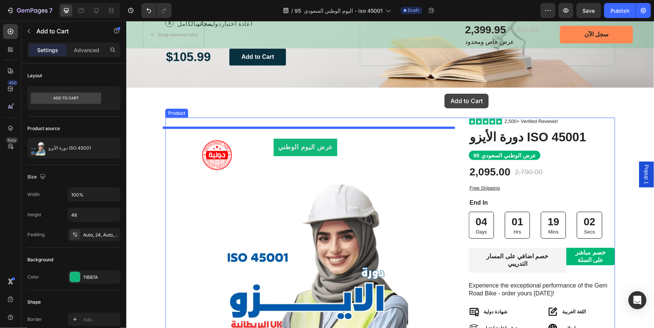
scroll to position [170, 0]
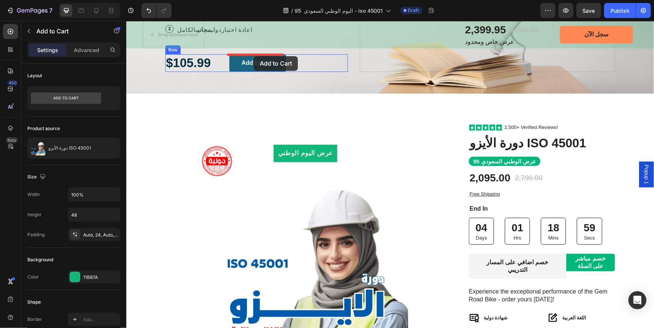
drag, startPoint x: 472, startPoint y: 233, endPoint x: 253, endPoint y: 57, distance: 280.9
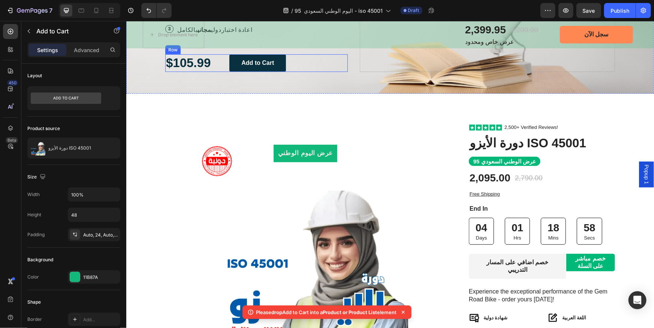
click at [291, 61] on div "$105.99 Text Block Add to Cart Button Row" at bounding box center [256, 63] width 182 height 18
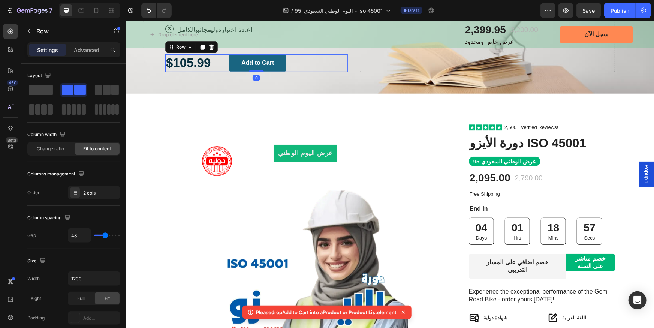
click at [276, 64] on button "Add to Cart" at bounding box center [257, 62] width 57 height 17
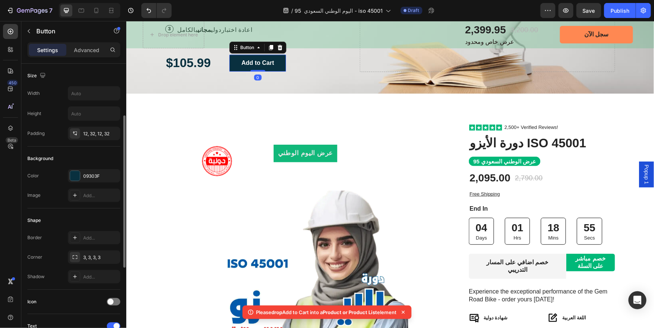
scroll to position [34, 0]
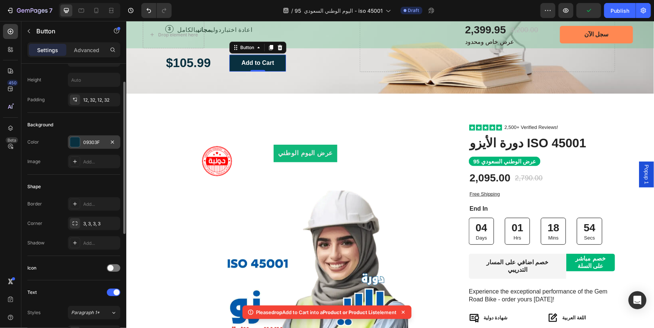
click at [78, 141] on div at bounding box center [75, 142] width 10 height 10
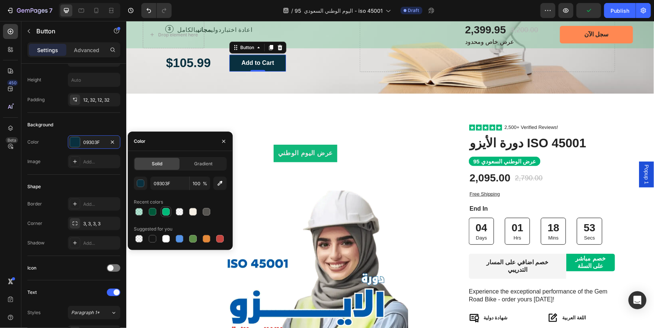
click at [165, 215] on div at bounding box center [165, 211] width 9 height 9
type input "00B878"
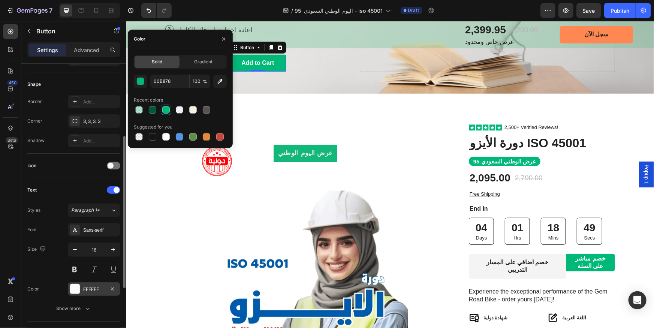
scroll to position [170, 0]
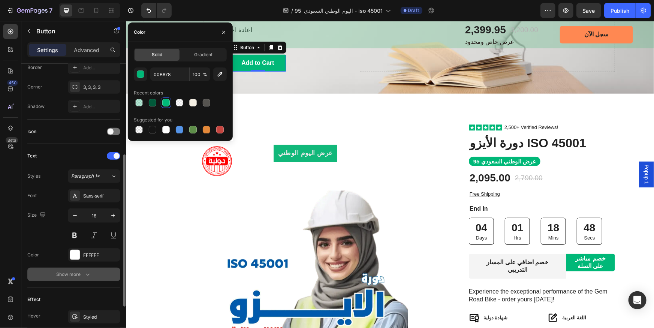
click at [85, 274] on icon "button" at bounding box center [87, 274] width 7 height 7
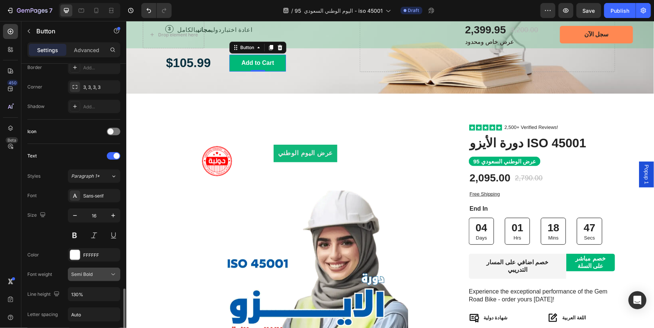
scroll to position [272, 0]
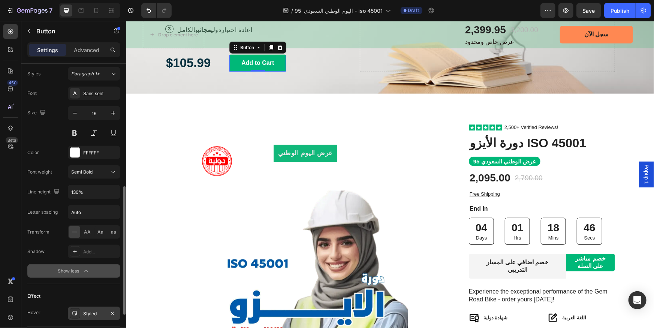
click at [97, 311] on div "Styled" at bounding box center [94, 313] width 22 height 7
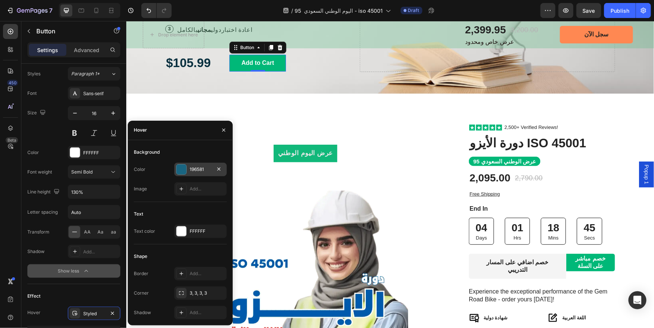
click at [181, 167] on div at bounding box center [181, 169] width 10 height 10
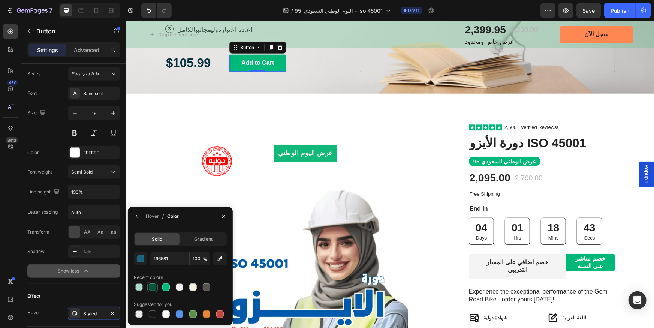
click at [152, 287] on div at bounding box center [152, 286] width 7 height 7
type input "01593A"
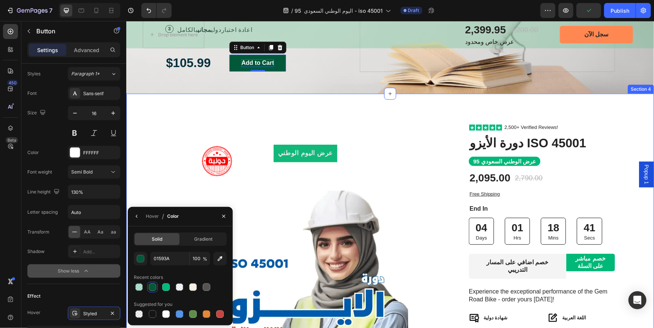
scroll to position [102, 0]
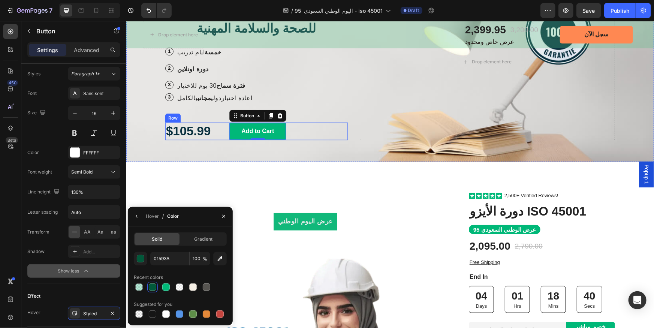
click at [306, 128] on div "$105.99 Text Block Add to Cart Button 0 Row" at bounding box center [256, 131] width 182 height 18
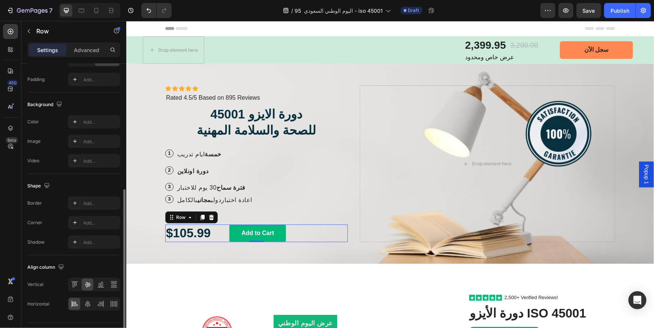
scroll to position [256, 0]
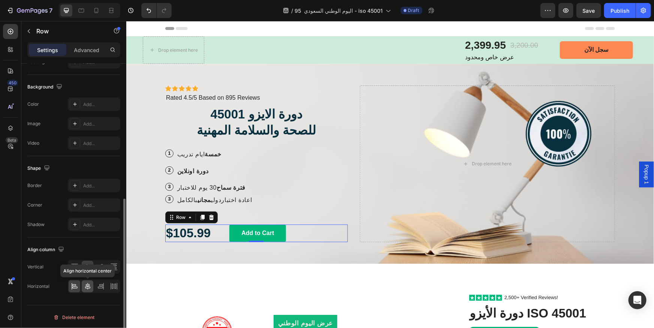
click at [88, 285] on icon at bounding box center [87, 286] width 5 height 7
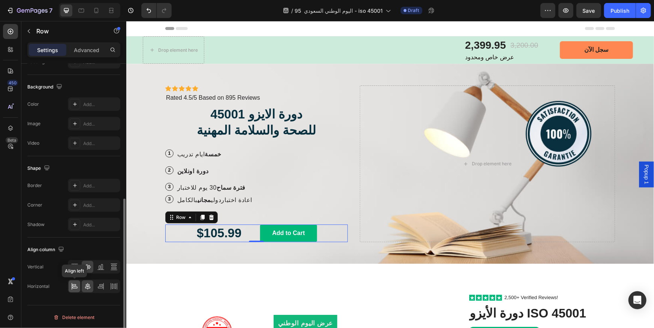
click at [72, 286] on icon at bounding box center [74, 286] width 7 height 7
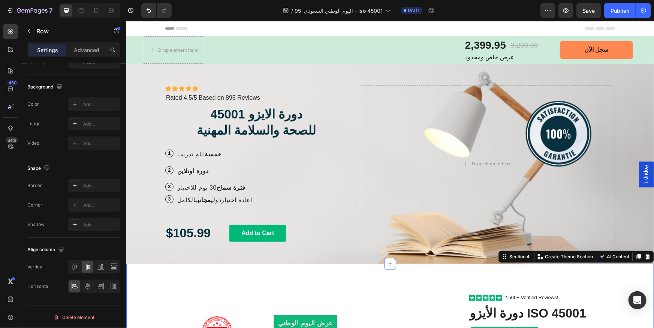
scroll to position [0, 0]
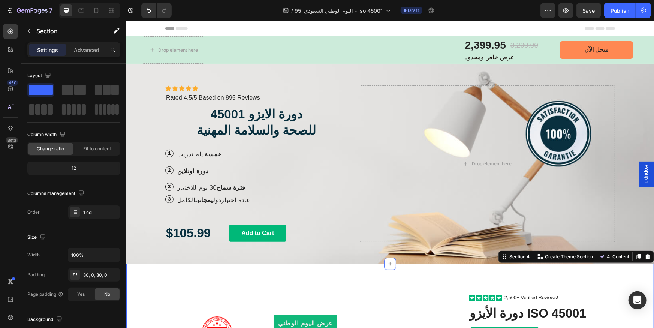
click at [177, 195] on p "اعادة اختباردولي مجاني بالكامل" at bounding box center [214, 199] width 75 height 11
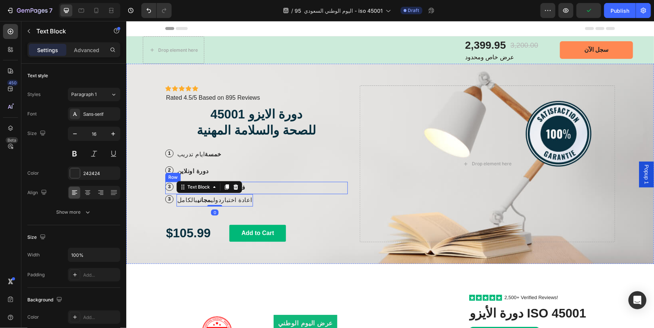
click at [166, 186] on p "3" at bounding box center [168, 186] width 7 height 6
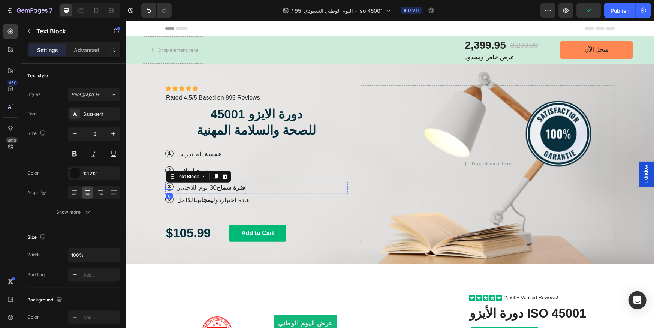
click at [188, 185] on p "فترة سماح 30 يوم للاختبار" at bounding box center [211, 187] width 68 height 11
click at [83, 50] on p "Advanced" at bounding box center [86, 50] width 25 height 8
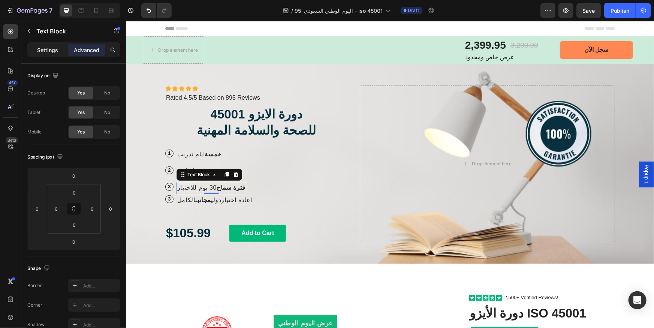
click at [54, 54] on div "Settings" at bounding box center [47, 50] width 37 height 12
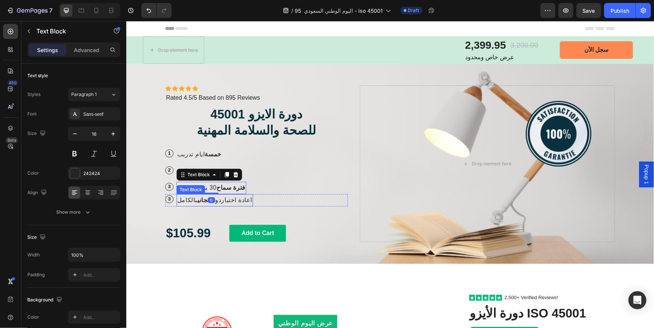
click at [181, 197] on p "اعادة اختباردولي مجاني بالكامل" at bounding box center [214, 199] width 75 height 11
click at [182, 172] on strong "دورة اونلاين" at bounding box center [192, 170] width 31 height 6
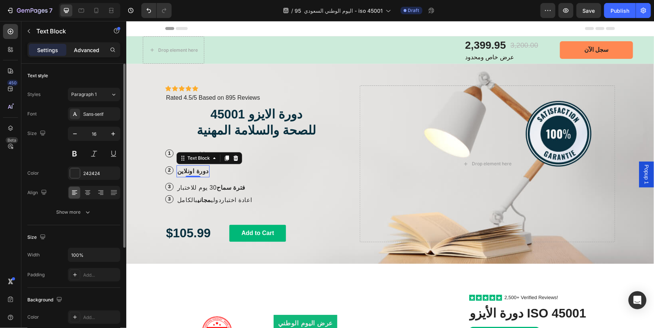
click at [88, 44] on div "Advanced" at bounding box center [86, 50] width 37 height 12
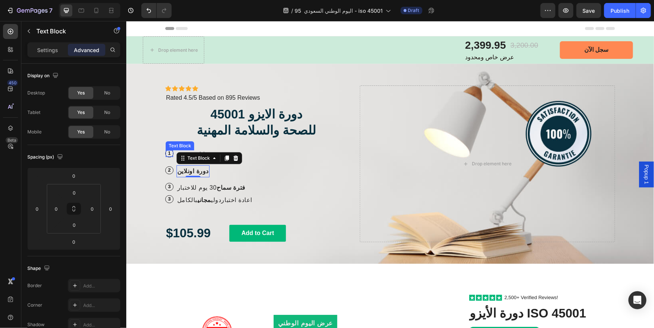
click at [166, 151] on p "1" at bounding box center [168, 153] width 7 height 6
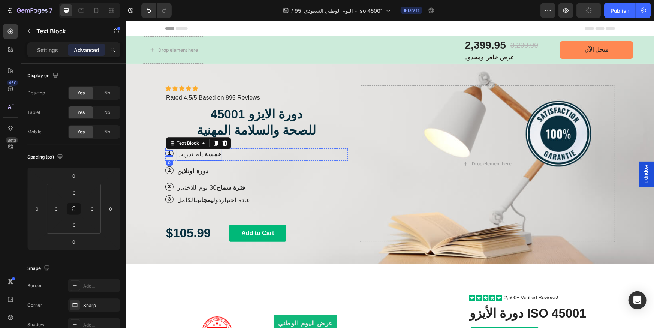
click at [185, 155] on p "خمسة ايام تدريب" at bounding box center [199, 154] width 44 height 11
click at [188, 171] on strong "دورة اونلاين" at bounding box center [192, 170] width 31 height 6
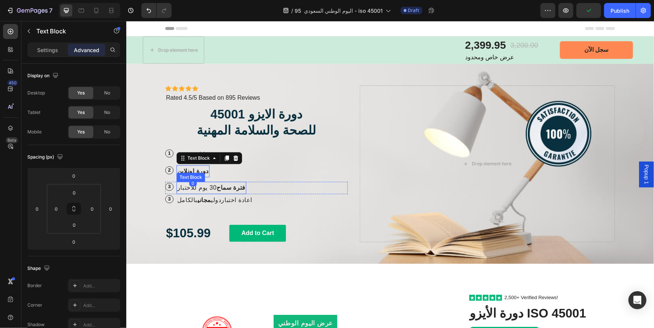
click at [191, 185] on p "فترة سماح 30 يوم للاختبار" at bounding box center [211, 187] width 68 height 11
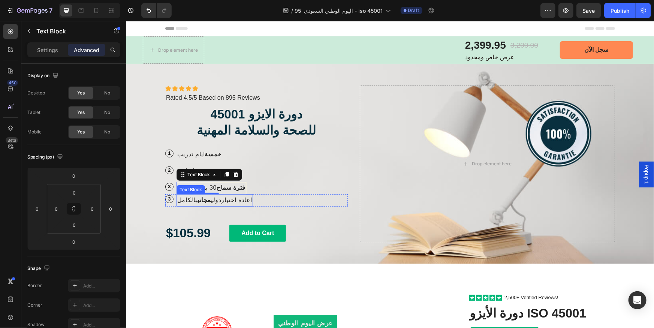
click at [197, 198] on strong "مجاني" at bounding box center [203, 199] width 13 height 6
click at [225, 209] on div "Icon Icon Icon Icon Icon Icon List Icon Icon Icon Icon Icon Icon List Rated 4.5…" at bounding box center [256, 163] width 182 height 157
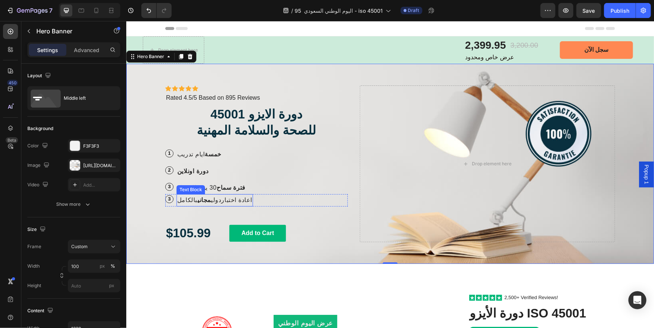
click at [197, 198] on strong "مجاني" at bounding box center [203, 199] width 13 height 6
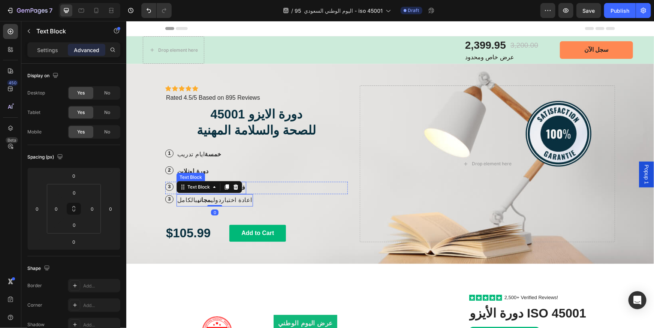
click at [176, 193] on div "فترة سماح 30 يوم للاختبار" at bounding box center [211, 187] width 70 height 12
click at [187, 196] on p "اعادة اختباردولي مجاني بالكامل" at bounding box center [214, 199] width 75 height 11
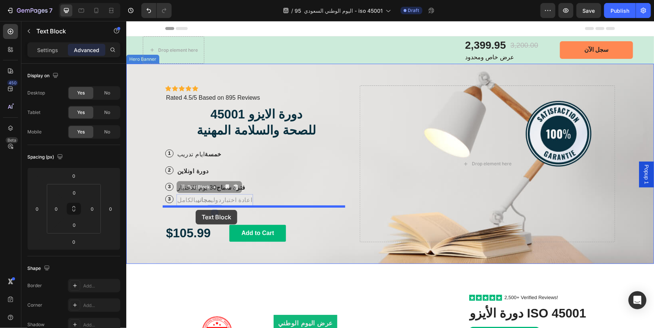
drag, startPoint x: 193, startPoint y: 198, endPoint x: 195, endPoint y: 209, distance: 11.4
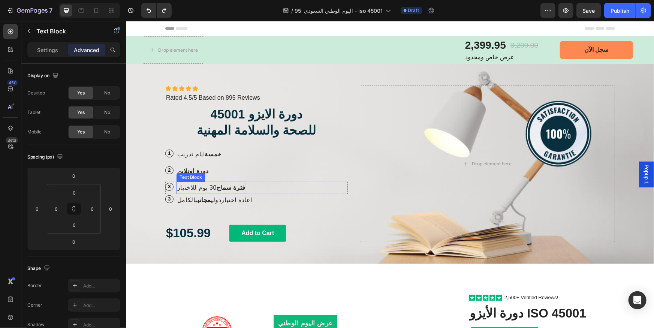
click at [216, 185] on strong "فترة سماح" at bounding box center [230, 187] width 29 height 6
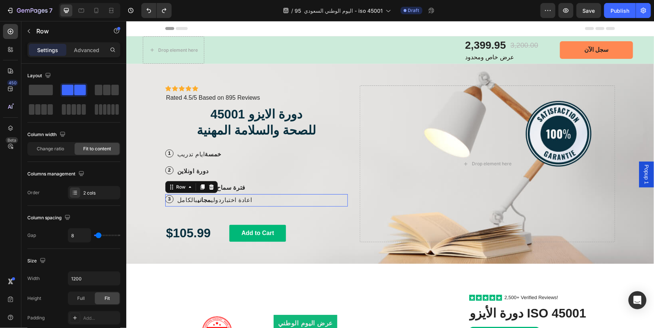
click at [253, 197] on div "3 Text Block Row اعادة اختباردولي مجاني بالكامل Text Block Row 0" at bounding box center [256, 200] width 182 height 12
click at [235, 188] on div "3 Text Block Row فترة سماح 30 يوم للاختبار Text Block Row" at bounding box center [256, 187] width 182 height 12
click at [91, 52] on p "Advanced" at bounding box center [86, 50] width 25 height 8
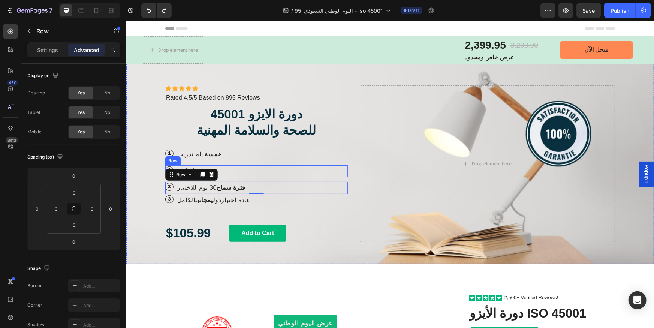
click at [223, 167] on div "2 Text Block Row دورة اونلاين Text Block Row" at bounding box center [256, 171] width 182 height 12
click at [54, 51] on p "Settings" at bounding box center [47, 50] width 21 height 8
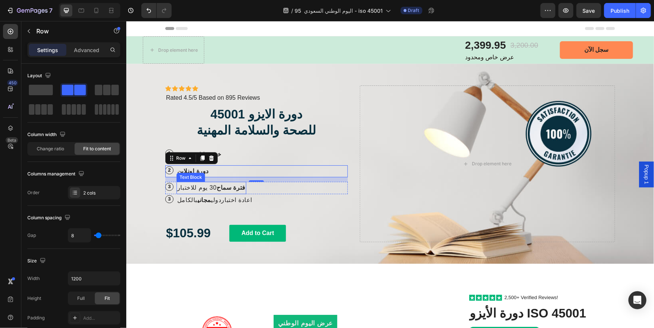
click at [217, 188] on strong "فترة سماح" at bounding box center [230, 187] width 29 height 6
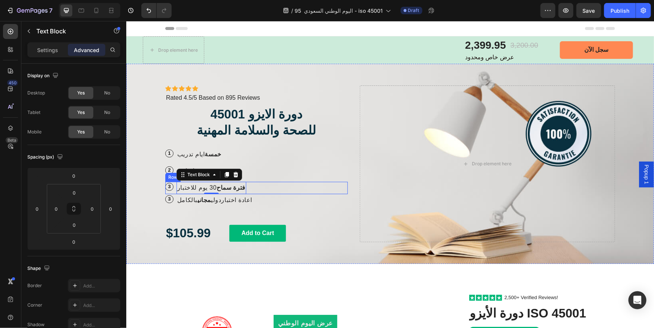
click at [245, 186] on div "3 Text Block Row فترة سماح 30 يوم للاختبار Text Block 0 Row" at bounding box center [256, 187] width 182 height 12
click at [51, 52] on p "Settings" at bounding box center [47, 50] width 21 height 8
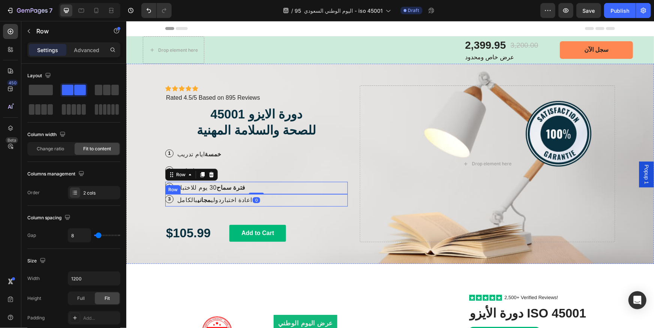
click at [268, 198] on div "3 Text Block Row اعادة اختباردولي مجاني بالكامل Text Block Row" at bounding box center [256, 200] width 182 height 12
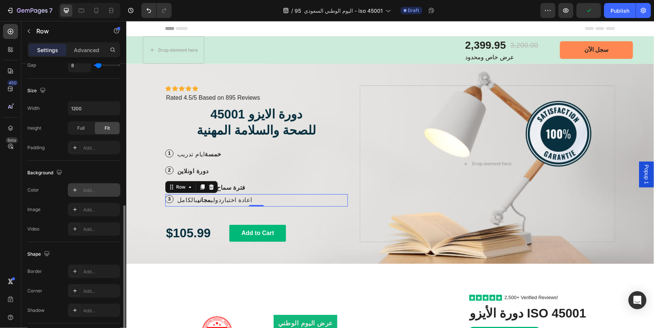
scroll to position [204, 0]
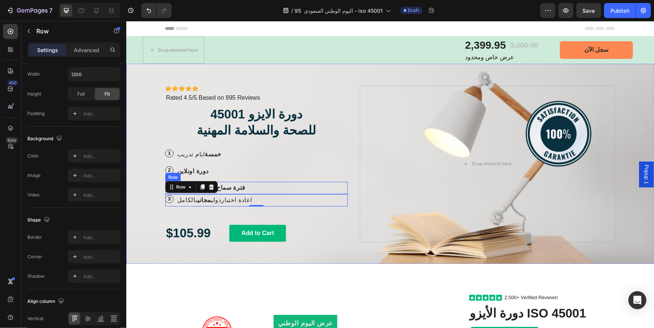
click at [257, 187] on div "3 Text Block Row فترة سماح 30 يوم للاختبار Text Block Row" at bounding box center [256, 187] width 182 height 12
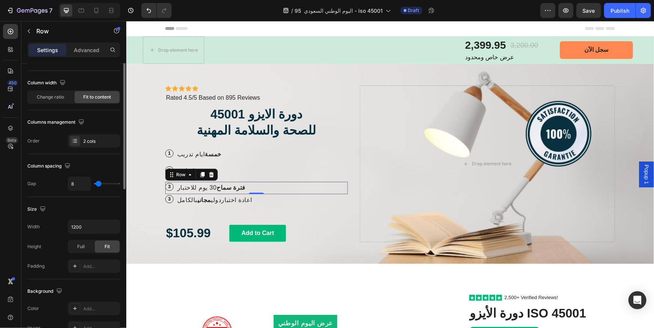
scroll to position [18, 0]
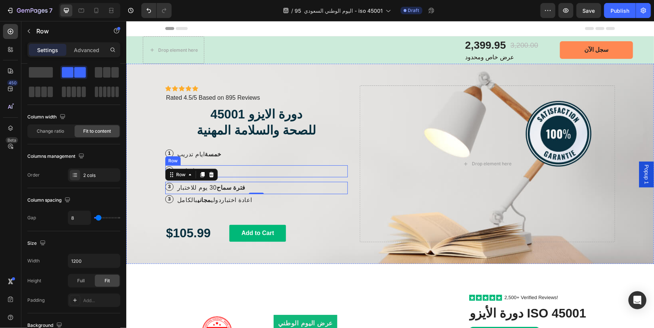
click at [234, 169] on div "2 Text Block Row دورة اونلاين Text Block Row" at bounding box center [256, 171] width 182 height 12
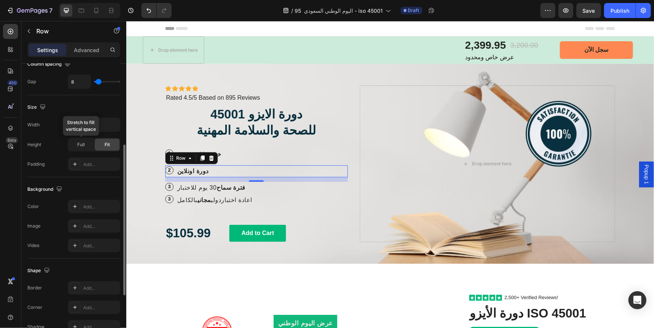
scroll to position [256, 0]
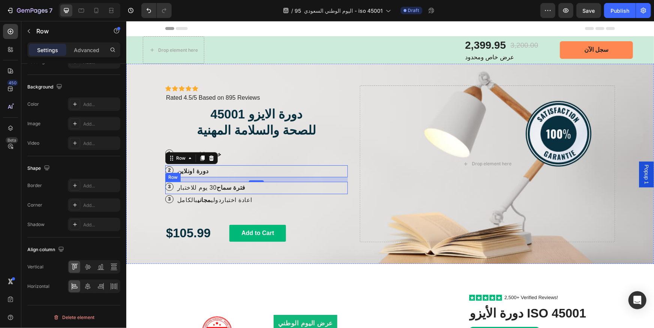
click at [262, 198] on div "3 Text Block Row اعادة اختباردولي مجاني بالكامل Text Block Row" at bounding box center [256, 200] width 182 height 12
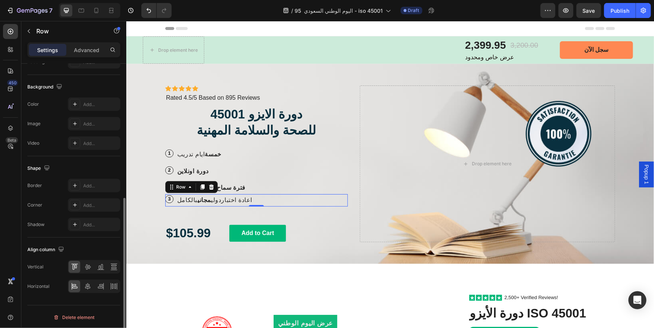
scroll to position [256, 0]
click at [89, 46] on p "Advanced" at bounding box center [86, 50] width 25 height 8
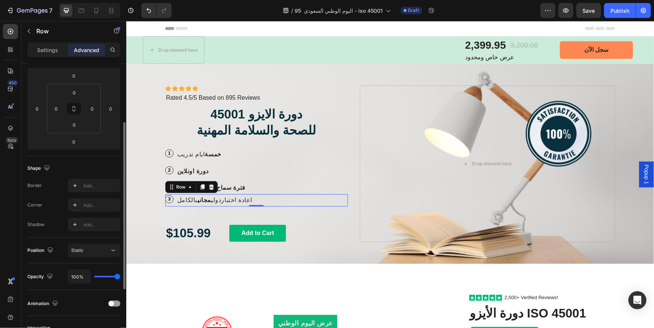
scroll to position [0, 0]
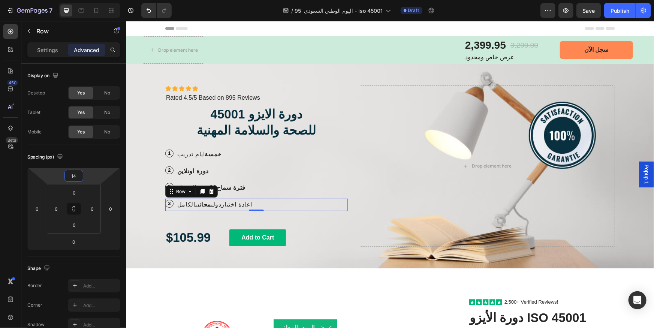
type input "16"
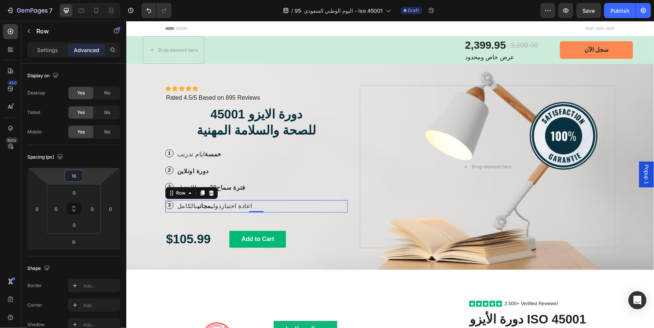
click at [78, 0] on html "7 Version history / اليوم الوطني السعودي 95 - iso 45001 Draft Preview Save Publ…" at bounding box center [327, 0] width 654 height 0
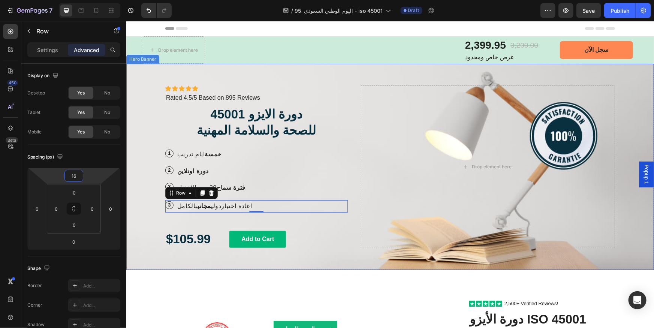
click at [172, 220] on div "Icon Icon Icon Icon Icon Icon List Icon Icon Icon Icon Icon Icon List Rated 4.5…" at bounding box center [256, 166] width 182 height 163
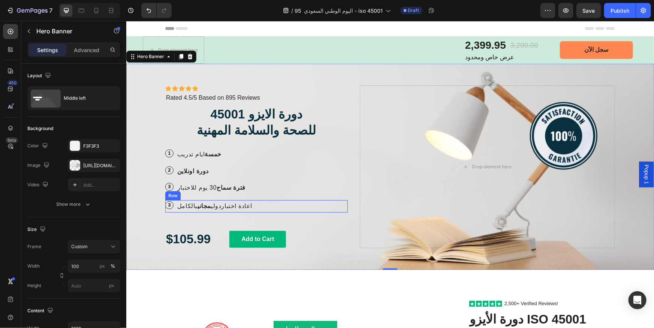
click at [255, 202] on div "3 Text Block Row اعادة اختباردولي مجاني بالكامل Text Block Row" at bounding box center [256, 206] width 182 height 12
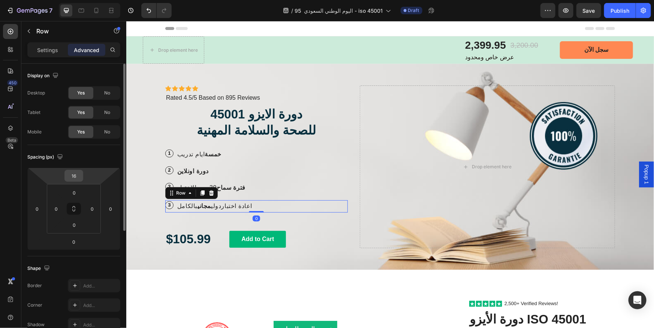
click at [81, 176] on div "16" at bounding box center [73, 176] width 19 height 12
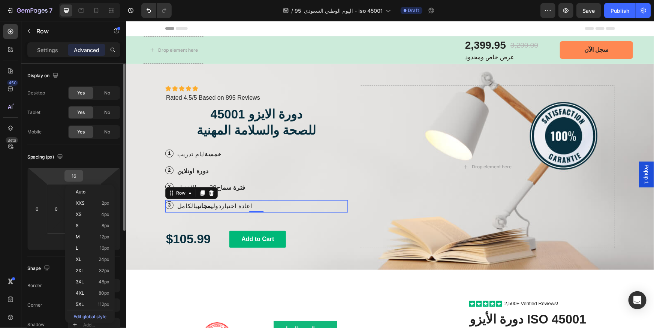
click at [75, 176] on input "16" at bounding box center [73, 175] width 15 height 11
type input "13"
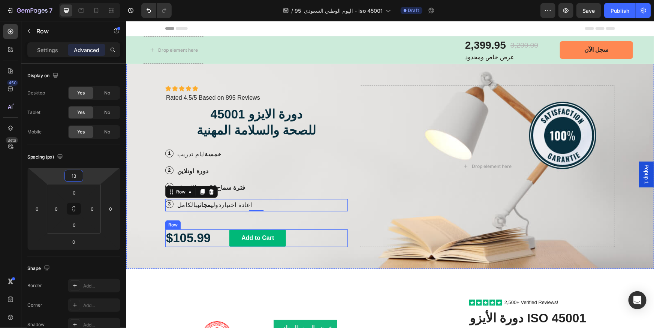
click at [243, 257] on div "Icon Icon Icon Icon Icon Icon List Icon Icon Icon Icon Icon Icon List Rated 4.5…" at bounding box center [389, 165] width 461 height 205
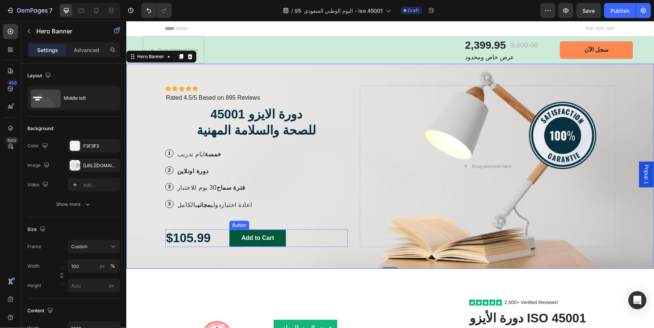
click at [276, 233] on button "Add to Cart" at bounding box center [257, 237] width 57 height 17
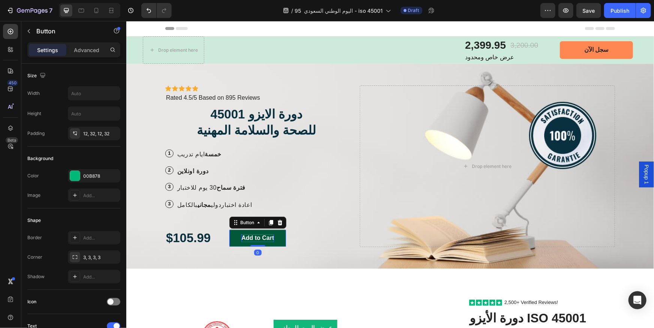
click at [254, 236] on div "Add to Cart" at bounding box center [257, 238] width 33 height 8
click at [254, 236] on p "Add to Cart" at bounding box center [257, 238] width 33 height 8
click at [229, 229] on button "الحجز" at bounding box center [248, 237] width 38 height 17
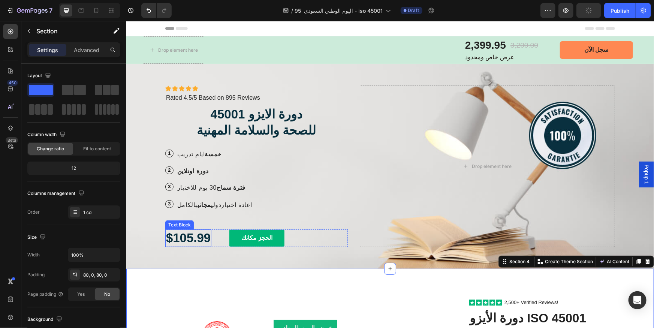
click at [187, 235] on p "$105.99" at bounding box center [188, 238] width 45 height 16
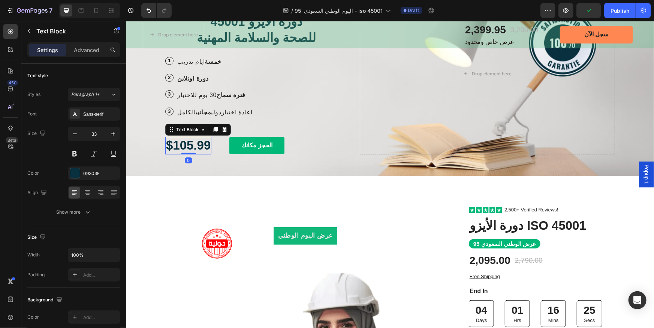
scroll to position [102, 0]
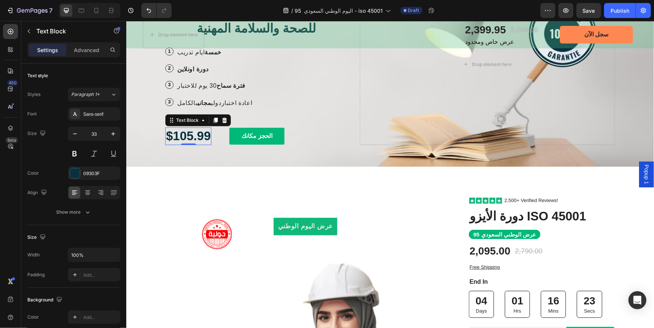
click at [168, 135] on p "$105.99" at bounding box center [188, 136] width 45 height 16
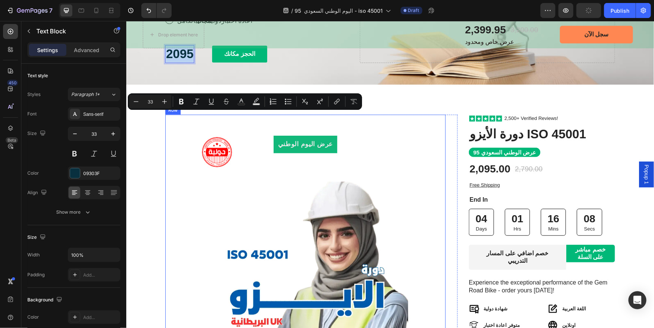
scroll to position [238, 0]
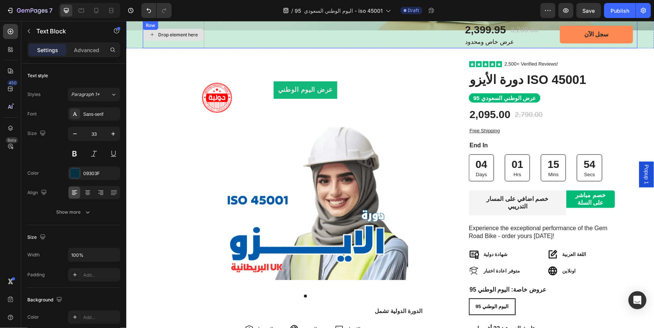
click at [173, 38] on div "Drop element here" at bounding box center [173, 34] width 61 height 12
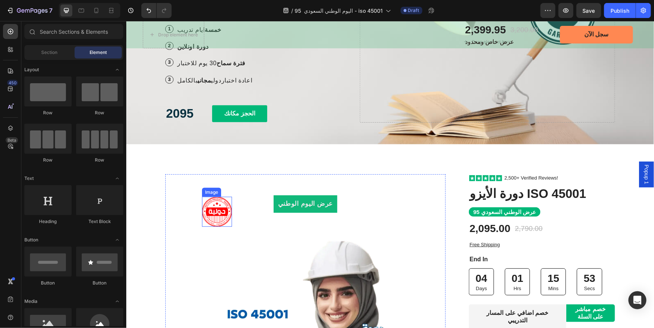
scroll to position [102, 0]
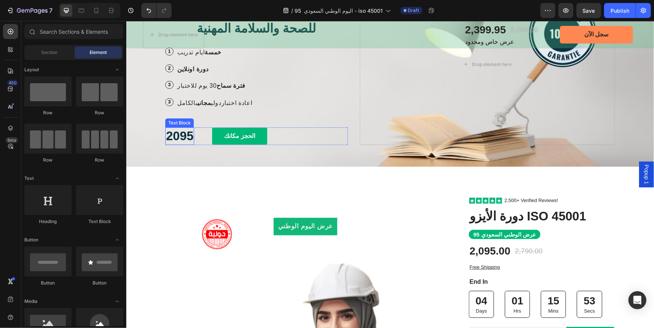
click at [181, 134] on p "2095" at bounding box center [179, 136] width 27 height 16
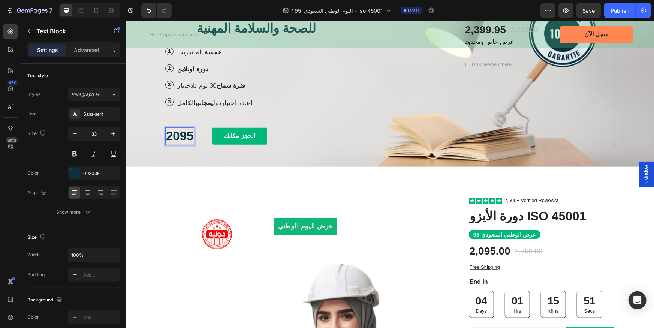
click at [180, 134] on p "2095" at bounding box center [179, 136] width 27 height 16
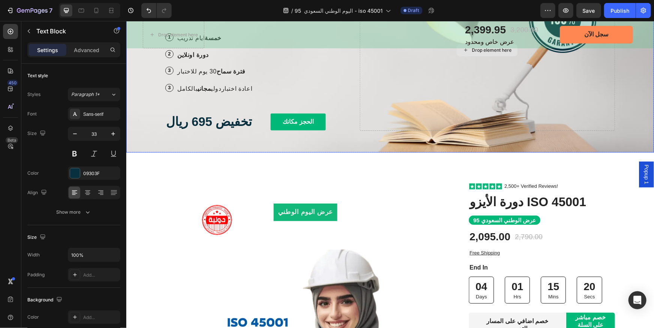
scroll to position [170, 0]
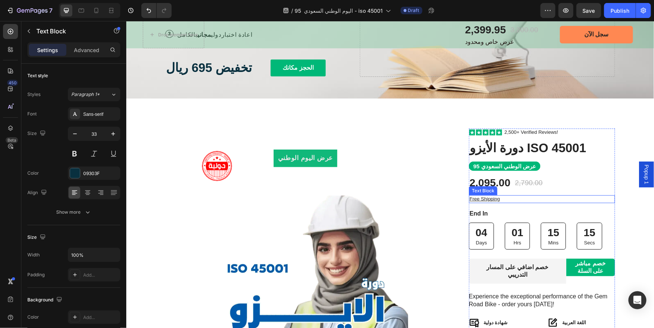
click at [499, 199] on p "Free Shipping" at bounding box center [541, 199] width 145 height 6
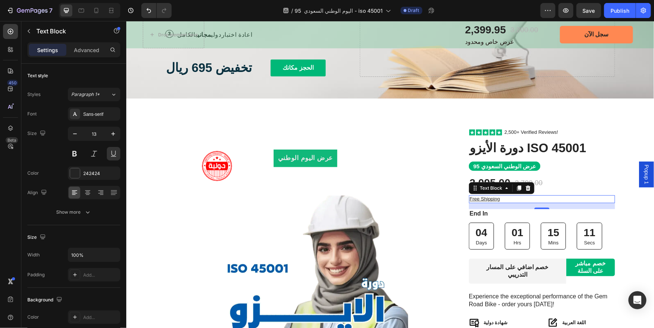
click at [519, 200] on p "Free Shipping" at bounding box center [541, 199] width 145 height 6
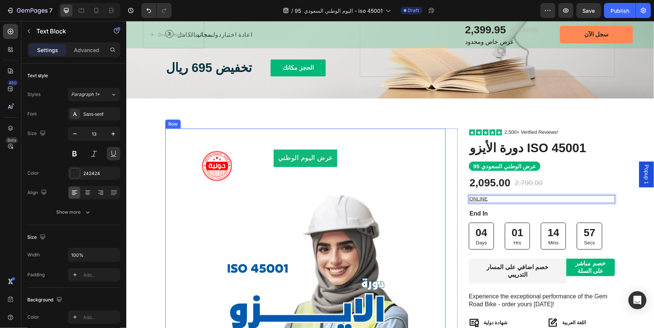
click at [435, 196] on div "عرض اليوم الوطني Product Badge Product Images الدورة الدولية تشمل Text Block ال…" at bounding box center [305, 324] width 280 height 392
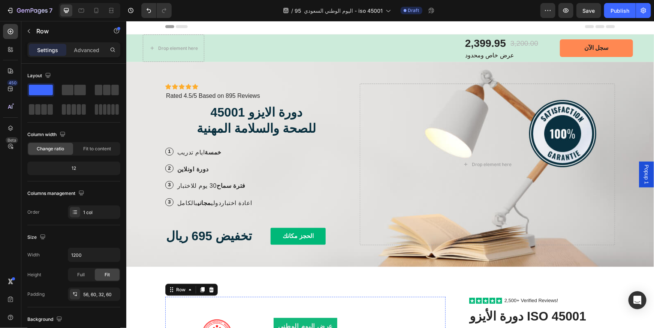
scroll to position [0, 0]
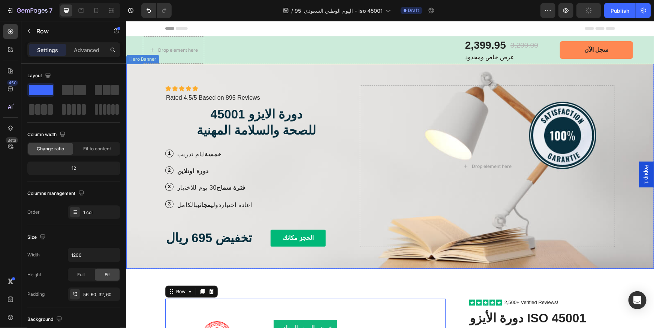
click at [381, 78] on div "Icon Icon Icon Icon Icon Icon List Icon Icon Icon Icon Icon Icon List Rated 4.5…" at bounding box center [389, 165] width 461 height 205
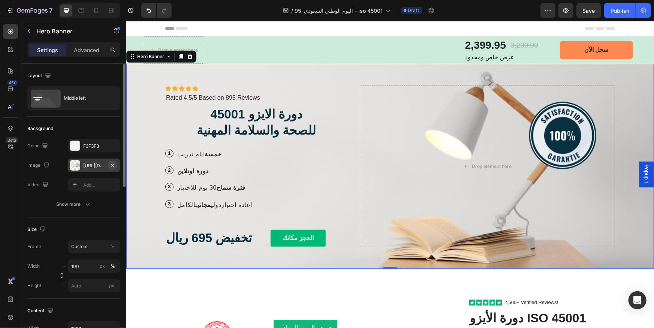
click at [112, 164] on icon "button" at bounding box center [112, 165] width 6 height 6
type input "Auto"
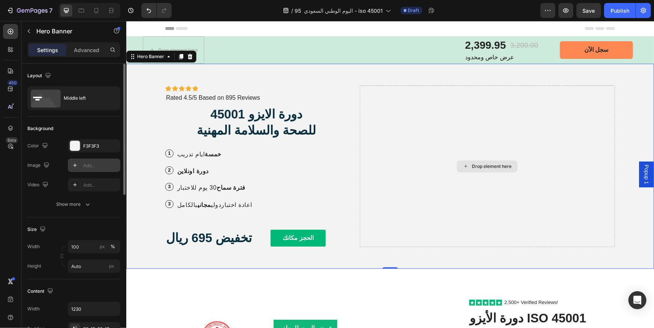
click at [484, 167] on div "Drop element here" at bounding box center [491, 166] width 40 height 6
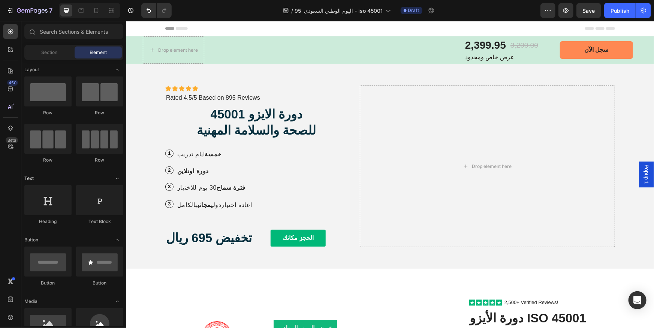
scroll to position [136, 0]
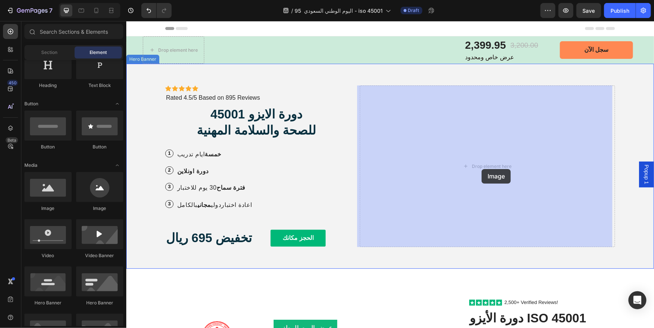
drag, startPoint x: 145, startPoint y: 185, endPoint x: 481, endPoint y: 169, distance: 336.9
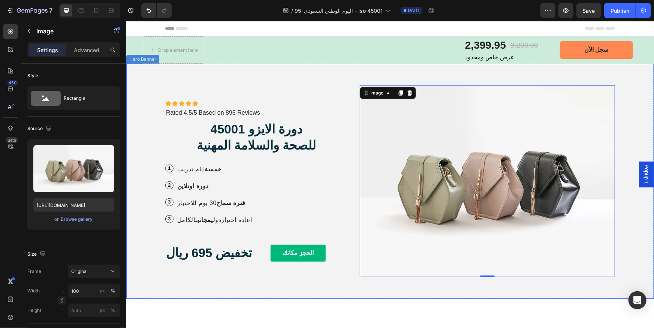
drag, startPoint x: 219, startPoint y: 79, endPoint x: 289, endPoint y: 105, distance: 74.8
click at [219, 79] on div "Icon Icon Icon Icon Icon Icon List Icon Icon Icon Icon Icon Icon List Rated 4.5…" at bounding box center [389, 180] width 461 height 235
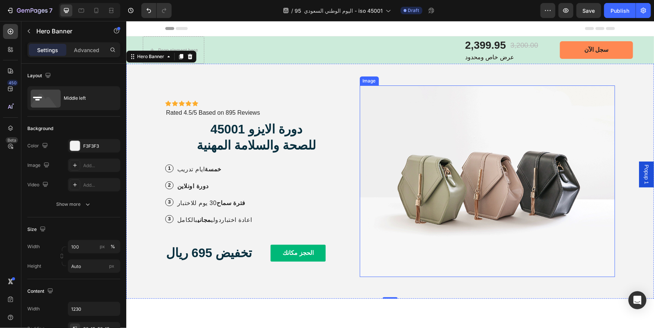
click at [450, 163] on img at bounding box center [486, 180] width 255 height 191
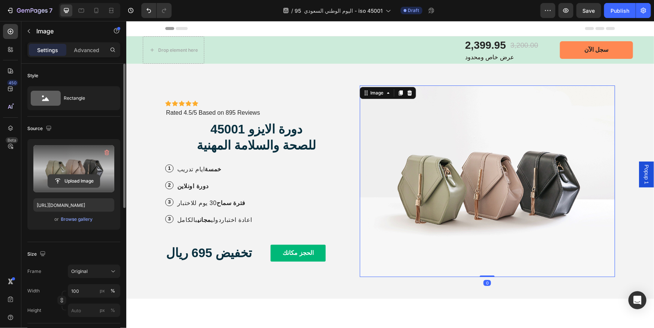
click at [86, 181] on input "file" at bounding box center [74, 181] width 52 height 13
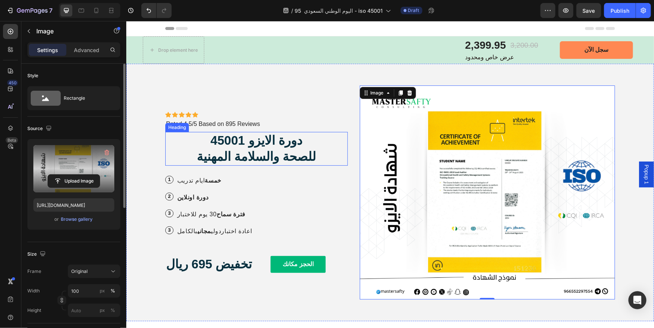
click at [329, 127] on div "Icon Icon Icon Icon Icon Icon List Rated 4.5/5 Based on 895 Reviews Text Block …" at bounding box center [256, 123] width 182 height 9
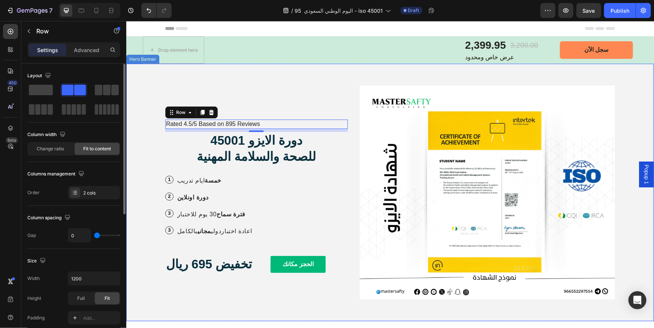
click at [333, 300] on div "Icon Icon Icon Icon Icon Icon List Icon Icon Icon Icon Icon Icon List Rated 4.5…" at bounding box center [389, 191] width 461 height 257
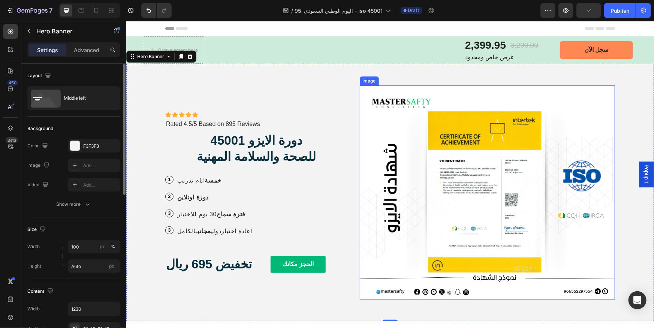
click at [394, 273] on img at bounding box center [486, 192] width 255 height 214
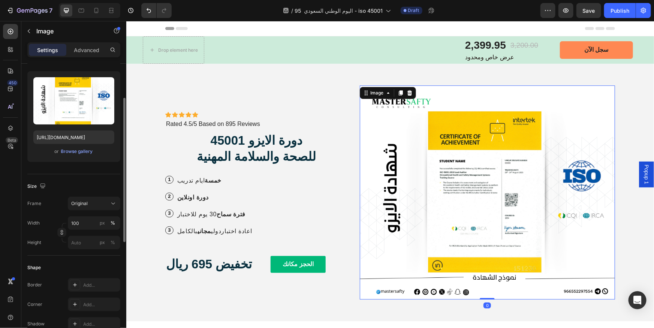
scroll to position [102, 0]
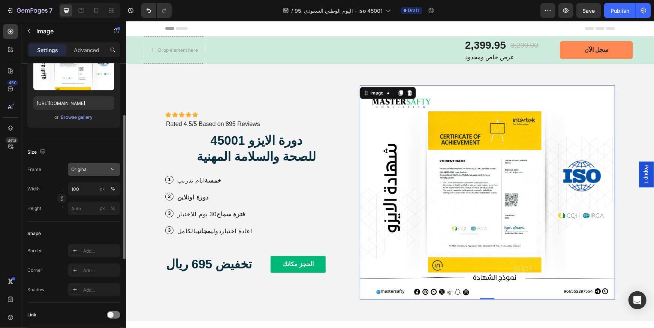
click at [106, 175] on button "Original" at bounding box center [94, 169] width 52 height 13
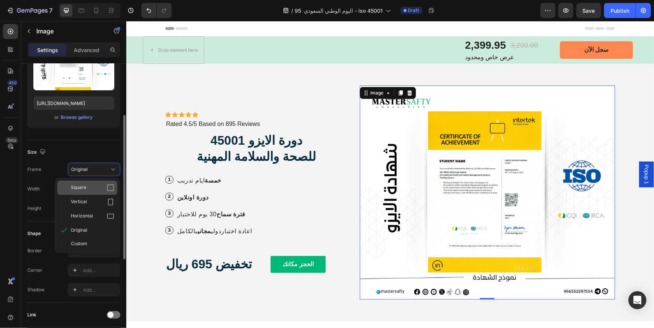
click at [107, 184] on icon at bounding box center [110, 187] width 7 height 7
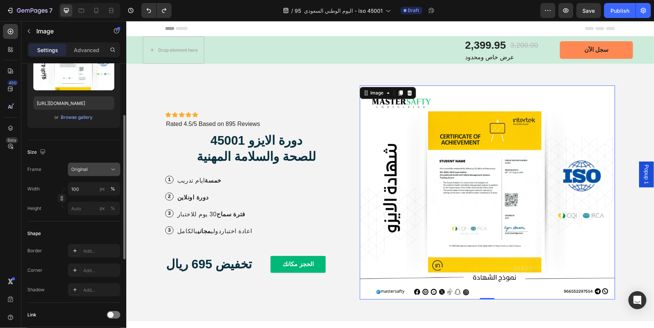
click at [111, 169] on icon at bounding box center [112, 169] width 7 height 7
click at [112, 152] on div "Size" at bounding box center [73, 152] width 93 height 12
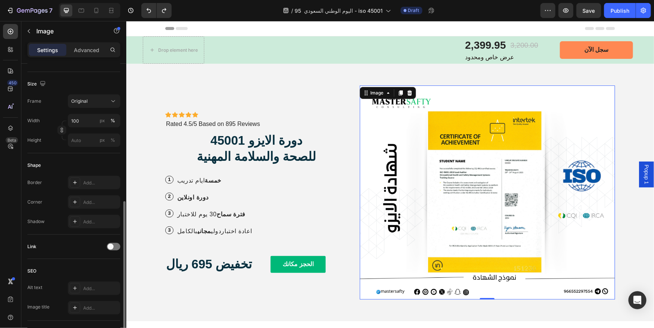
scroll to position [204, 0]
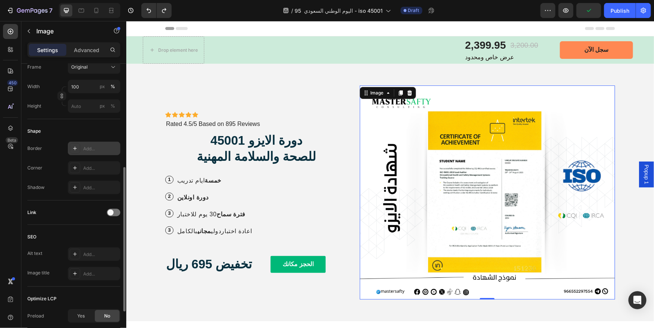
click at [92, 146] on div "Add..." at bounding box center [100, 148] width 35 height 7
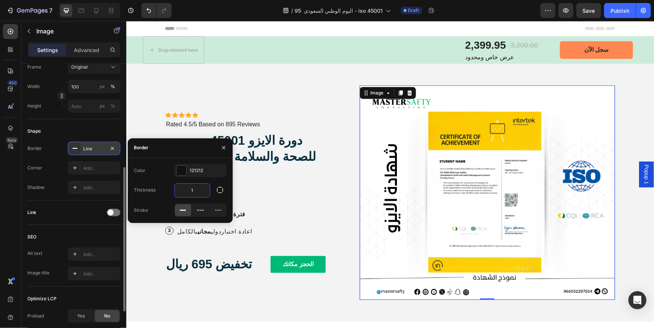
click at [195, 190] on input "1" at bounding box center [192, 190] width 35 height 13
type input "3"
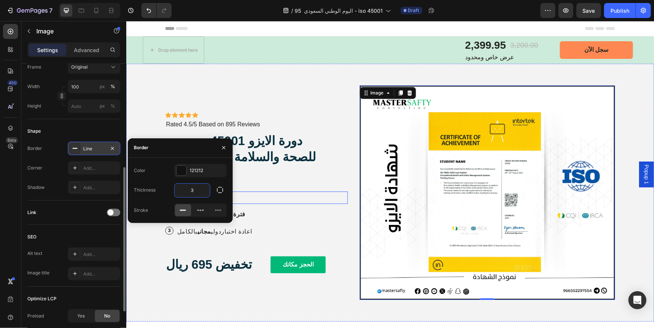
click at [309, 197] on div "2 Text Block Row دورة اونلاين Text Block Row" at bounding box center [256, 197] width 182 height 12
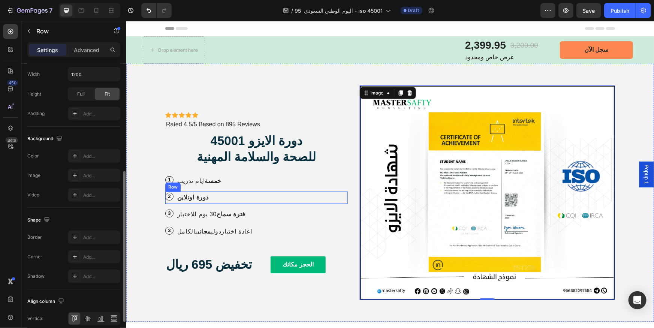
click at [309, 197] on div "2 Text Block Row دورة اونلاين Text Block Row" at bounding box center [256, 197] width 182 height 12
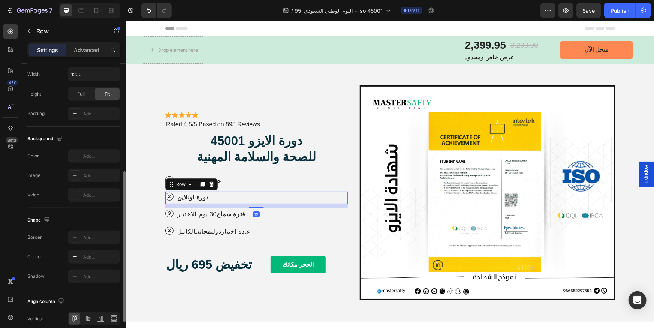
scroll to position [0, 0]
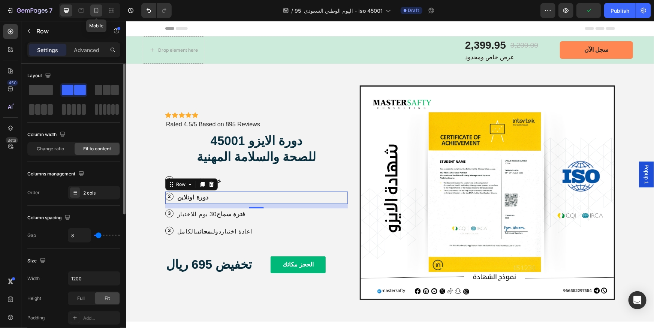
click at [95, 11] on icon at bounding box center [96, 10] width 7 height 7
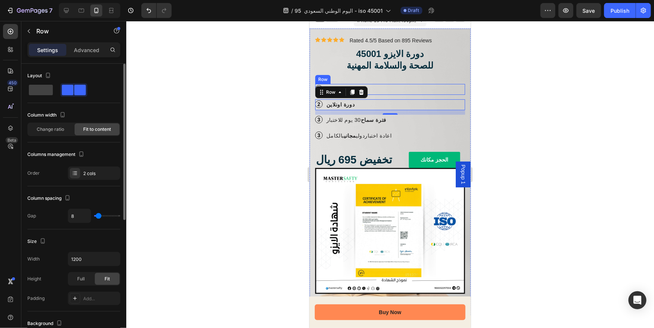
scroll to position [68, 0]
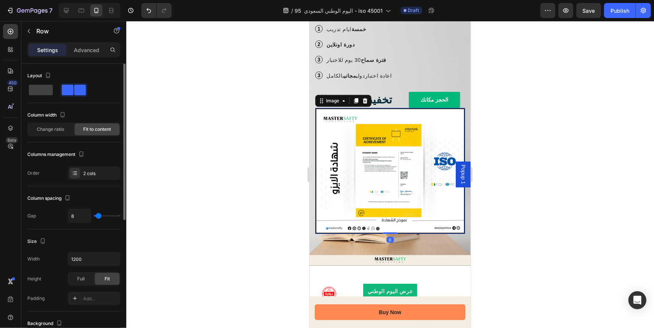
click at [420, 203] on img at bounding box center [390, 171] width 150 height 126
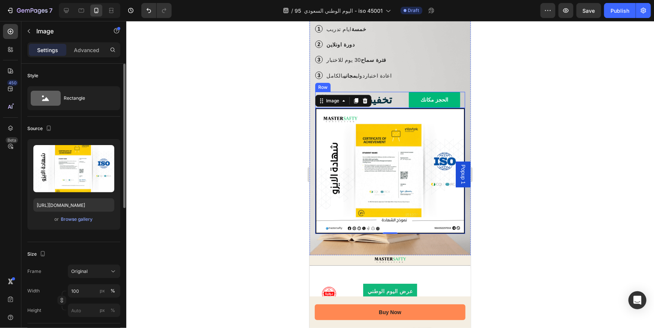
click at [386, 105] on div "تخفيض 695 ريال Text Block الحجز مكانك Button Row" at bounding box center [390, 99] width 150 height 16
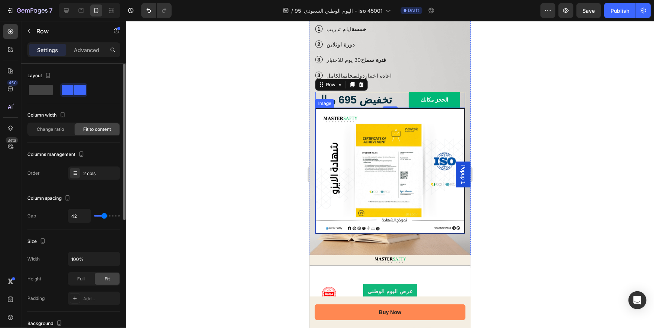
click at [417, 113] on img at bounding box center [390, 171] width 150 height 126
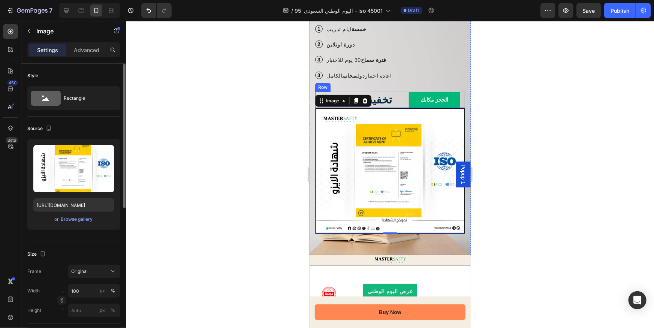
click at [386, 100] on div "تخفيض 695 ريال Text Block الحجز مكانك Button Row" at bounding box center [390, 99] width 150 height 16
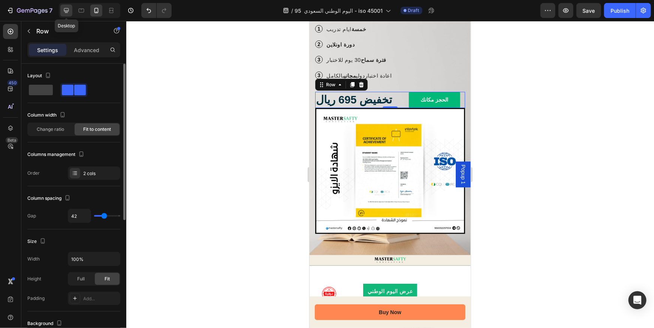
click at [68, 12] on icon at bounding box center [66, 10] width 7 height 7
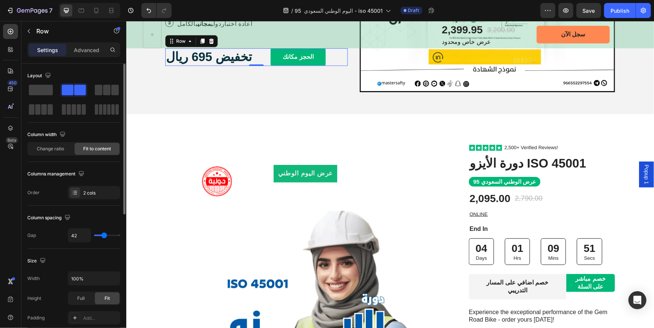
scroll to position [208, 0]
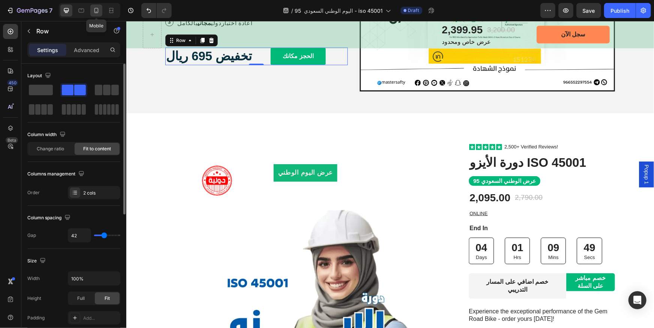
click at [96, 10] on icon at bounding box center [96, 10] width 7 height 7
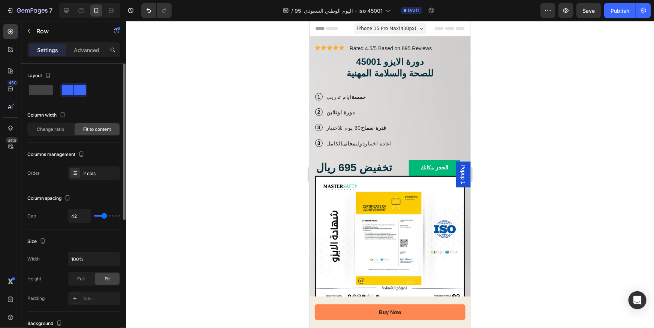
click at [386, 171] on div "تخفيض 695 ريال Text Block الحجز مكانك Button Row" at bounding box center [390, 167] width 150 height 16
click at [12, 31] on icon at bounding box center [10, 31] width 7 height 7
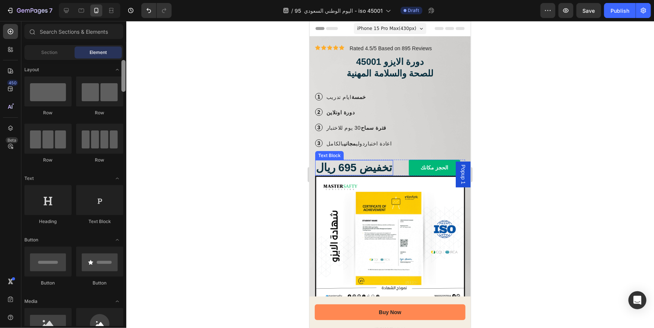
drag, startPoint x: 122, startPoint y: 239, endPoint x: 130, endPoint y: 50, distance: 189.7
click at [130, 0] on div "7 Version history / اليوم الوطني السعودي 95 - iso 45001 Draft Preview Save Publ…" at bounding box center [327, 0] width 654 height 0
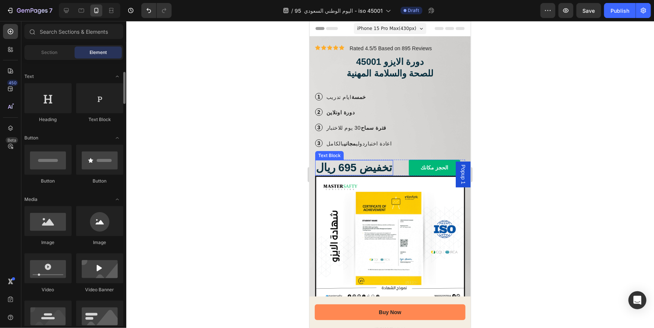
scroll to position [136, 0]
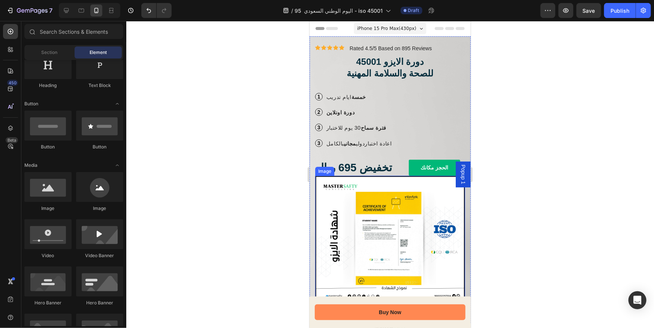
click at [373, 225] on img at bounding box center [390, 238] width 150 height 126
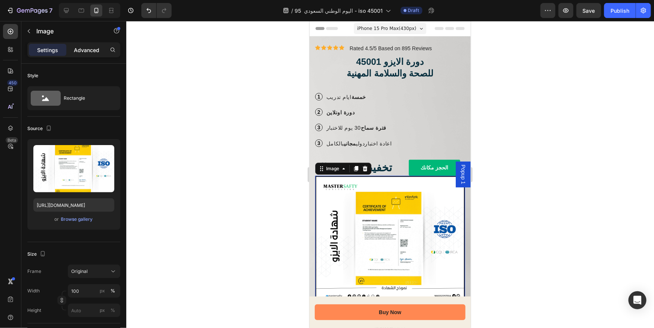
click at [92, 53] on p "Advanced" at bounding box center [86, 50] width 25 height 8
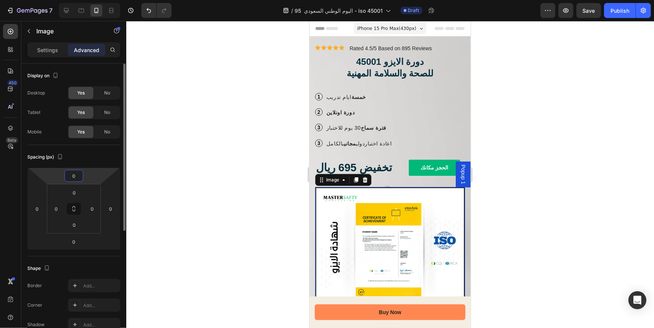
drag, startPoint x: 76, startPoint y: 182, endPoint x: 79, endPoint y: 176, distance: 5.7
click at [79, 0] on html "7 Version history / اليوم الوطني السعودي 95 - iso 45001 Draft Preview Save Publ…" at bounding box center [327, 0] width 654 height 0
click at [399, 142] on div "3 Text Block Row اعادة اختباردولي مجاني بالكامل Text Block Row" at bounding box center [390, 143] width 150 height 11
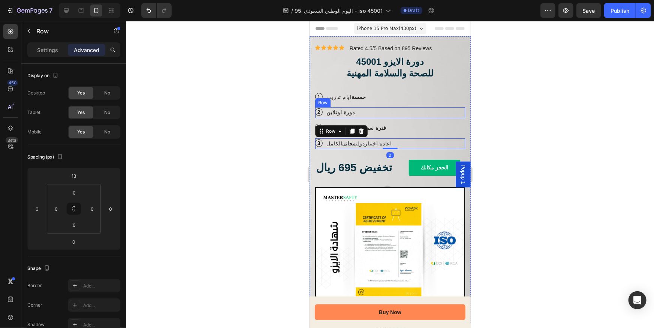
click at [407, 113] on div "2 Text Block Row دورة اونلاين Text Block Row" at bounding box center [390, 112] width 150 height 11
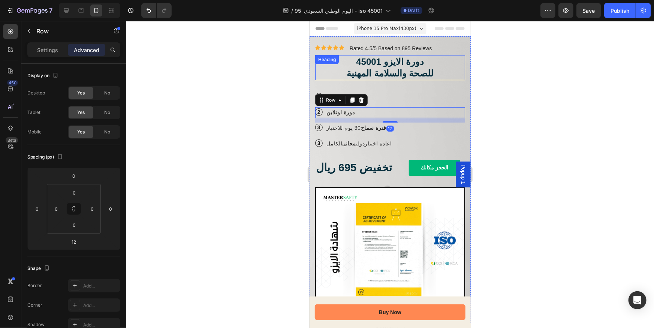
click at [440, 69] on h2 "دورة الايزو 45001 للصحة والسلامة المهنية" at bounding box center [390, 67] width 150 height 25
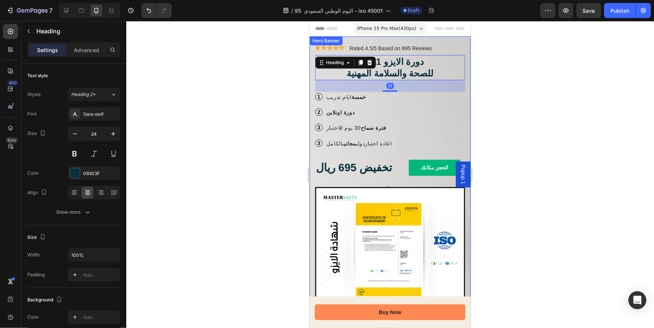
click at [457, 52] on div "Icon Icon Icon Icon Icon Icon List Rated 4.5/5 Based on 895 Reviews Text Block …" at bounding box center [390, 48] width 150 height 8
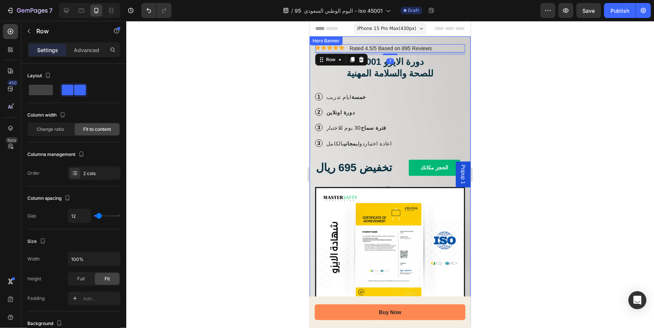
click at [460, 42] on div "Icon Icon Icon Icon Icon Icon List Icon Icon Icon Icon Icon Icon List Rated 4.5…" at bounding box center [389, 178] width 161 height 284
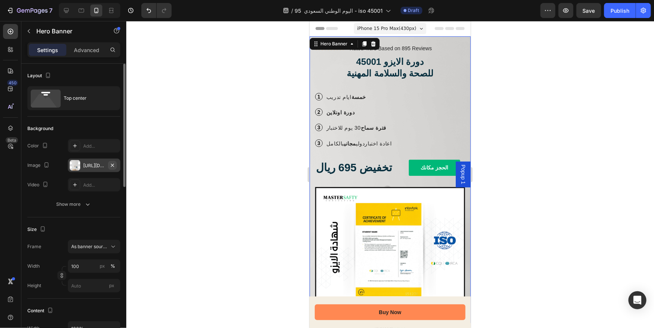
click at [112, 164] on icon "button" at bounding box center [112, 165] width 6 height 6
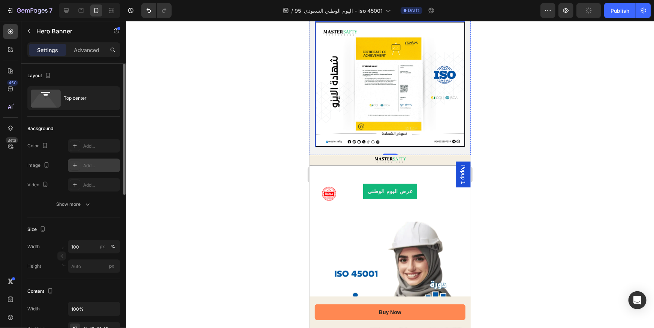
scroll to position [170, 0]
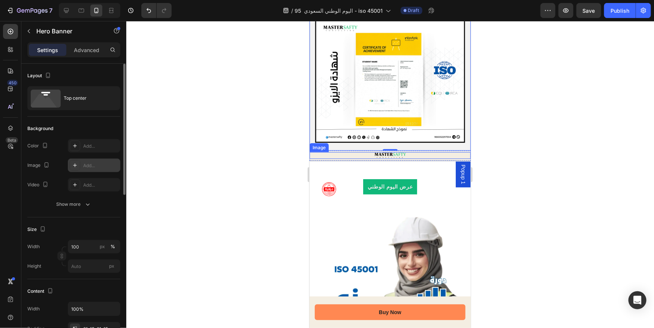
click at [398, 152] on img at bounding box center [389, 155] width 33 height 7
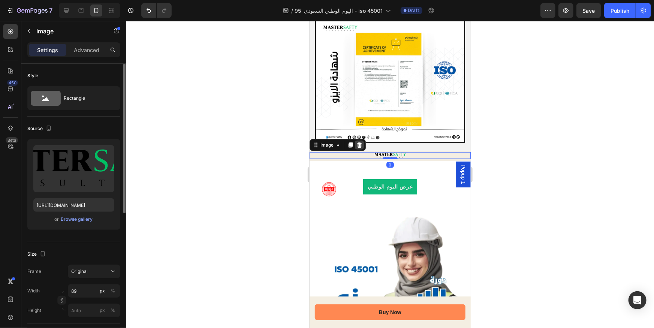
click at [358, 142] on icon at bounding box center [359, 144] width 5 height 5
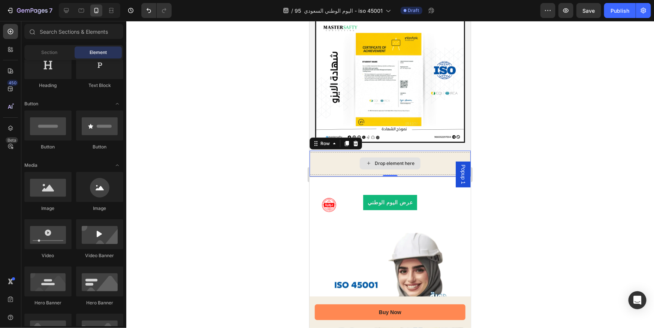
click at [435, 158] on div "Drop element here" at bounding box center [389, 163] width 161 height 22
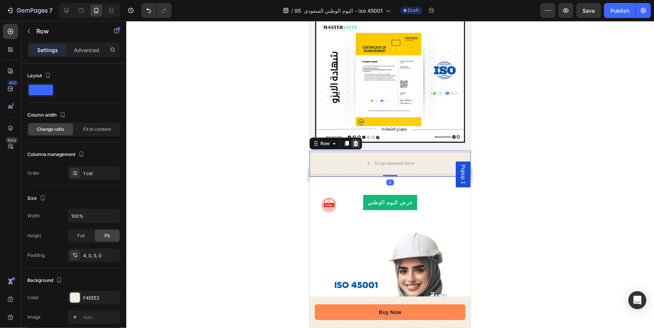
click at [357, 140] on icon at bounding box center [355, 143] width 6 height 6
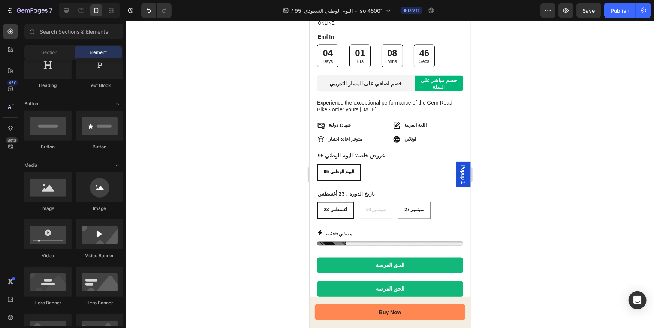
scroll to position [954, 0]
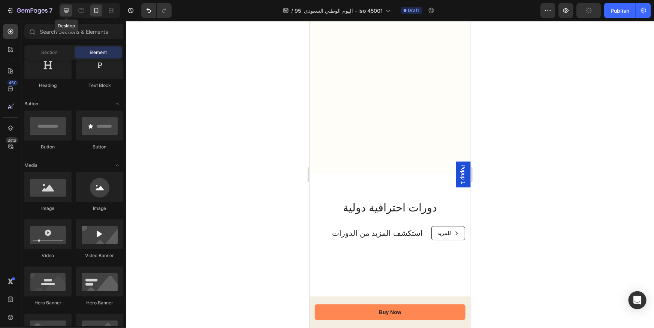
click at [69, 11] on icon at bounding box center [66, 10] width 7 height 7
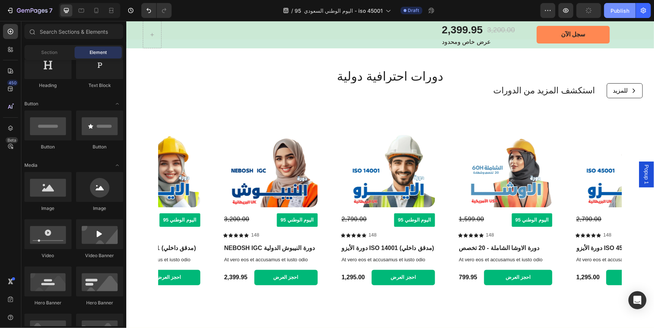
click at [622, 11] on div "Publish" at bounding box center [619, 11] width 19 height 8
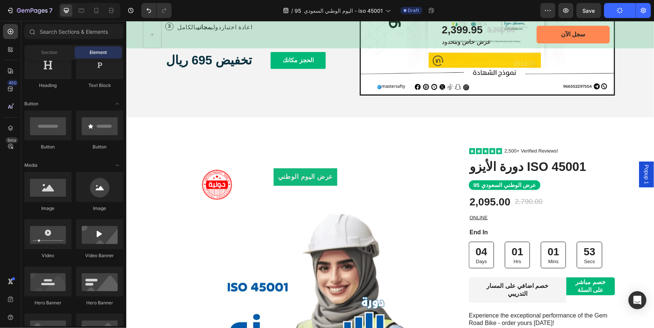
scroll to position [0, 0]
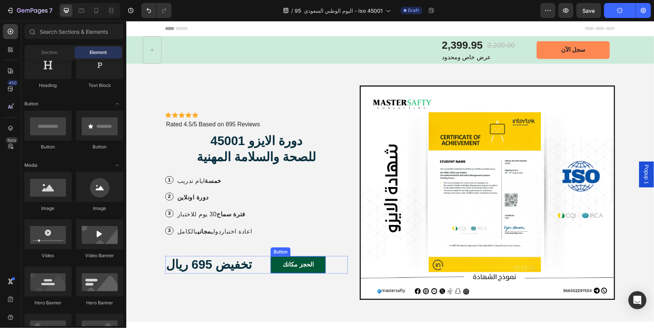
click at [293, 265] on button "الحجز مكانك" at bounding box center [297, 264] width 55 height 17
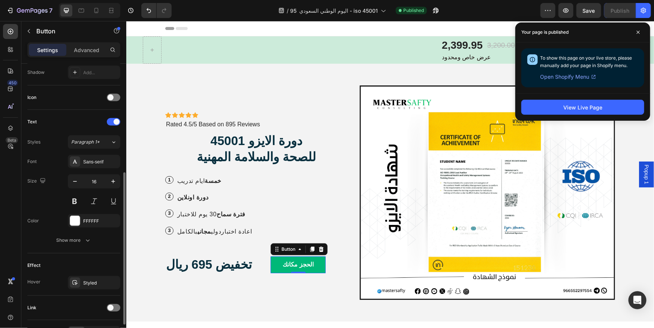
scroll to position [251, 0]
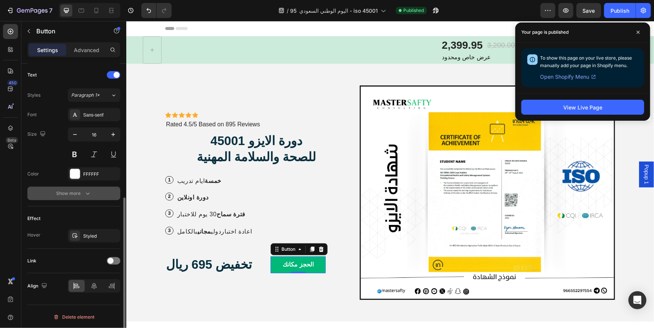
click at [81, 197] on button "Show more" at bounding box center [73, 193] width 93 height 13
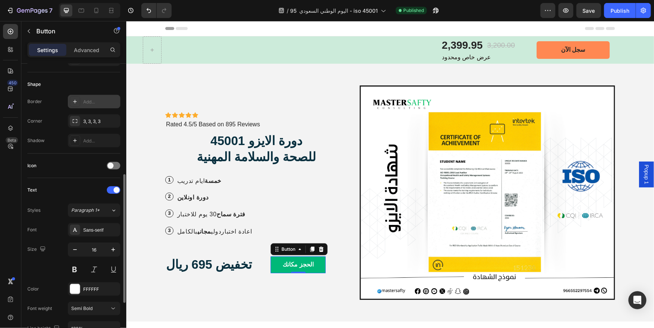
scroll to position [170, 0]
